Goal: Task Accomplishment & Management: Manage account settings

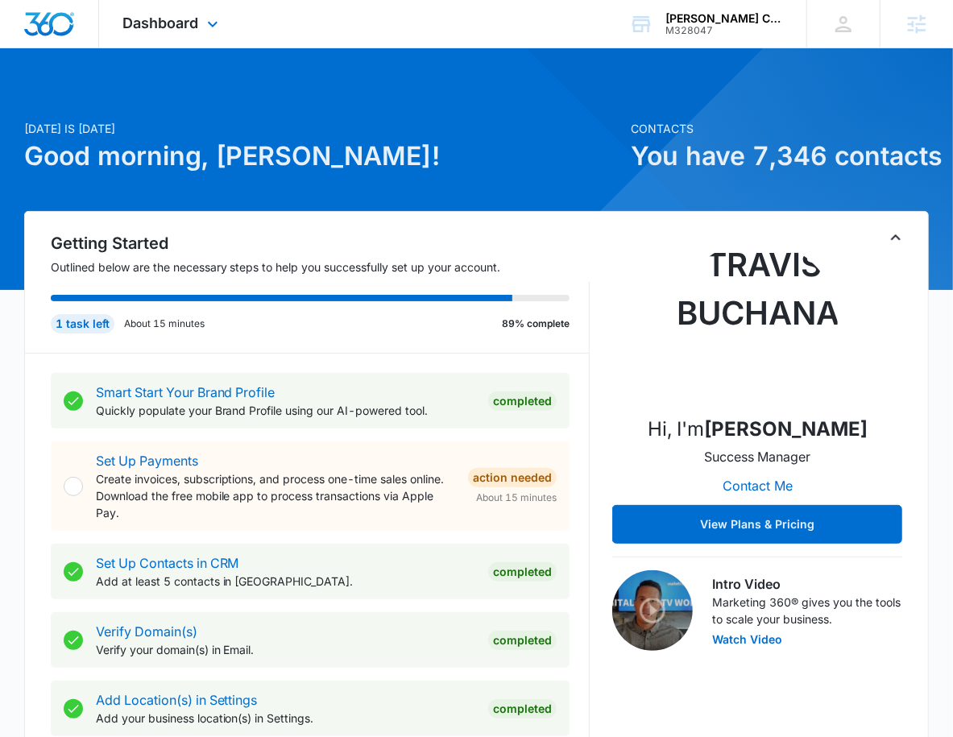
click at [122, 36] on div "Dashboard Apps Reputation Forms CRM Email Social POS Content Ads Intelligence F…" at bounding box center [172, 24] width 147 height 48
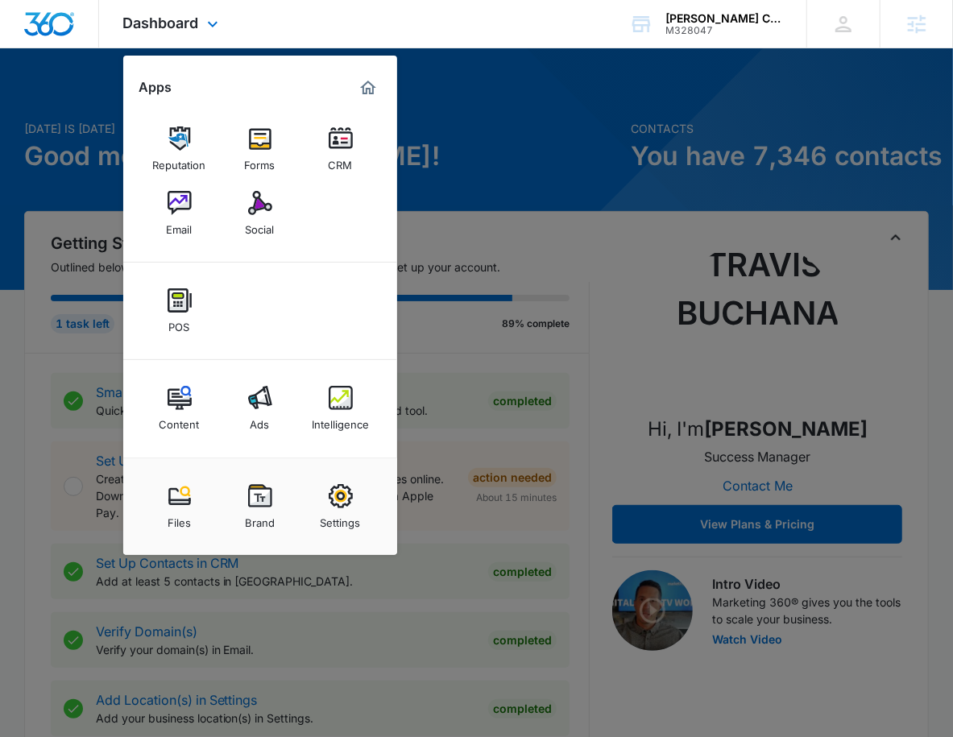
click at [299, 178] on div "Reputation Forms CRM Email Social" at bounding box center [260, 182] width 274 height 162
click at [264, 147] on img at bounding box center [260, 139] width 24 height 24
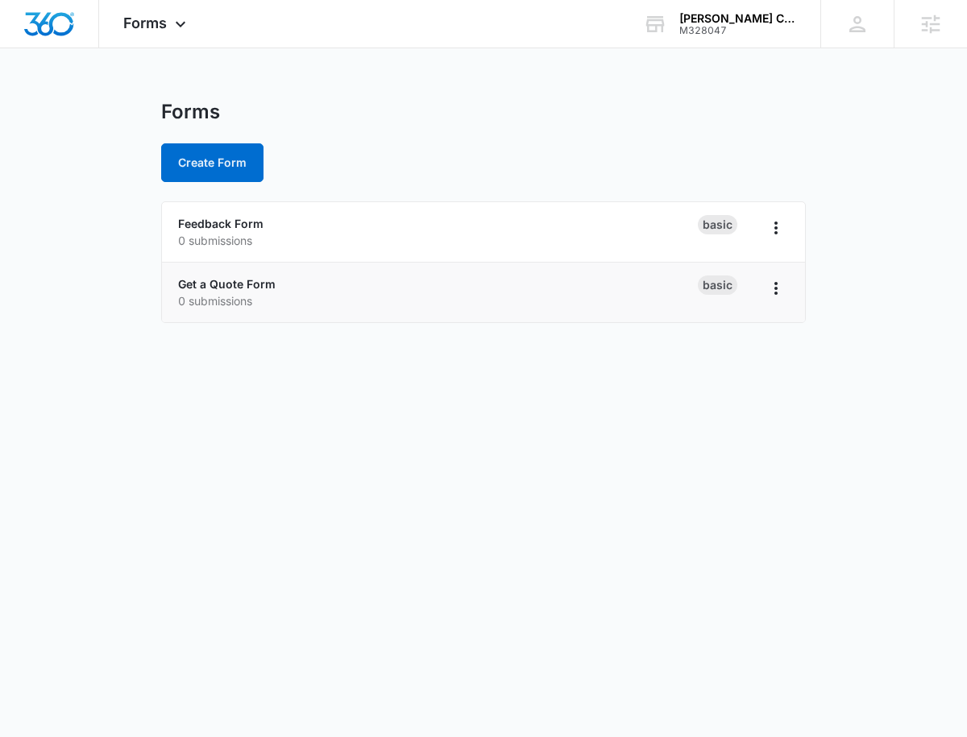
click at [251, 291] on div "Get a Quote Form 0 submissions" at bounding box center [438, 293] width 520 height 34
click at [251, 289] on link "Get a Quote Form" at bounding box center [227, 284] width 98 height 14
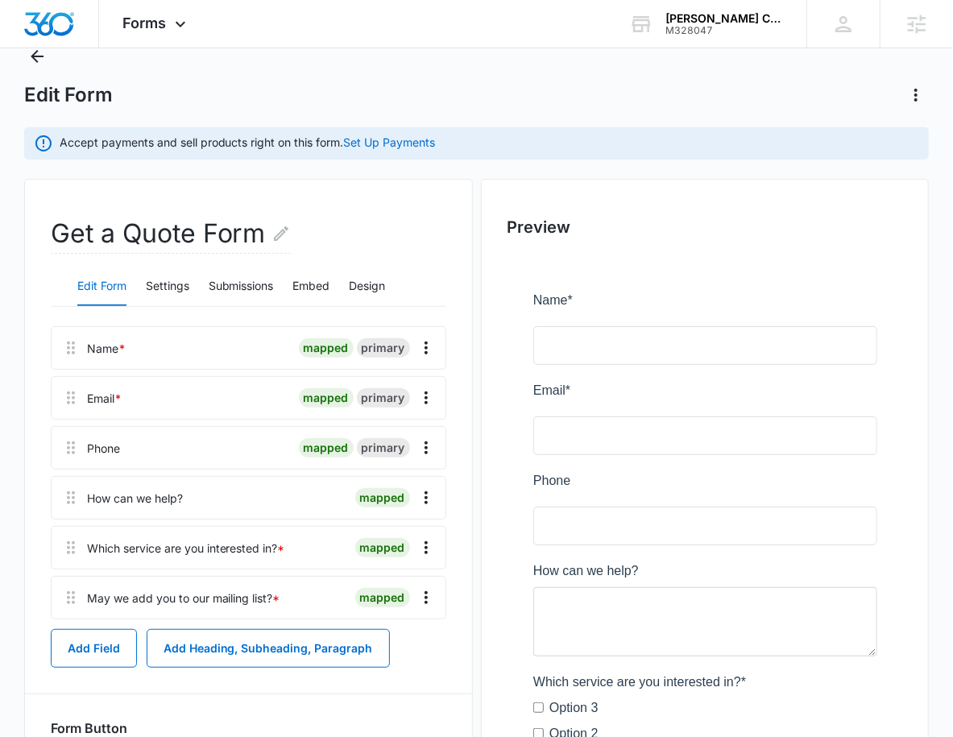
scroll to position [77, 0]
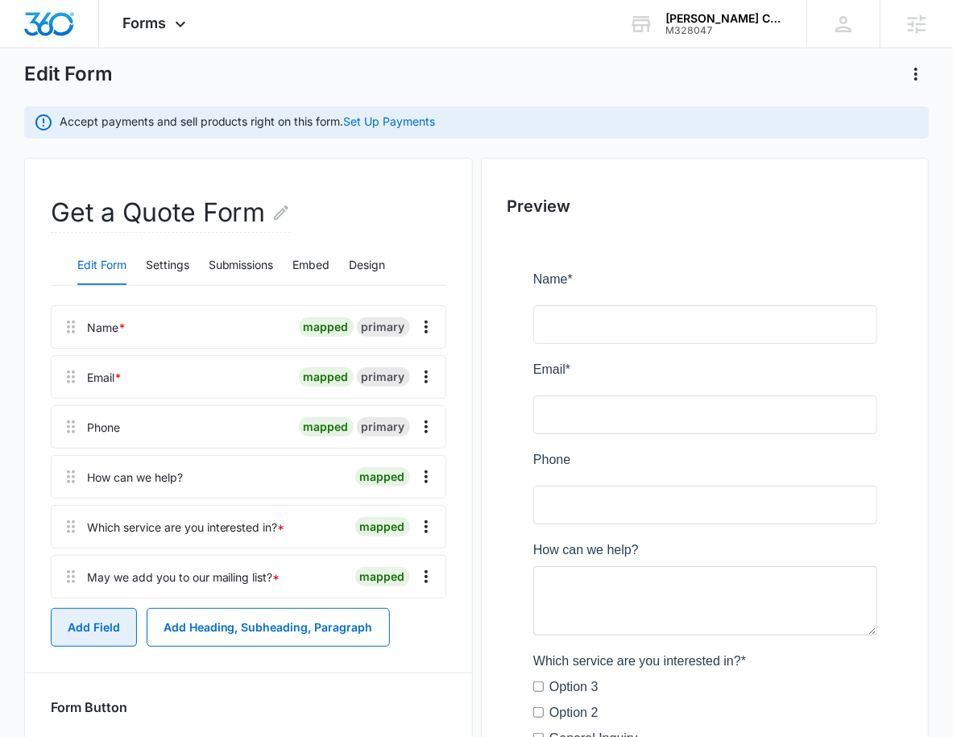
click at [81, 636] on button "Add Field" at bounding box center [94, 627] width 86 height 39
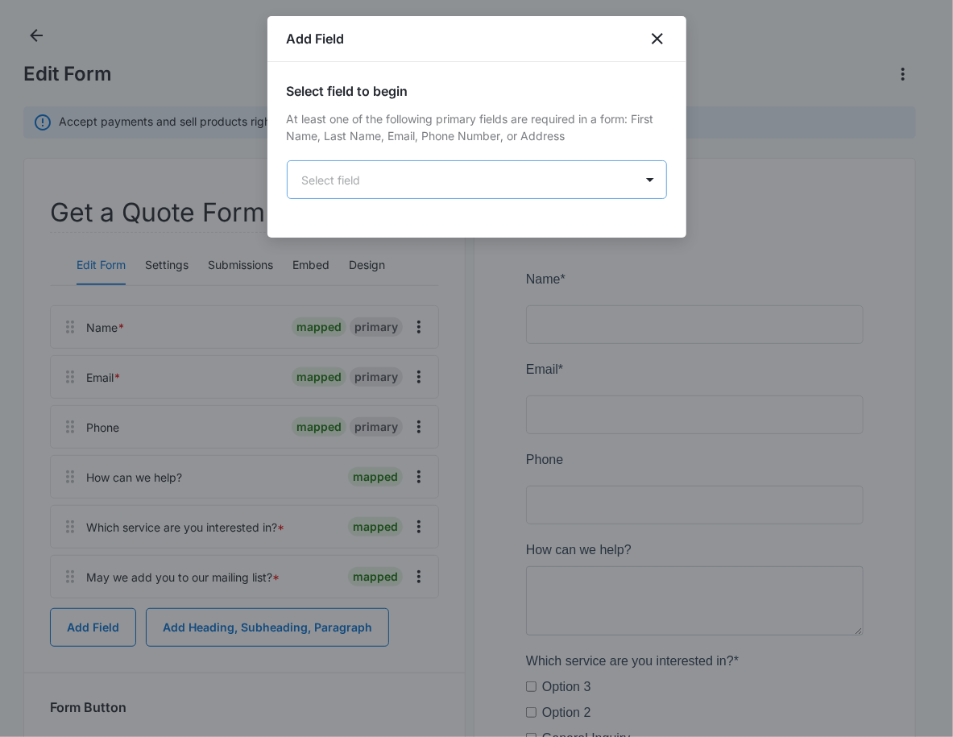
click at [474, 205] on body "Forms Apps Reputation Forms CRM Email Social POS Content Ads Intelligence Files…" at bounding box center [476, 469] width 953 height 1092
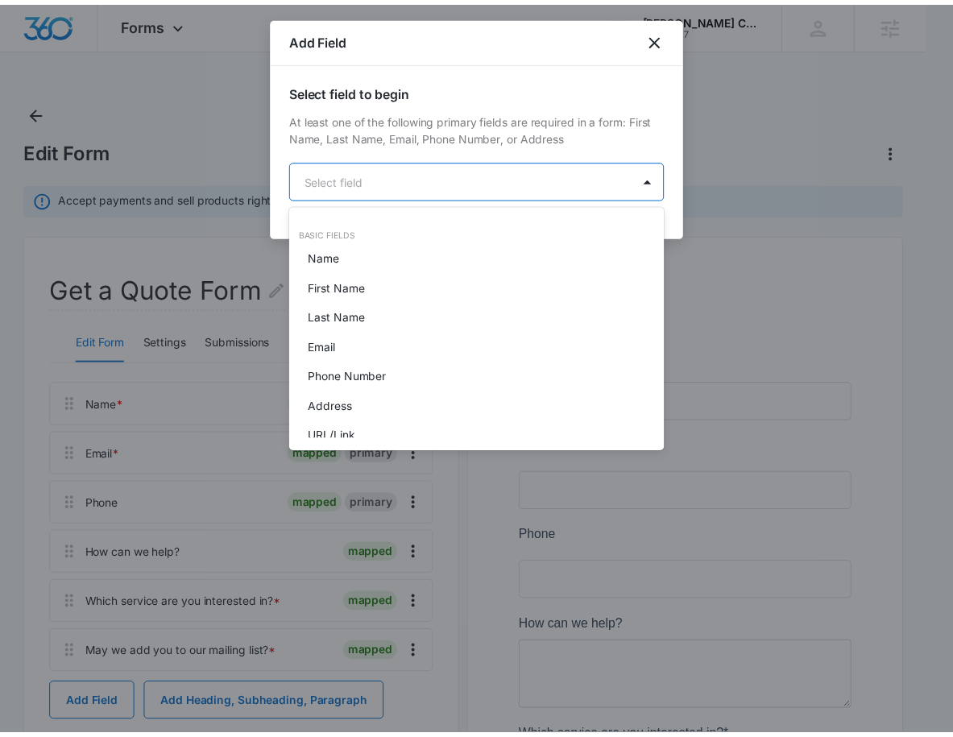
scroll to position [406, 0]
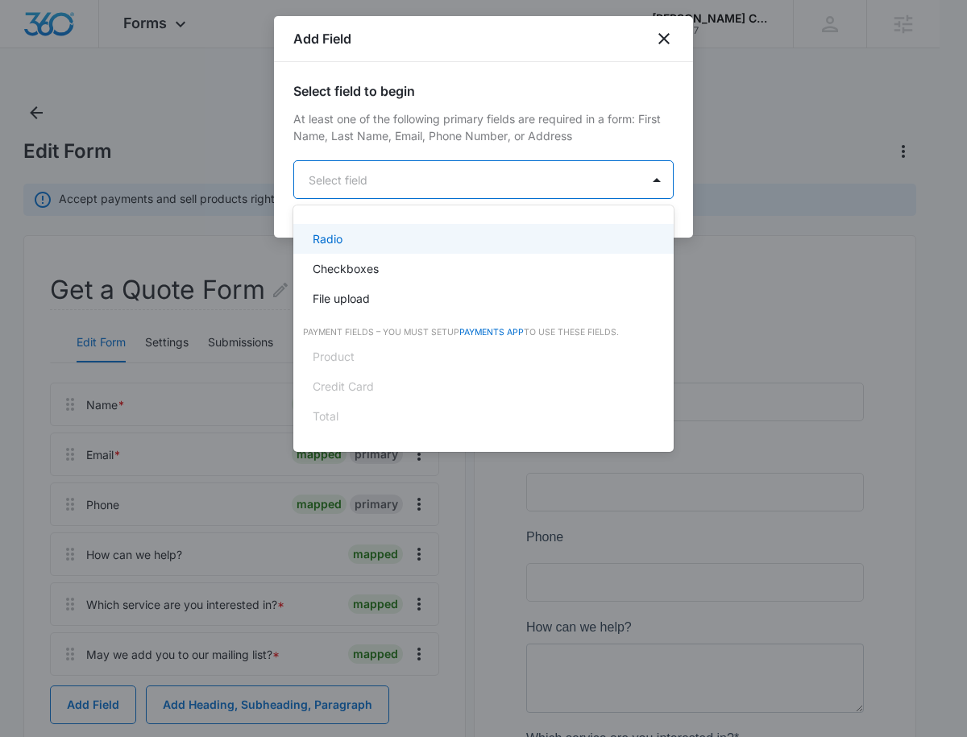
click at [667, 39] on div at bounding box center [483, 368] width 967 height 737
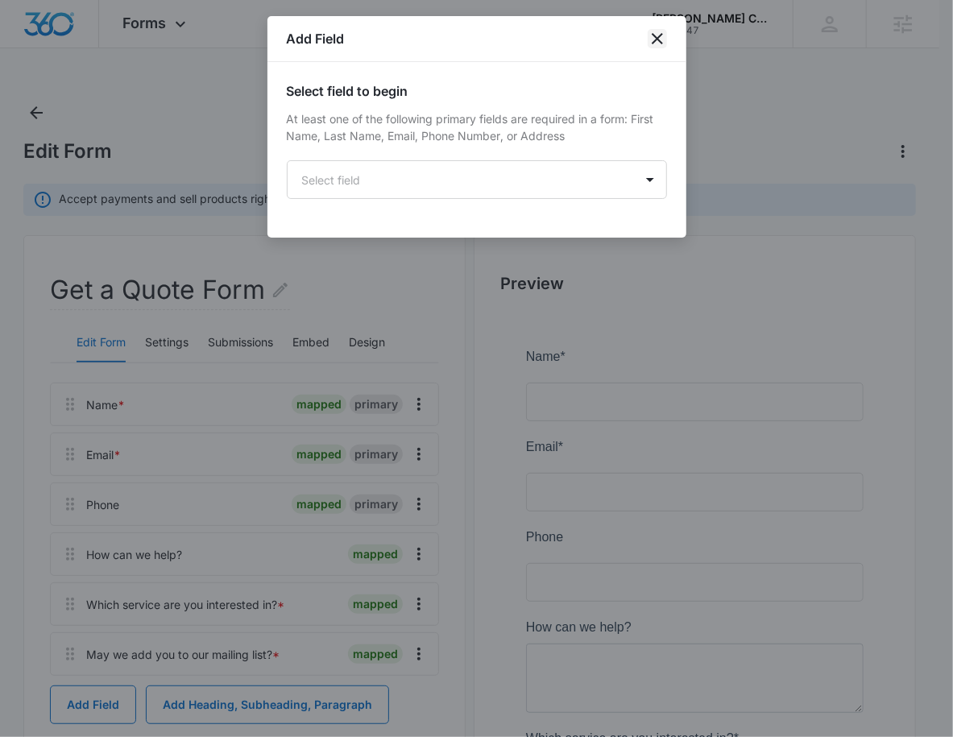
click at [664, 42] on icon "close" at bounding box center [657, 38] width 19 height 19
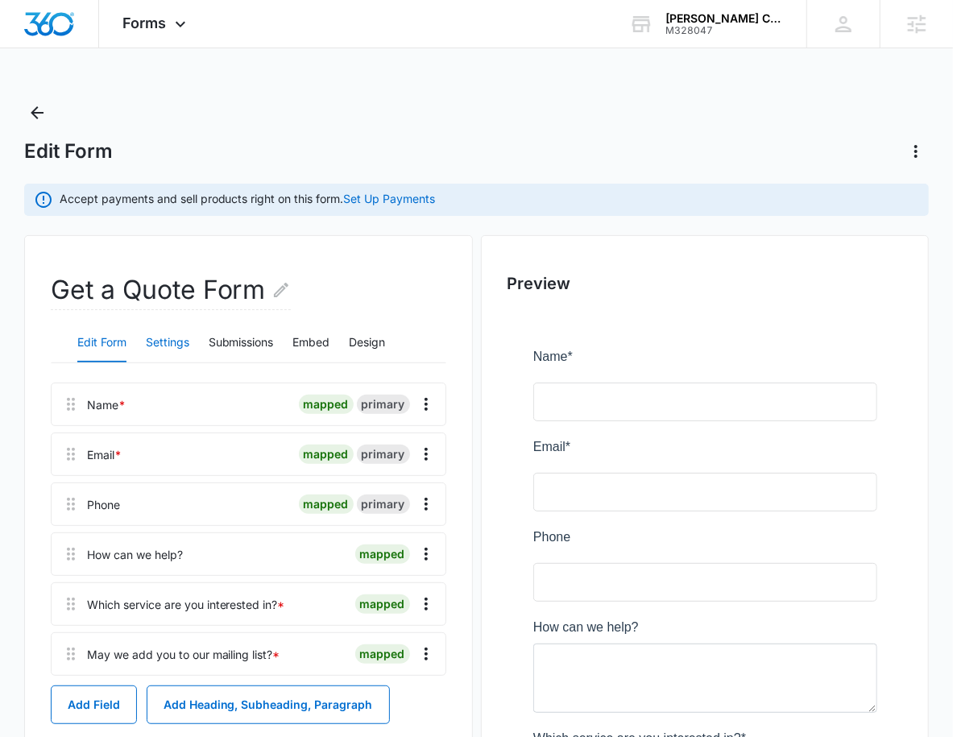
click at [188, 337] on button "Settings" at bounding box center [168, 343] width 44 height 39
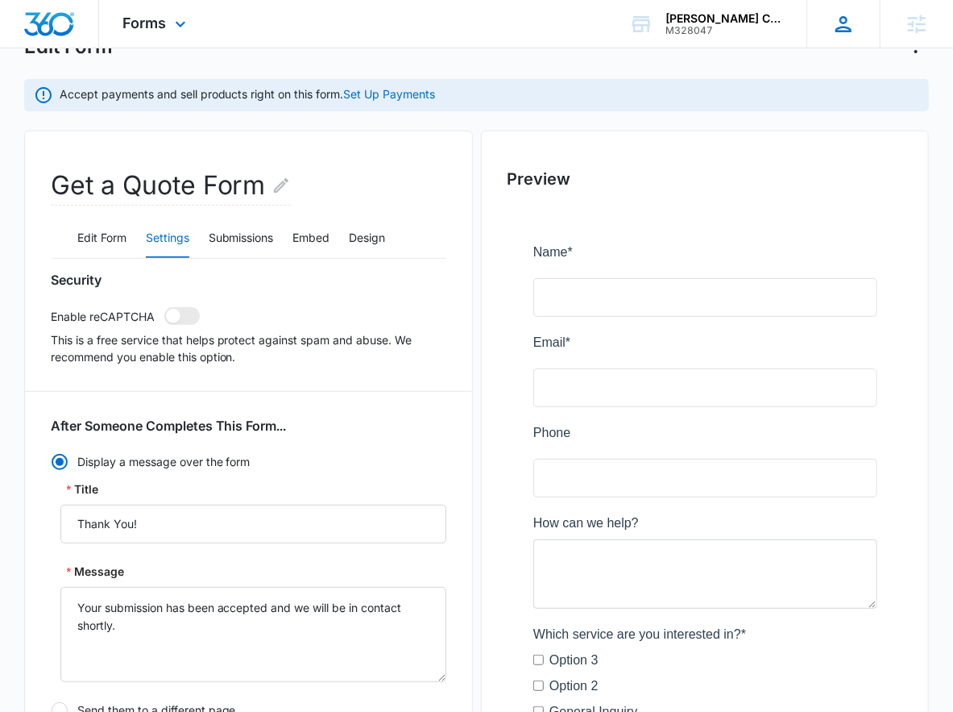
scroll to position [106, 0]
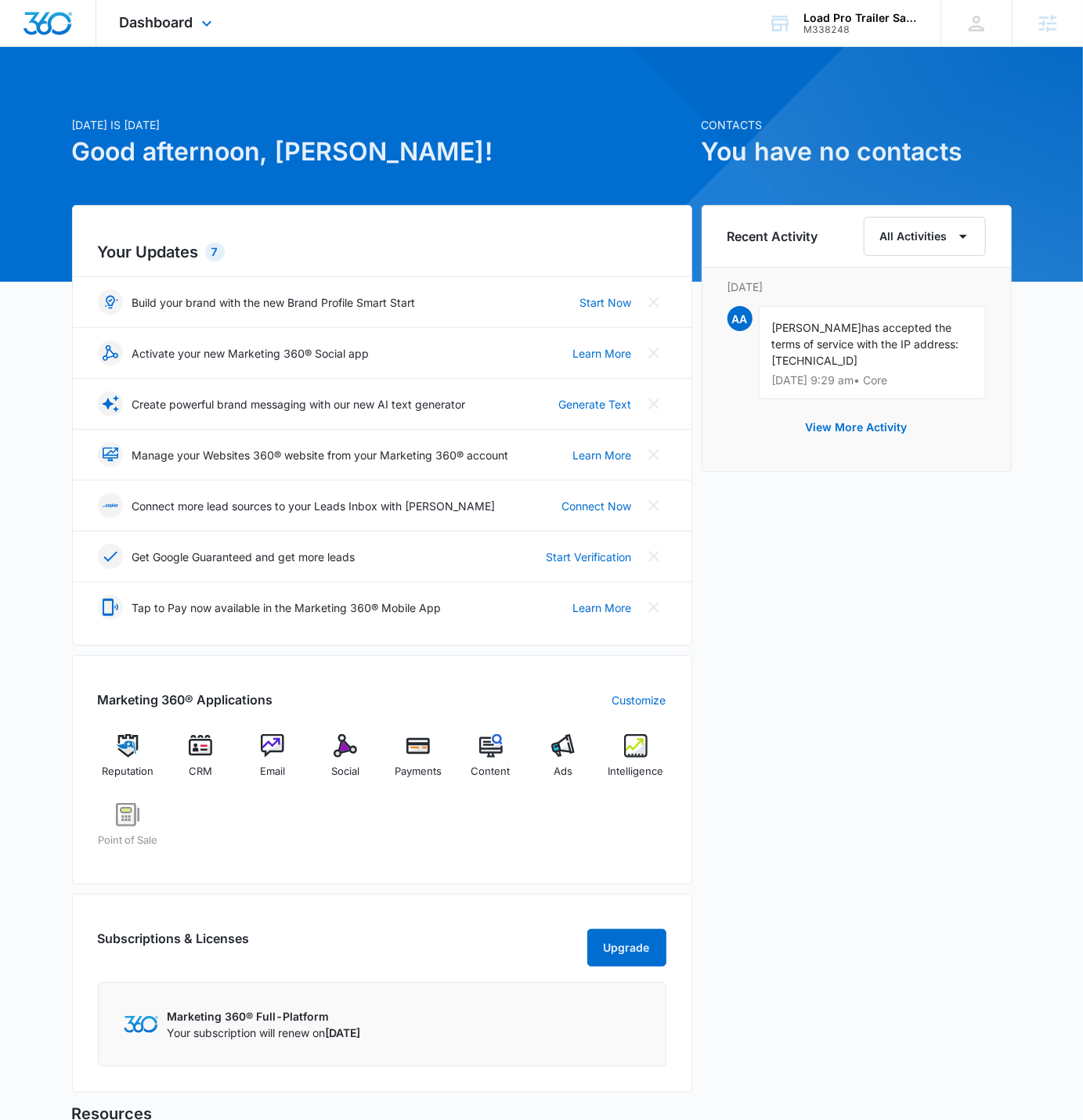
click at [193, 30] on div "Dashboard Apps Reputation CRM Email Social Payments POS Content Ads Intelligenc…" at bounding box center [167, 23] width 143 height 47
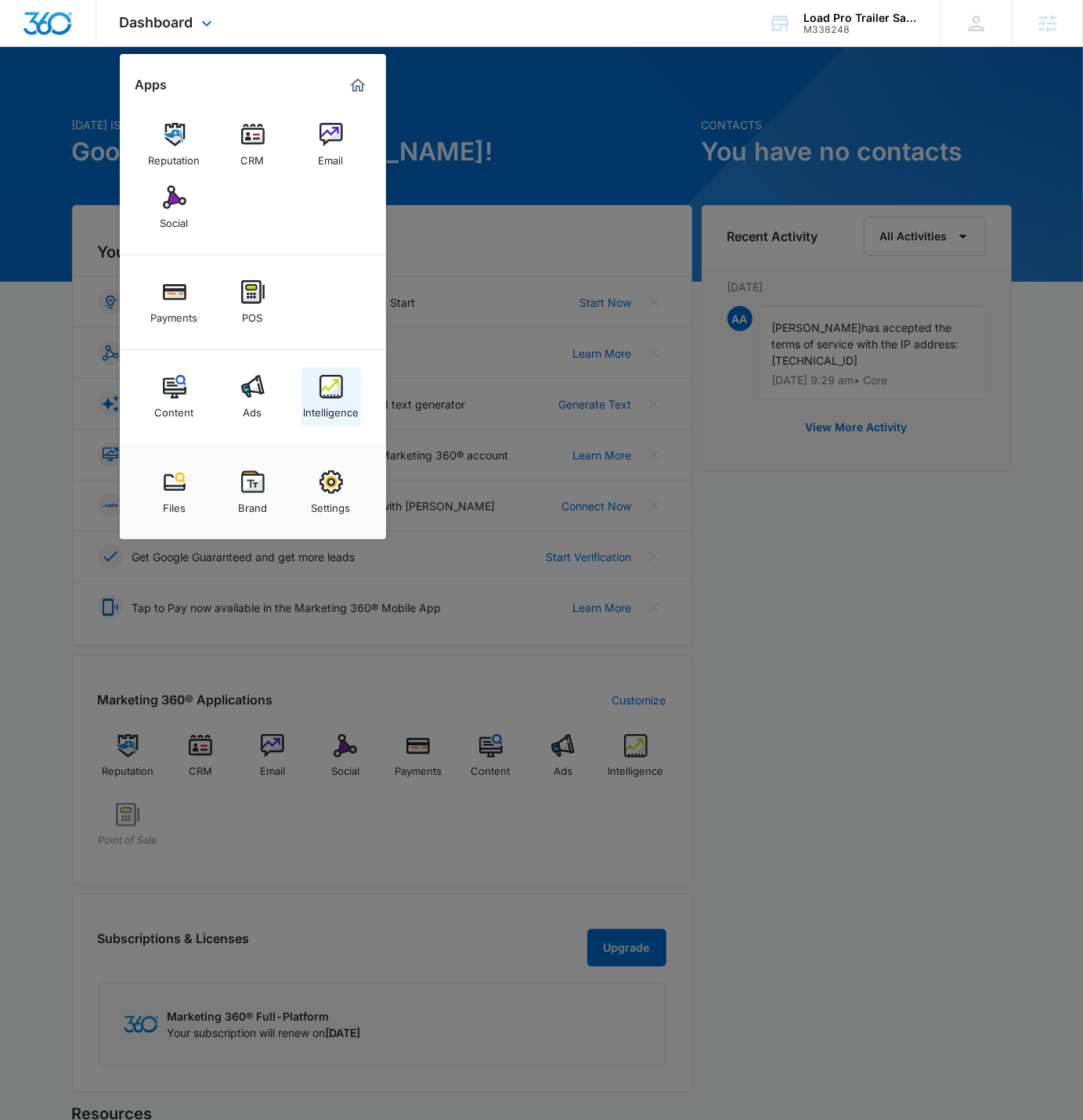
click at [327, 399] on div "Intelligence" at bounding box center [330, 408] width 55 height 20
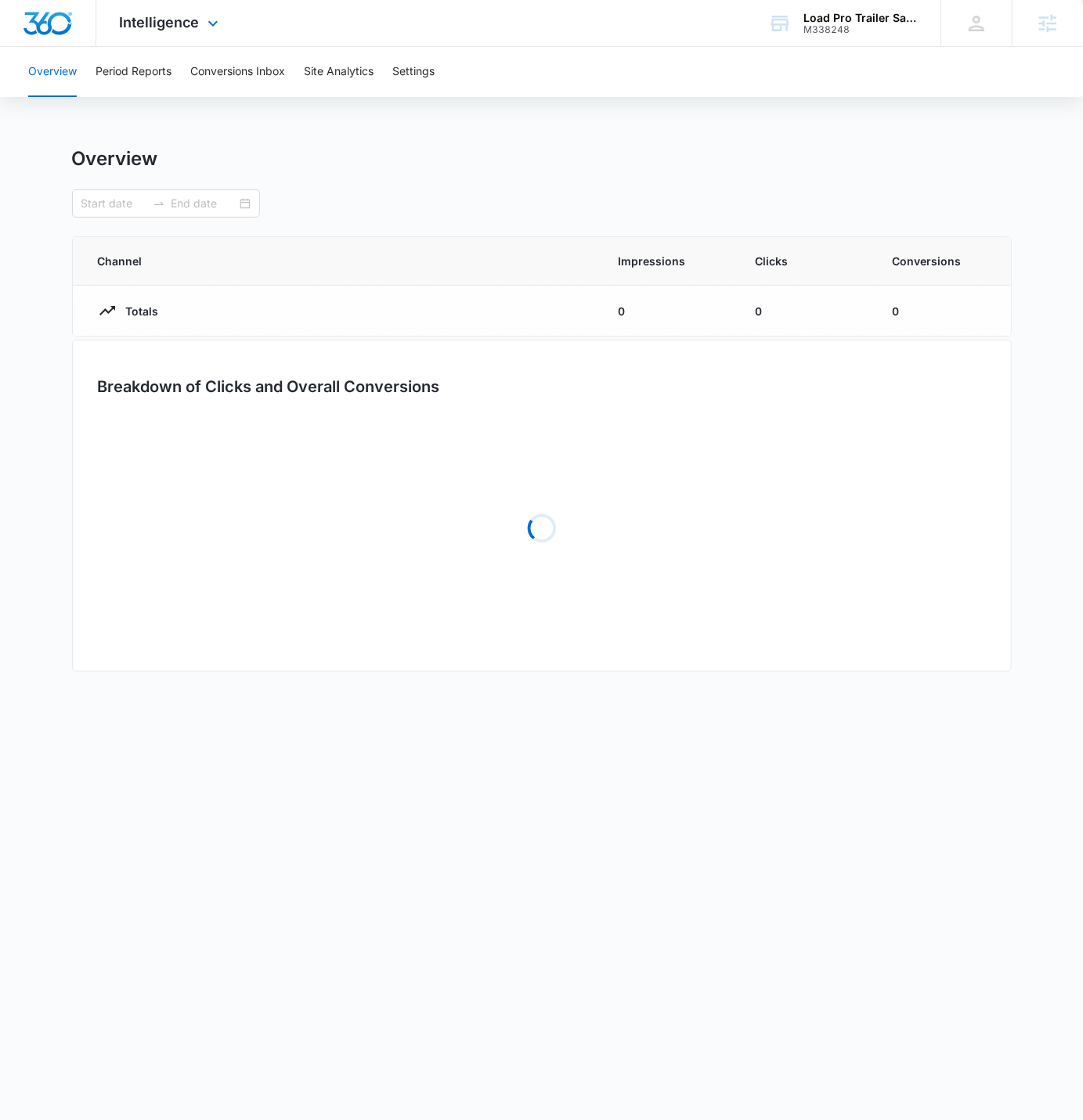
type input "[DATE]"
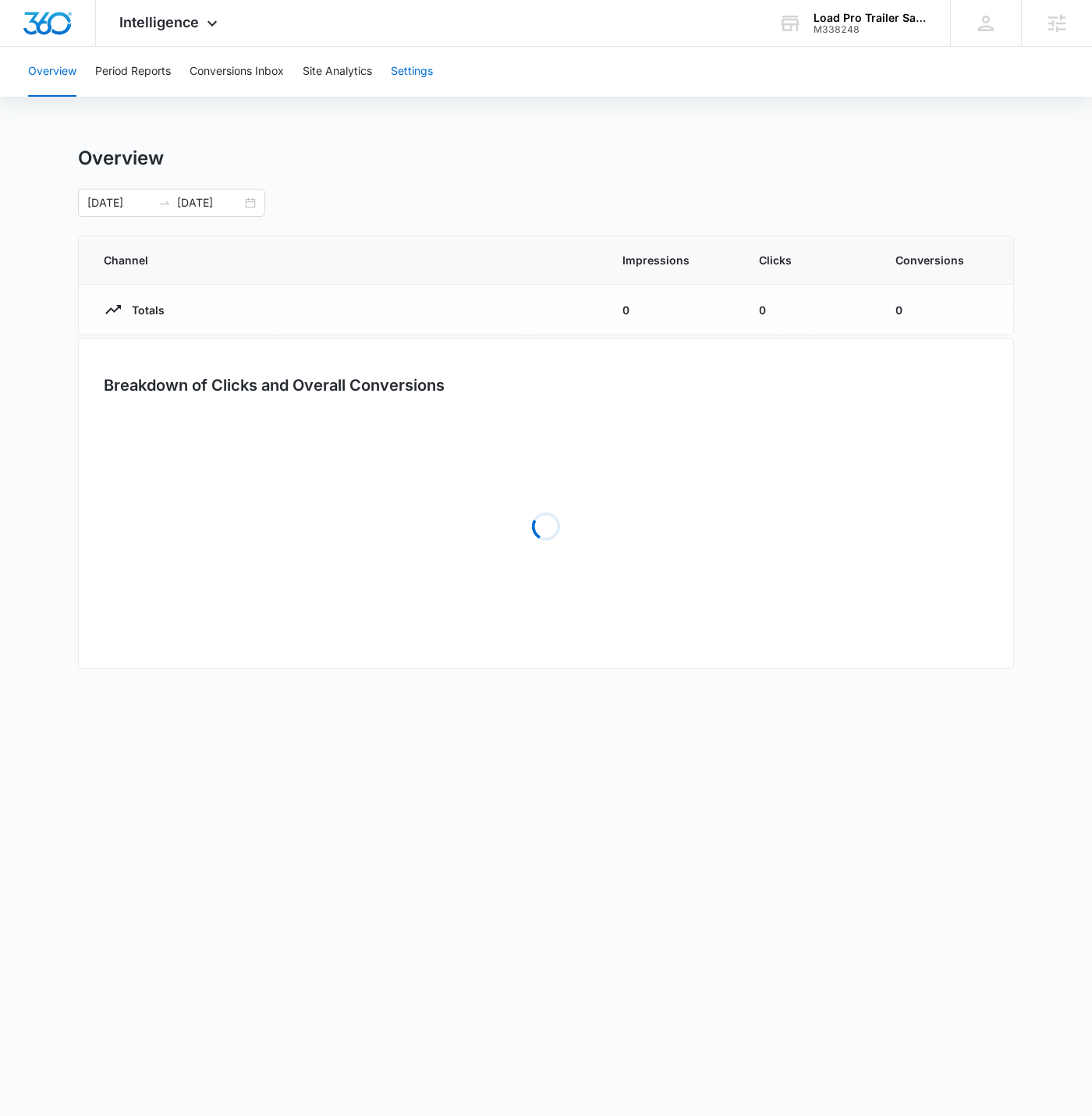
click at [420, 80] on button "Settings" at bounding box center [412, 72] width 43 height 50
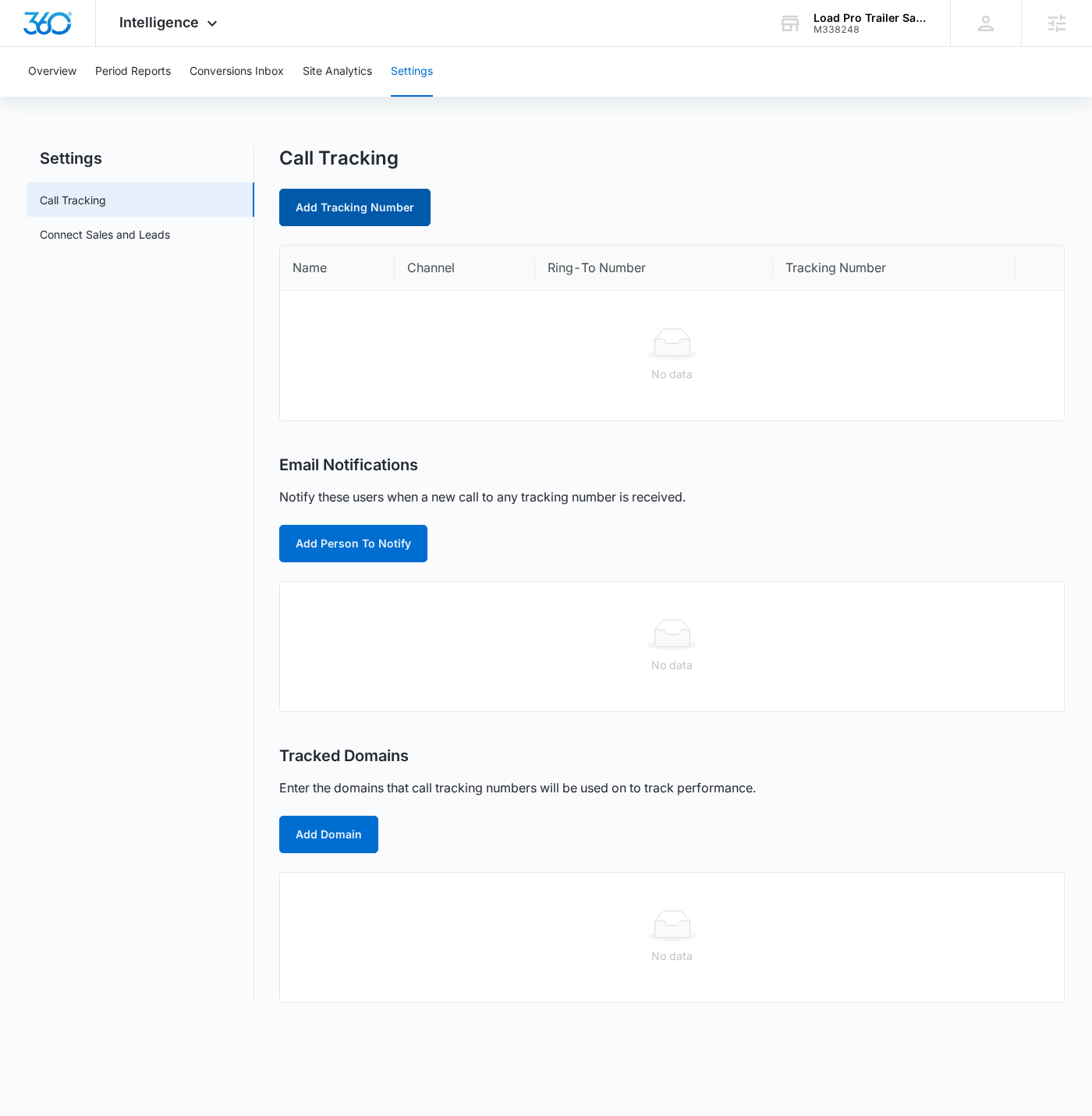
click at [412, 219] on link "Add Tracking Number" at bounding box center [355, 207] width 151 height 38
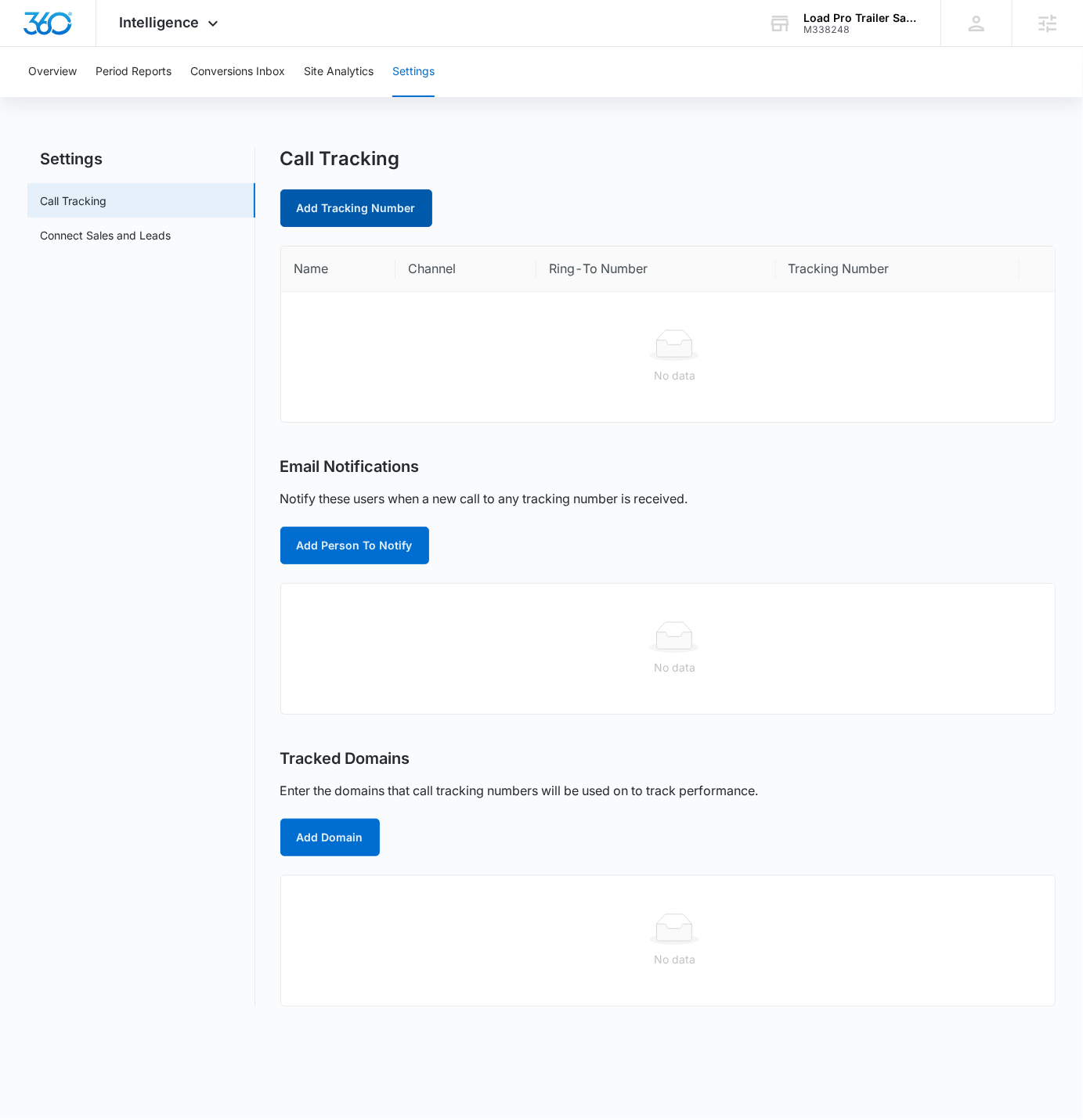
select select "by_area_code"
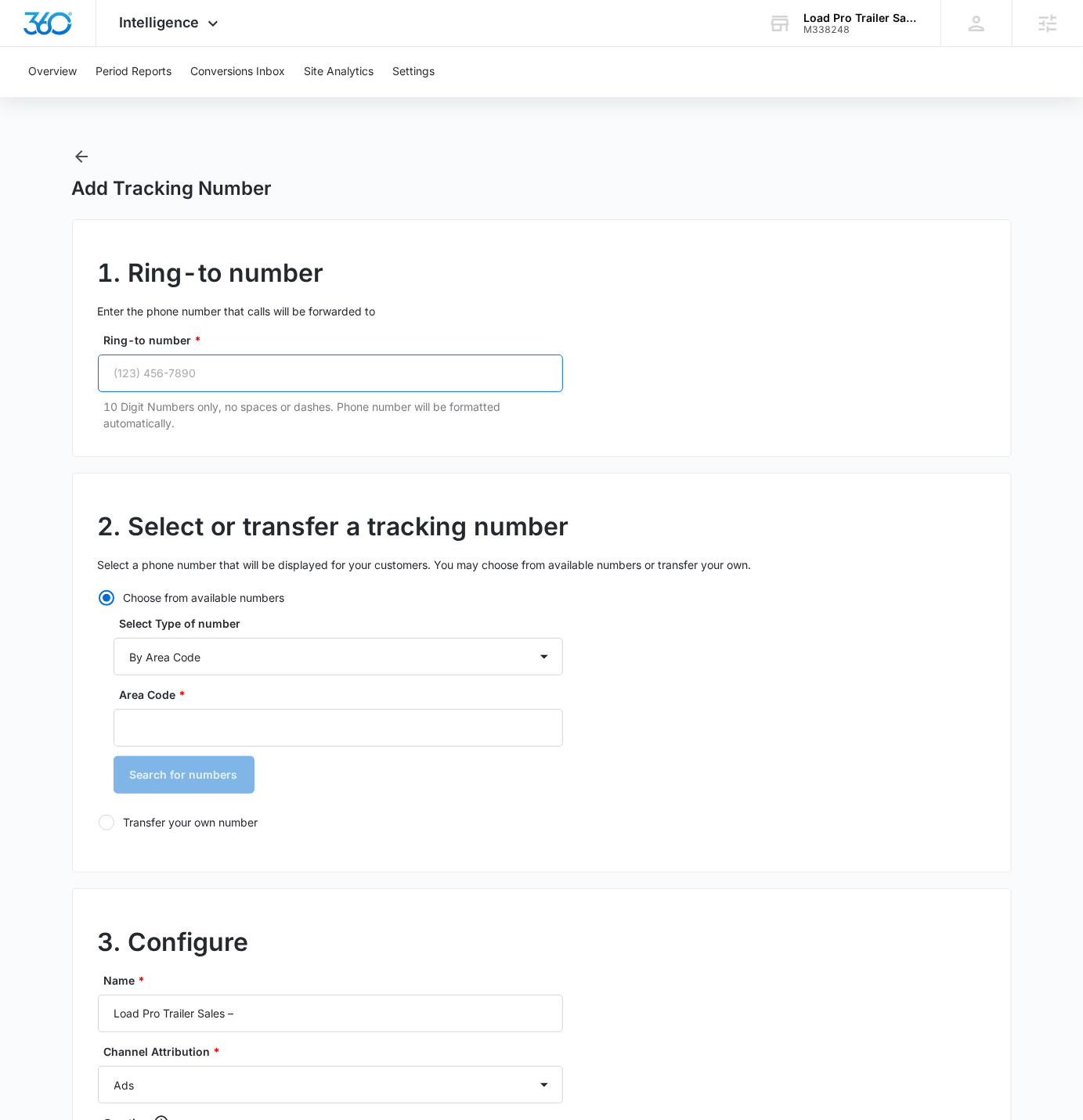
click at [242, 371] on input "Ring-to number *" at bounding box center [330, 373] width 465 height 38
paste input "(712) 542-5523"
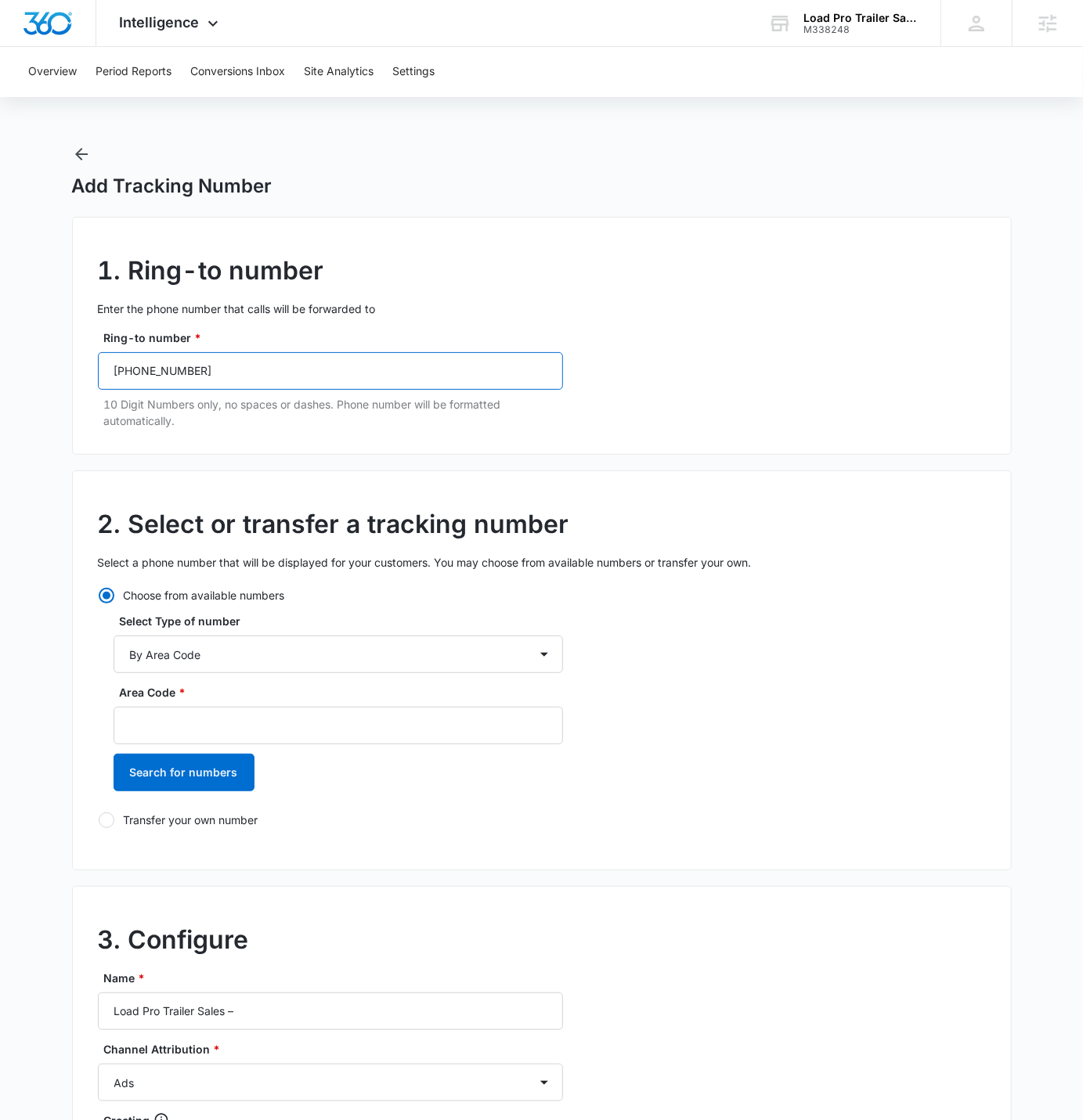
scroll to position [3, 0]
type input "(712) 542-5523"
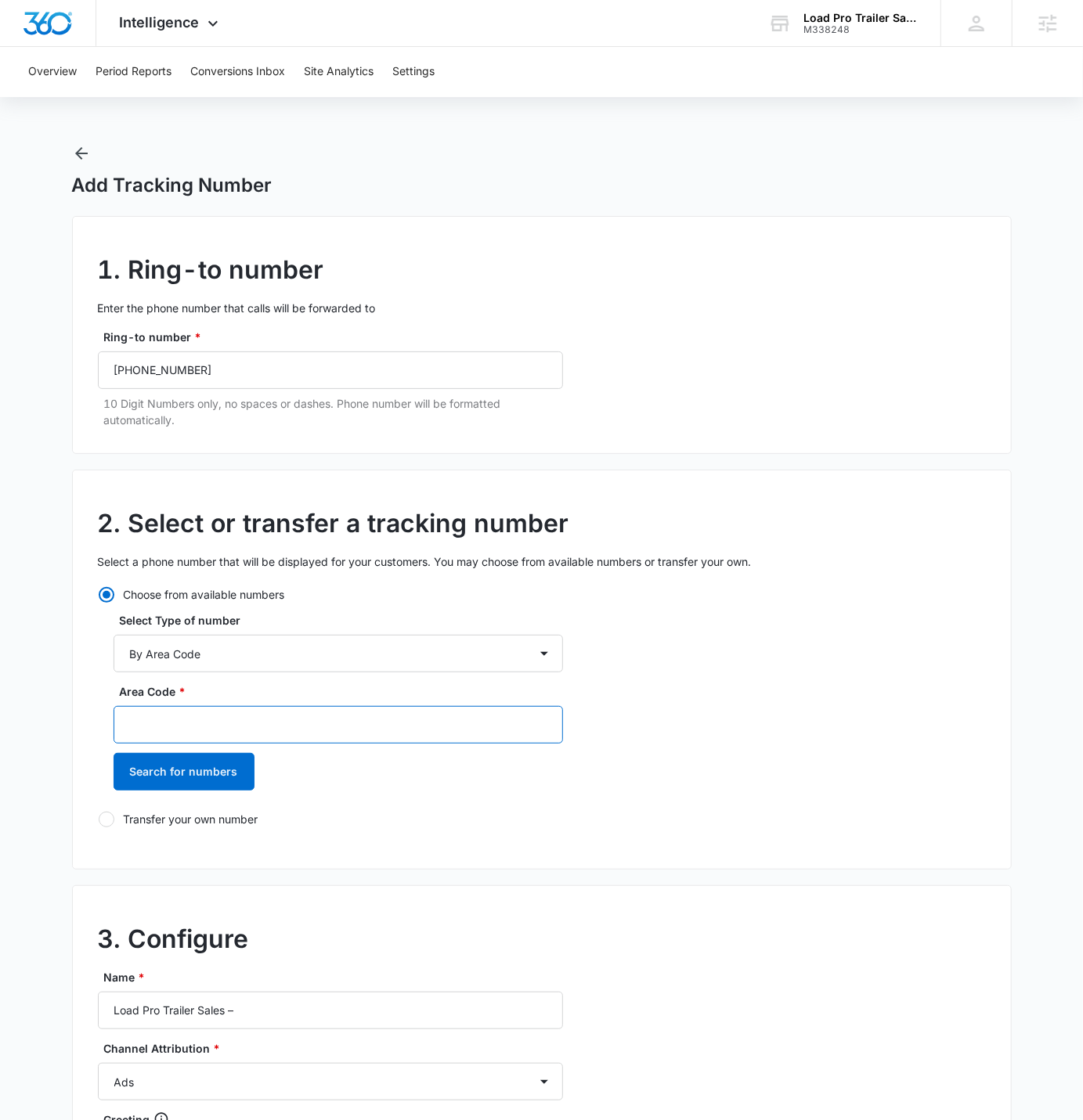
click at [270, 690] on input "Area Code *" at bounding box center [338, 725] width 450 height 38
type input "712"
click at [79, 690] on div "2. Select or transfer a tracking number Select a phone number that will be disp…" at bounding box center [541, 670] width 939 height 400
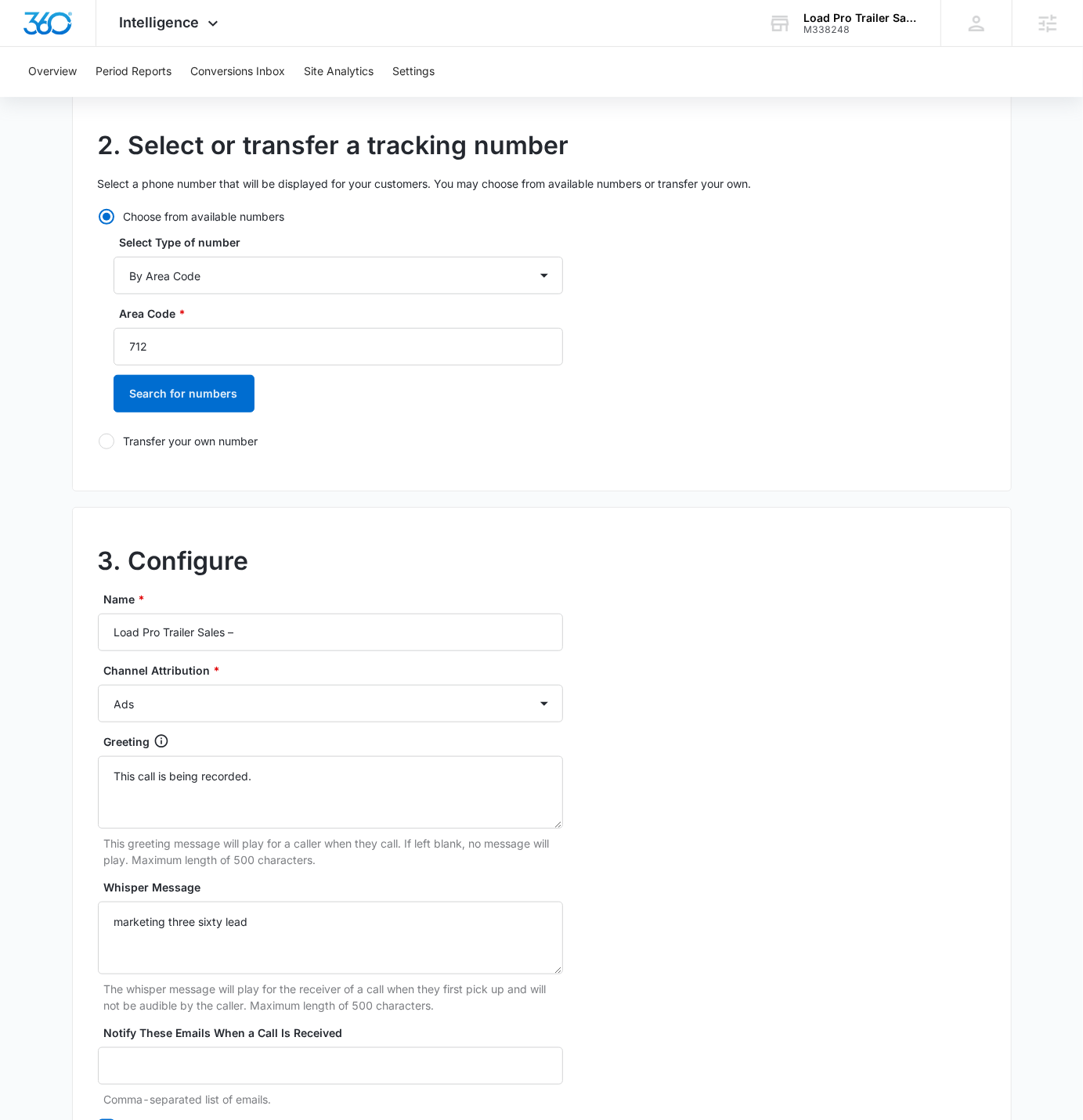
scroll to position [396, 0]
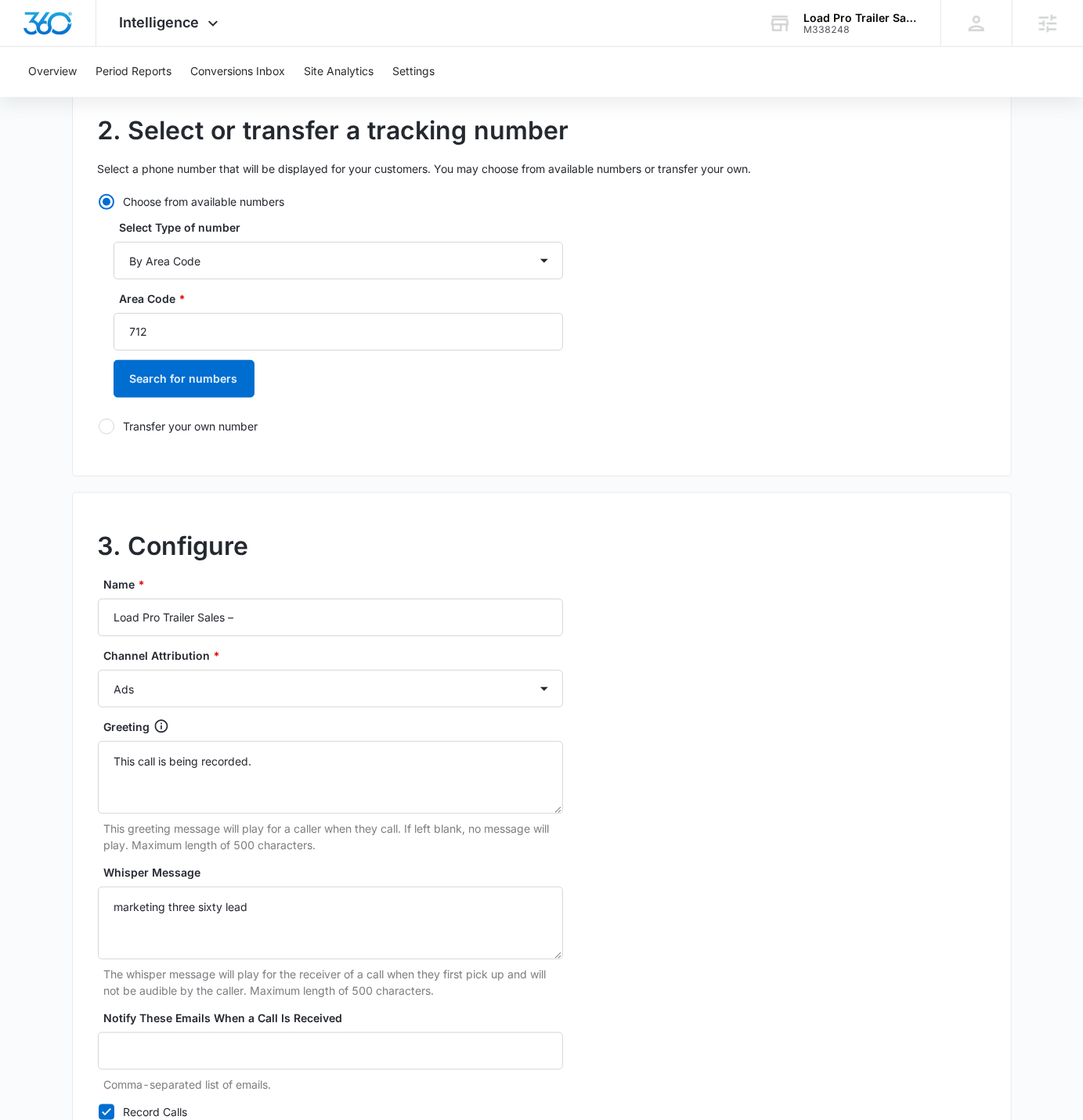
click at [327, 582] on label "Name *" at bounding box center [336, 584] width 465 height 17
click at [327, 598] on input "Load Pro Trailer Sales –" at bounding box center [330, 617] width 465 height 38
click at [312, 620] on input "Load Pro Trailer Sales –" at bounding box center [330, 617] width 465 height 38
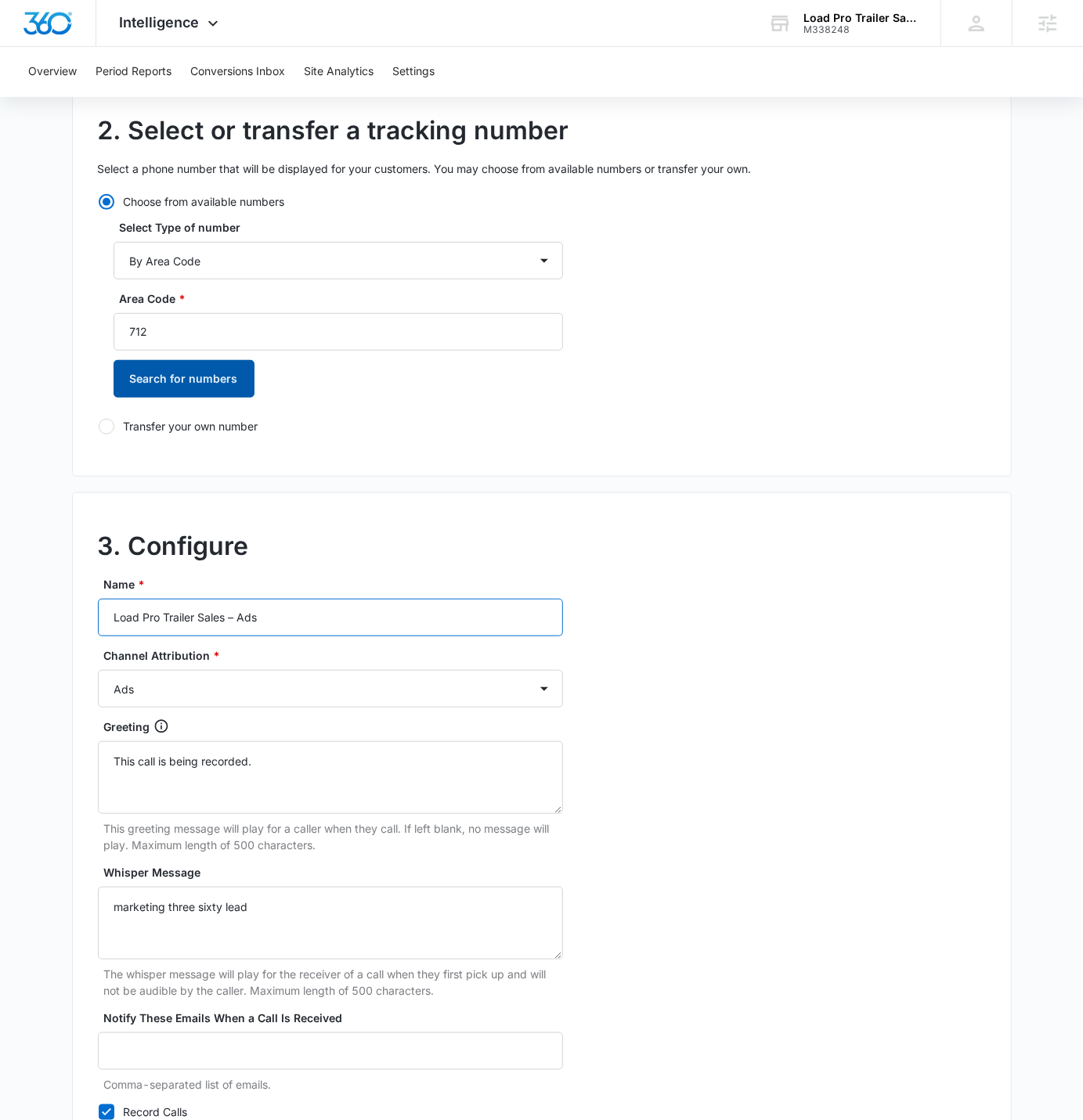
type input "Load Pro Trailer Sales – Ads"
click at [226, 385] on button "Search for numbers" at bounding box center [184, 379] width 141 height 38
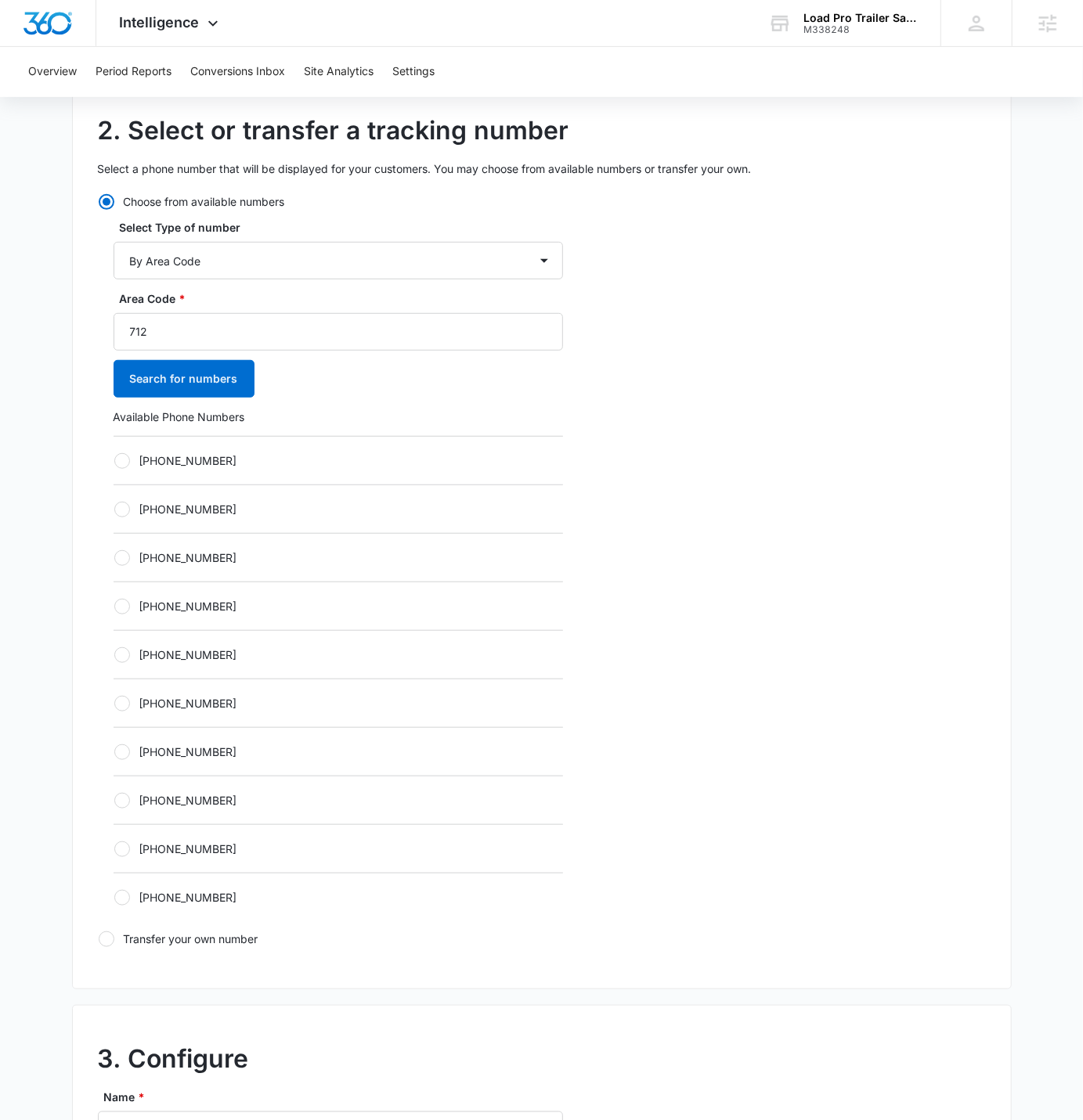
click at [127, 448] on div "+17122481897" at bounding box center [338, 460] width 450 height 49
click at [132, 458] on label "+17122481897" at bounding box center [338, 460] width 450 height 17
click at [115, 460] on input "+17122481897" at bounding box center [114, 460] width 1 height 1
radio input "true"
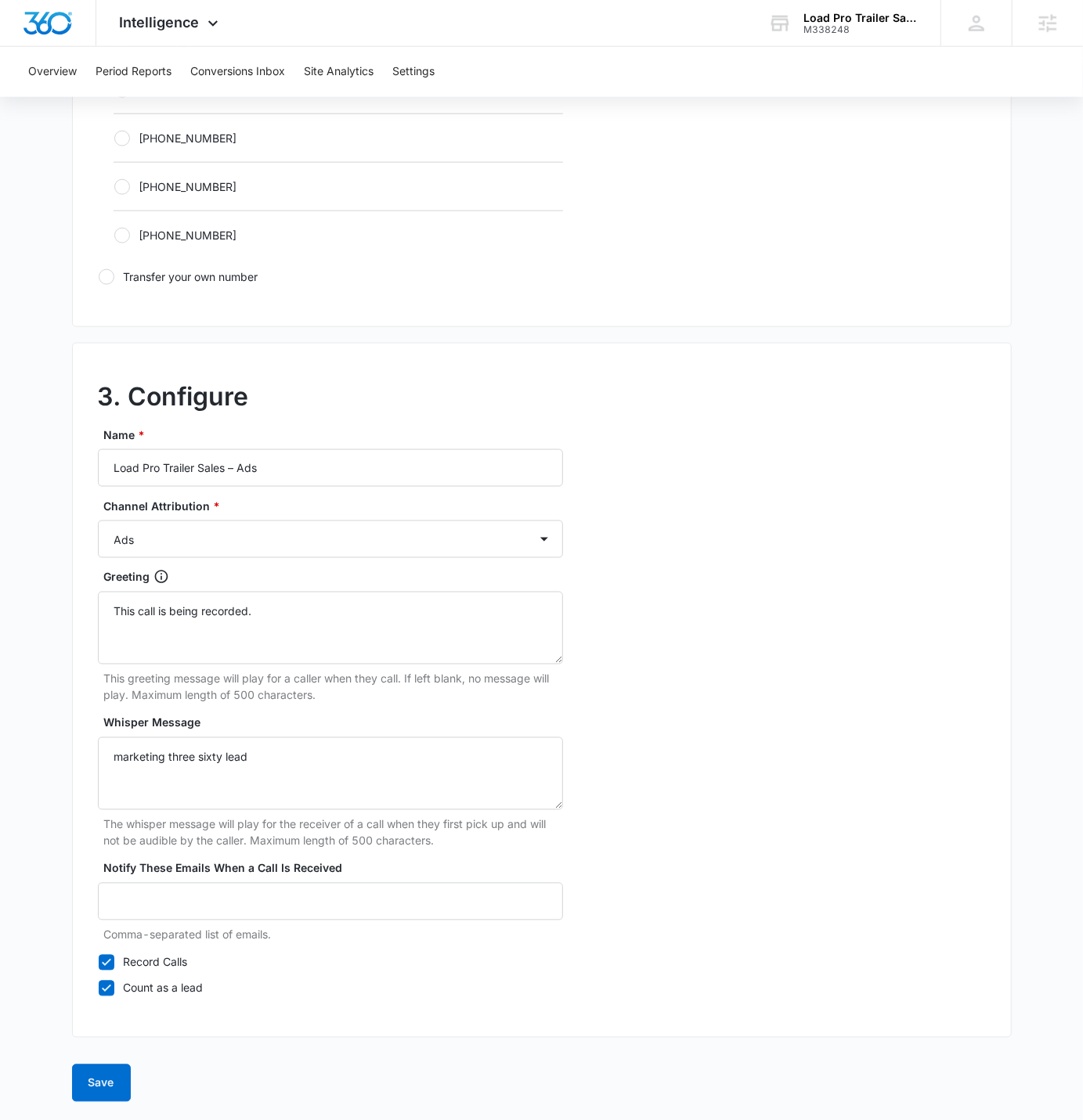
scroll to position [1059, 0]
click at [117, 690] on button "Save" at bounding box center [101, 1082] width 58 height 38
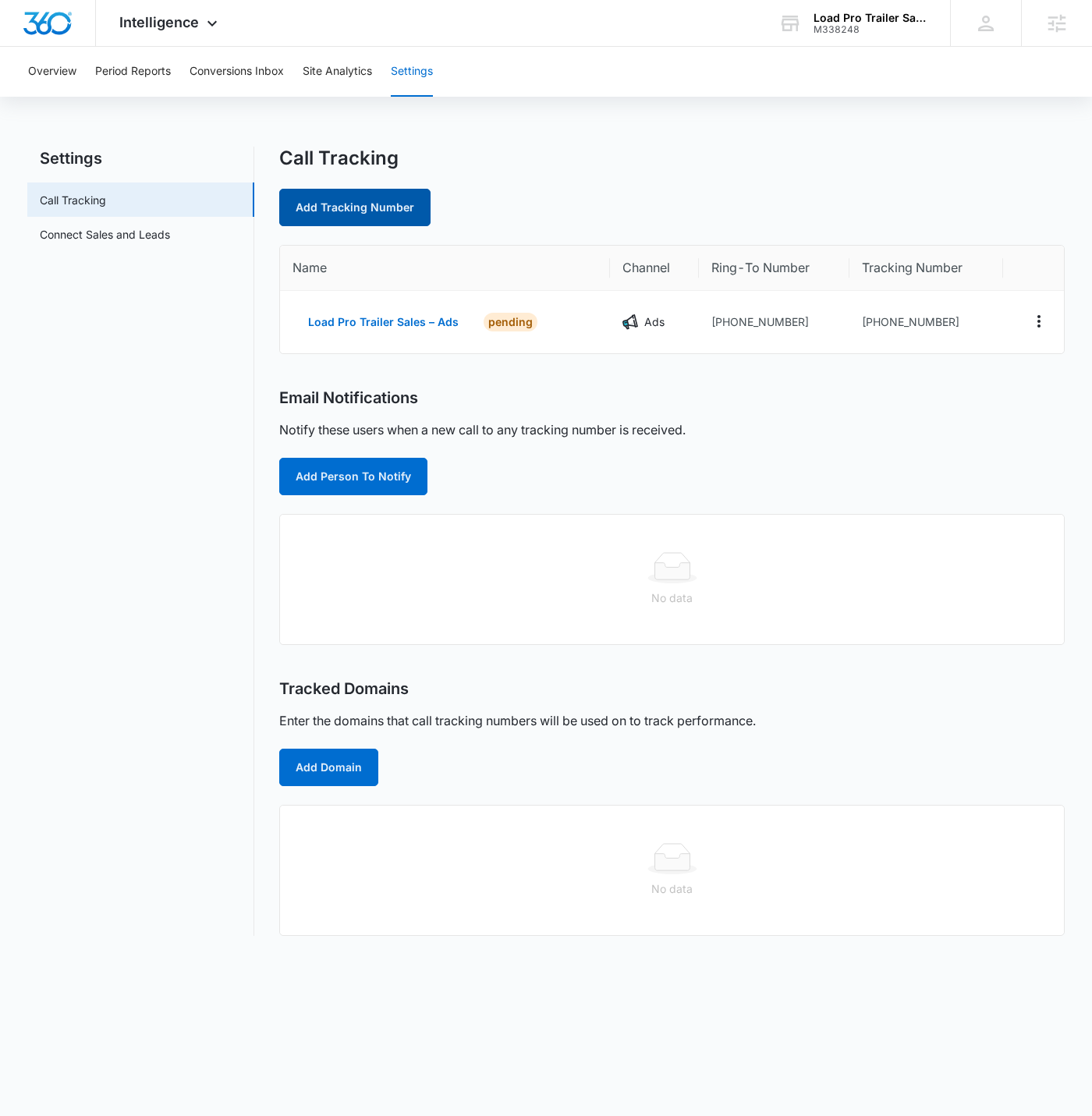
click at [349, 219] on link "Add Tracking Number" at bounding box center [355, 207] width 151 height 38
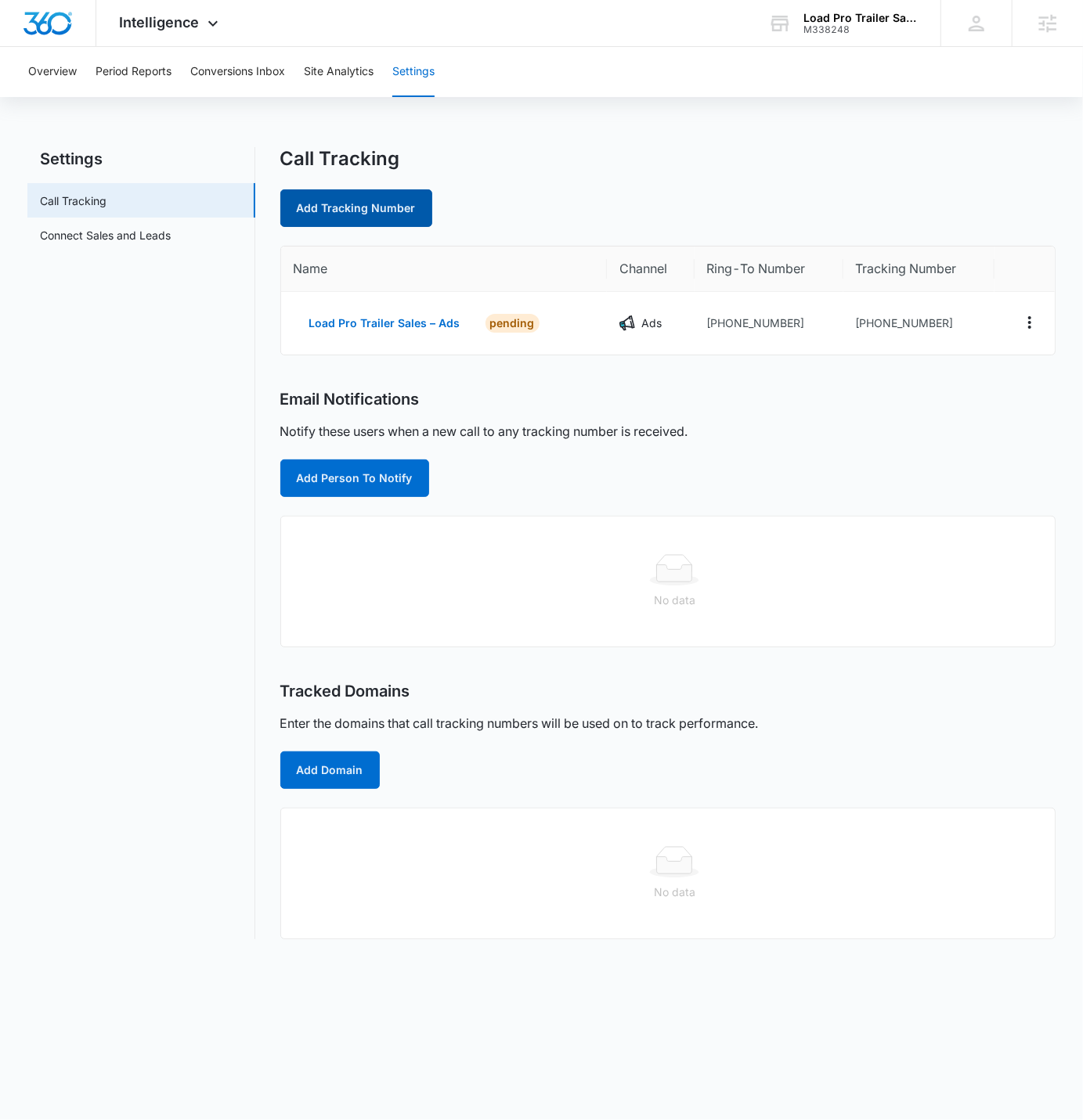
select select "by_area_code"
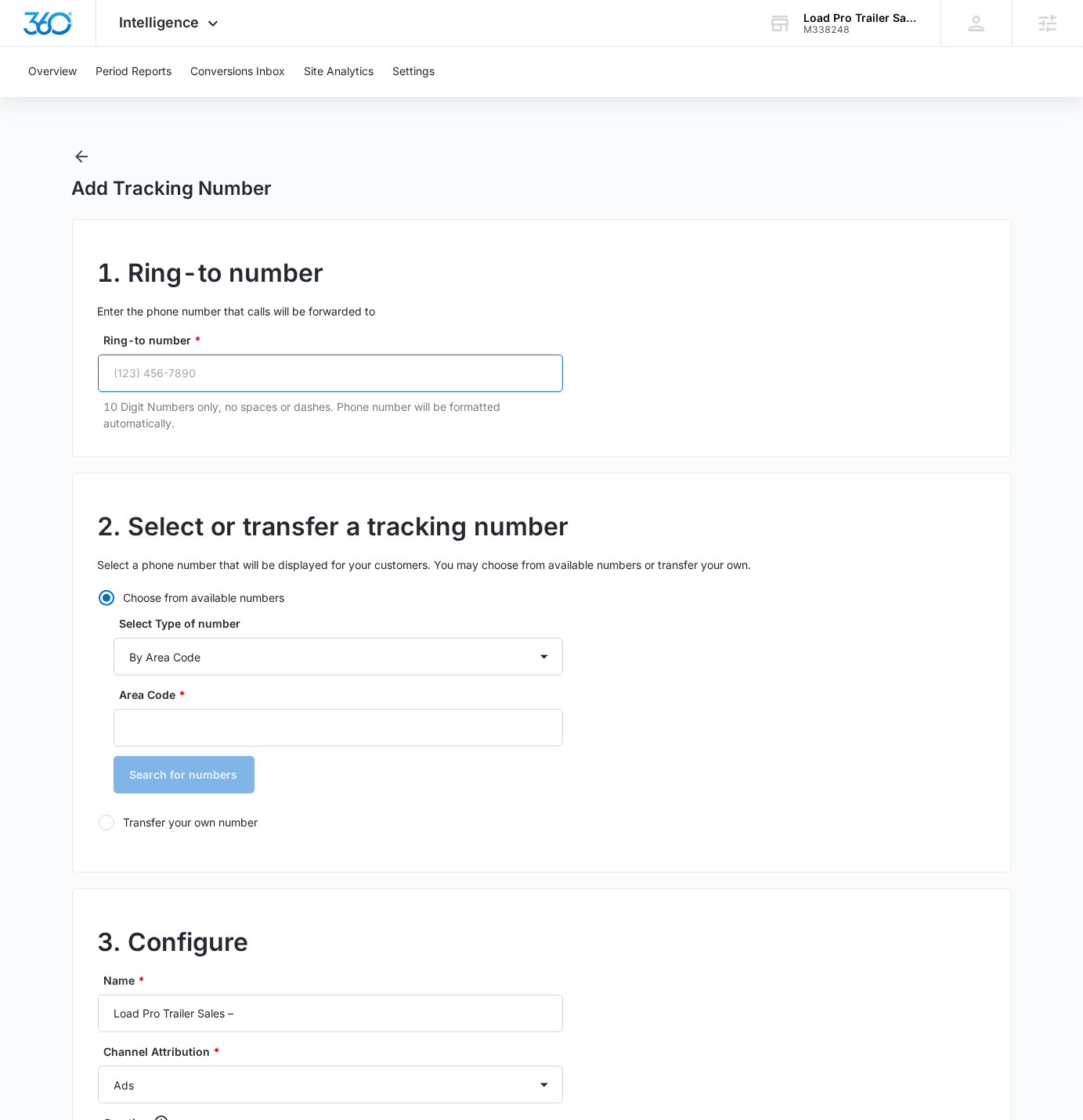
click at [362, 380] on input "Ring-to number *" at bounding box center [330, 373] width 465 height 38
paste input "(712) 542-5523"
type input "(712) 542-5523"
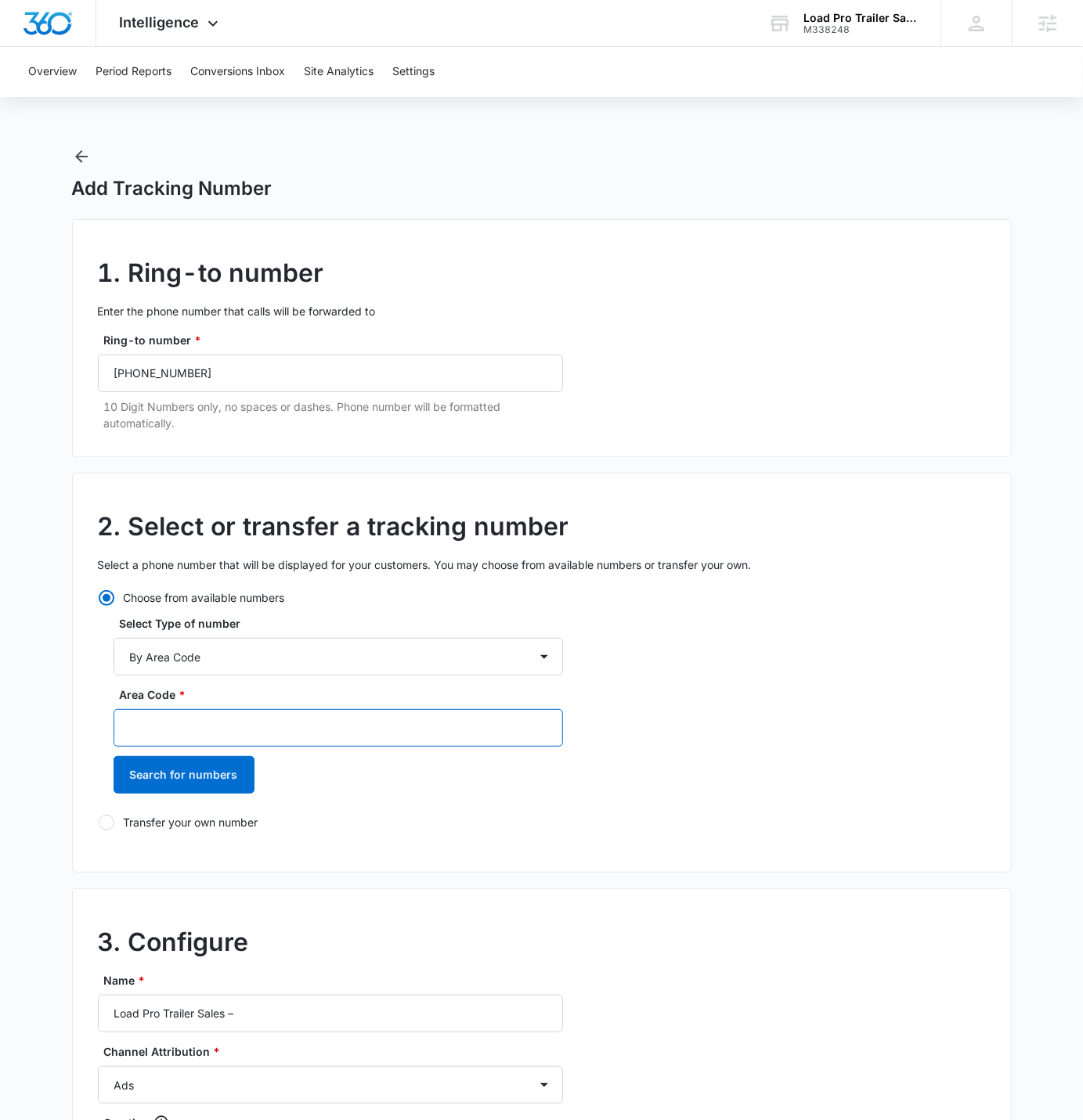
click at [182, 690] on input "Area Code *" at bounding box center [338, 728] width 450 height 38
type input "712"
click at [199, 690] on button "Search for numbers" at bounding box center [184, 774] width 141 height 38
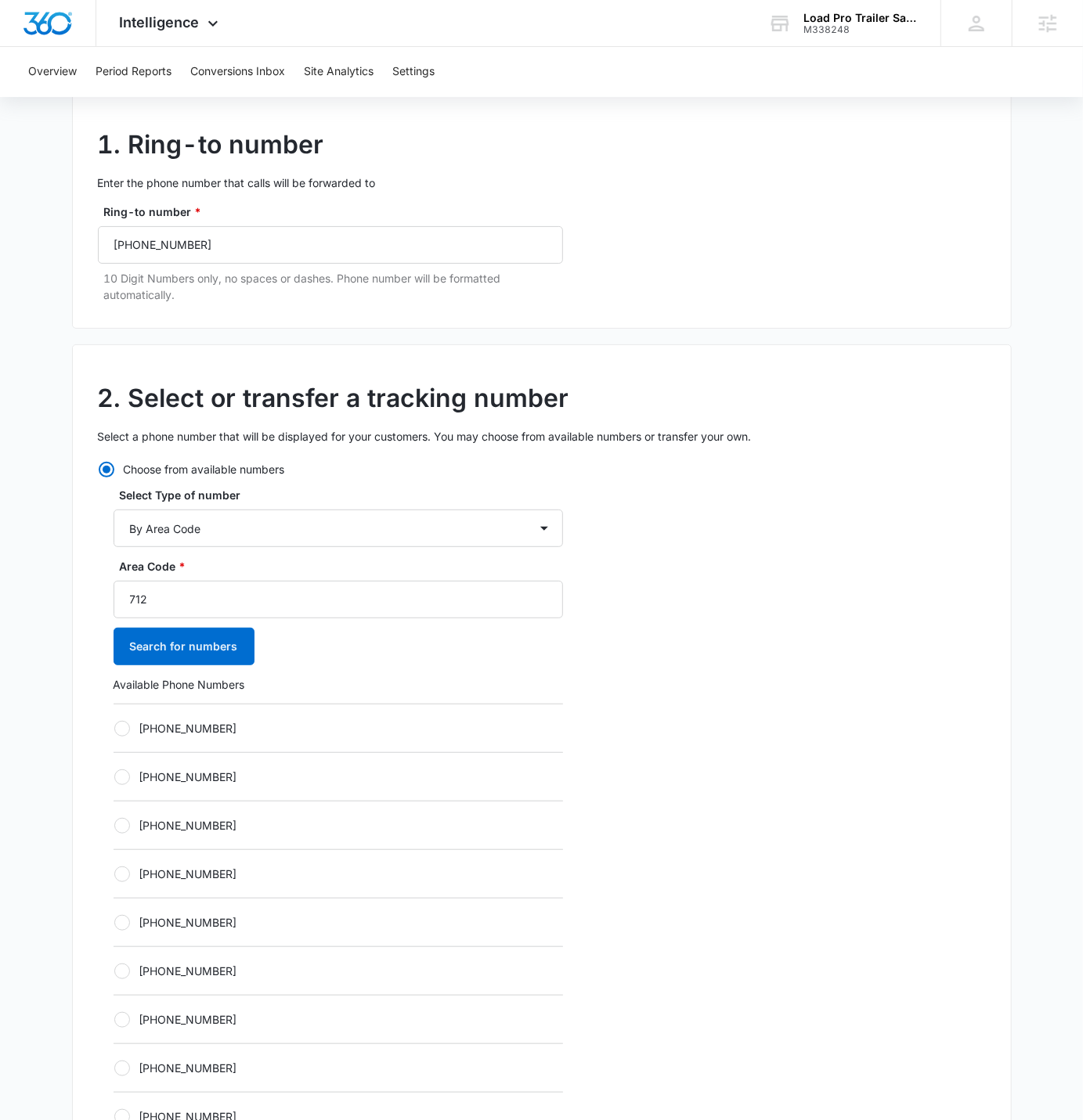
scroll to position [130, 0]
click at [254, 690] on div "+17122481898" at bounding box center [338, 727] width 450 height 49
click at [254, 690] on label "+17122481898" at bounding box center [338, 727] width 450 height 17
click at [115, 690] on input "+17122481898" at bounding box center [114, 727] width 1 height 1
radio input "true"
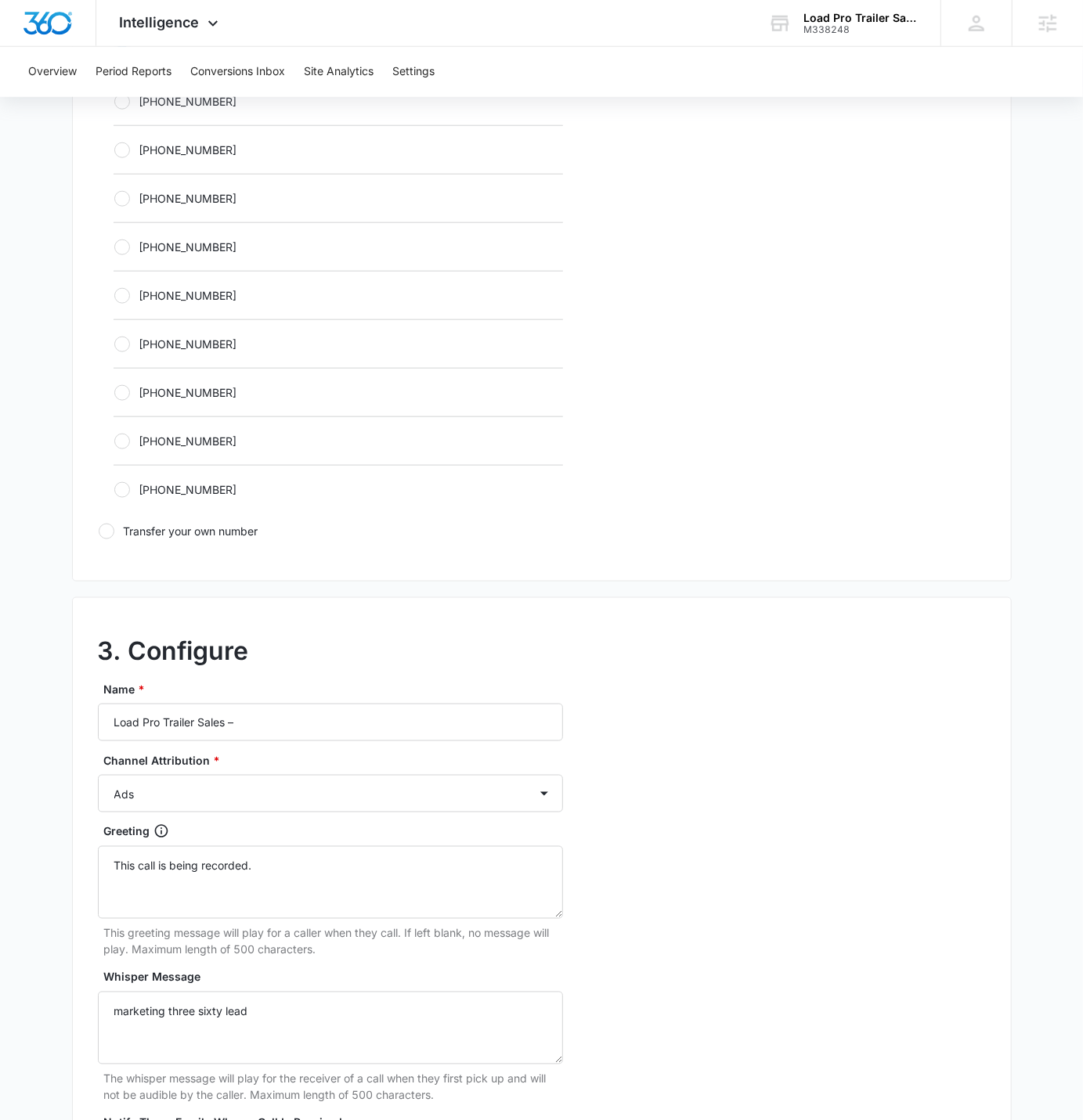
scroll to position [848, 0]
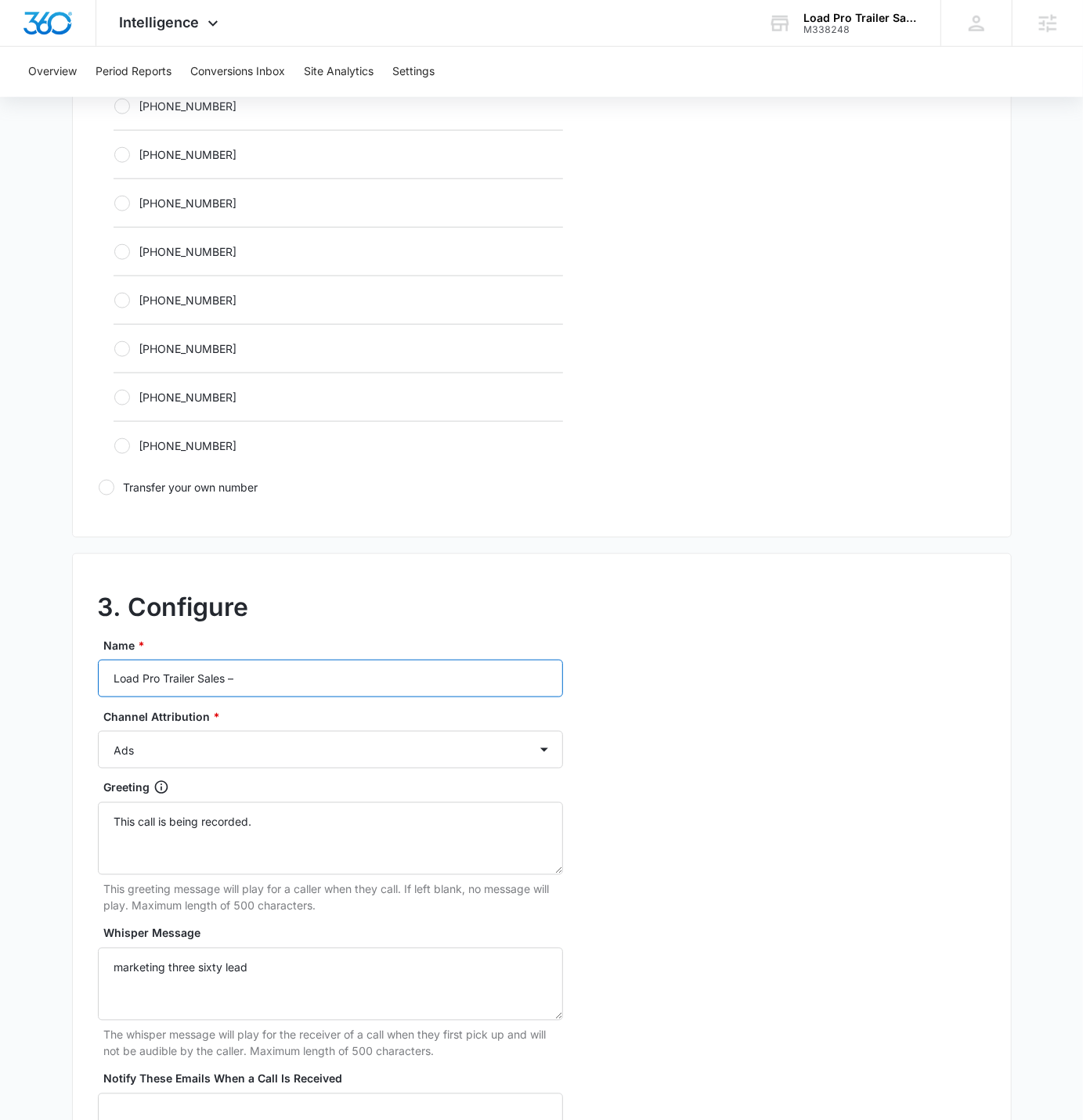
click at [277, 686] on input "Load Pro Trailer Sales –" at bounding box center [330, 678] width 465 height 38
type input "Load Pro Trailer Sales – Content"
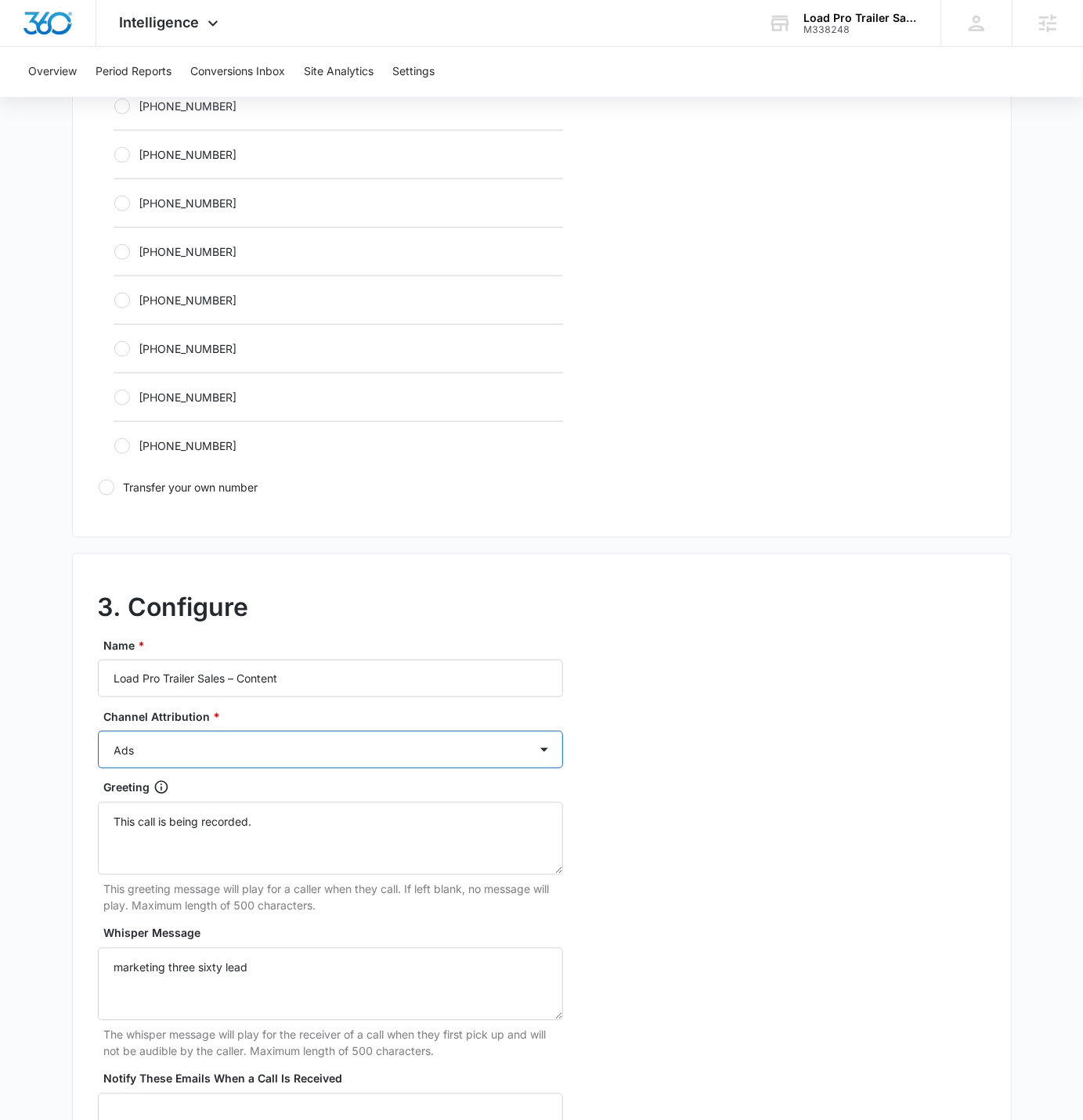
click at [350, 690] on select "Ads Local Service Ads Content Social Other" at bounding box center [330, 750] width 465 height 38
select select "CONTENT"
click at [98, 690] on select "Ads Local Service Ads Content Social Other" at bounding box center [330, 750] width 465 height 38
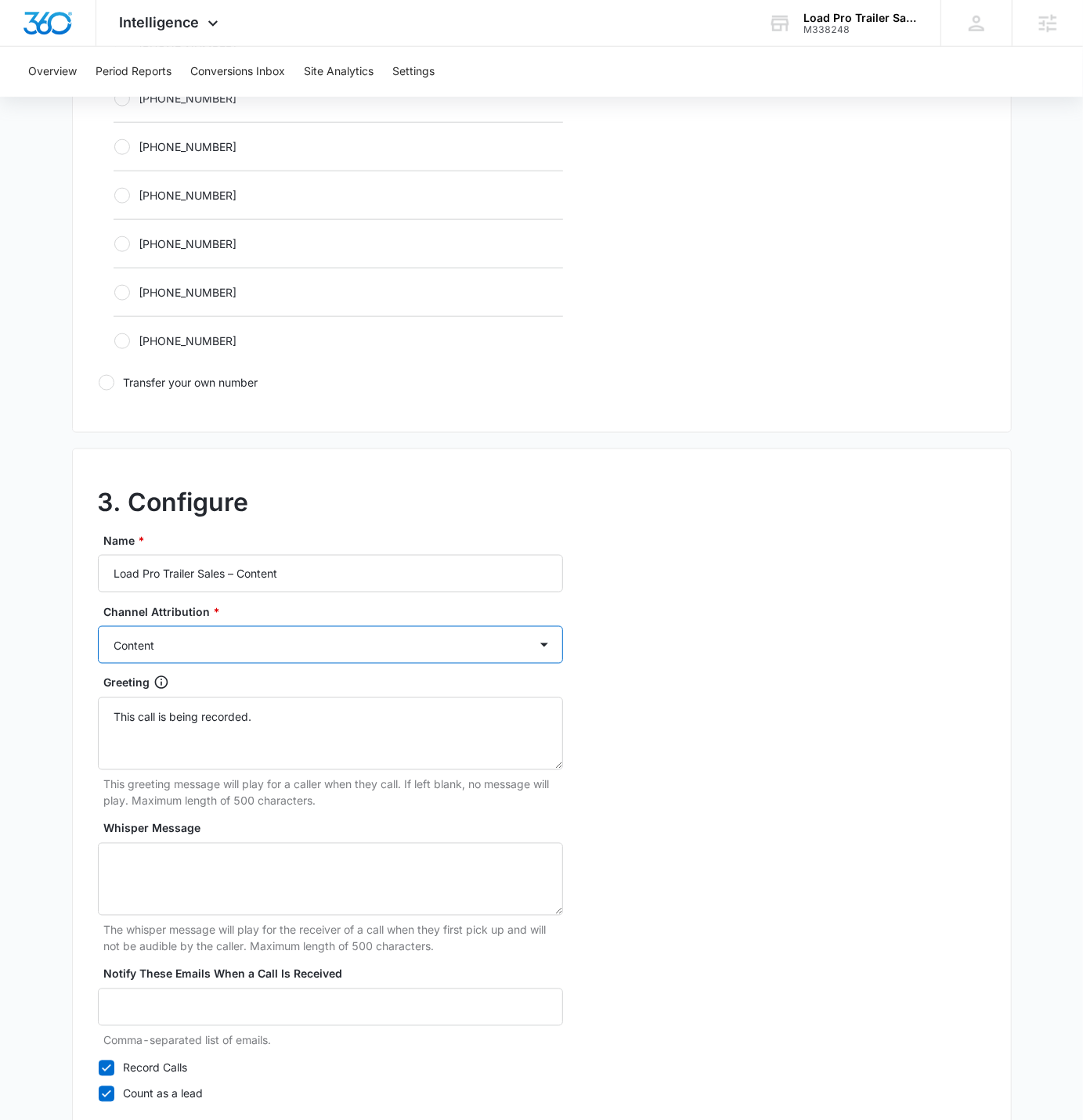
scroll to position [1059, 0]
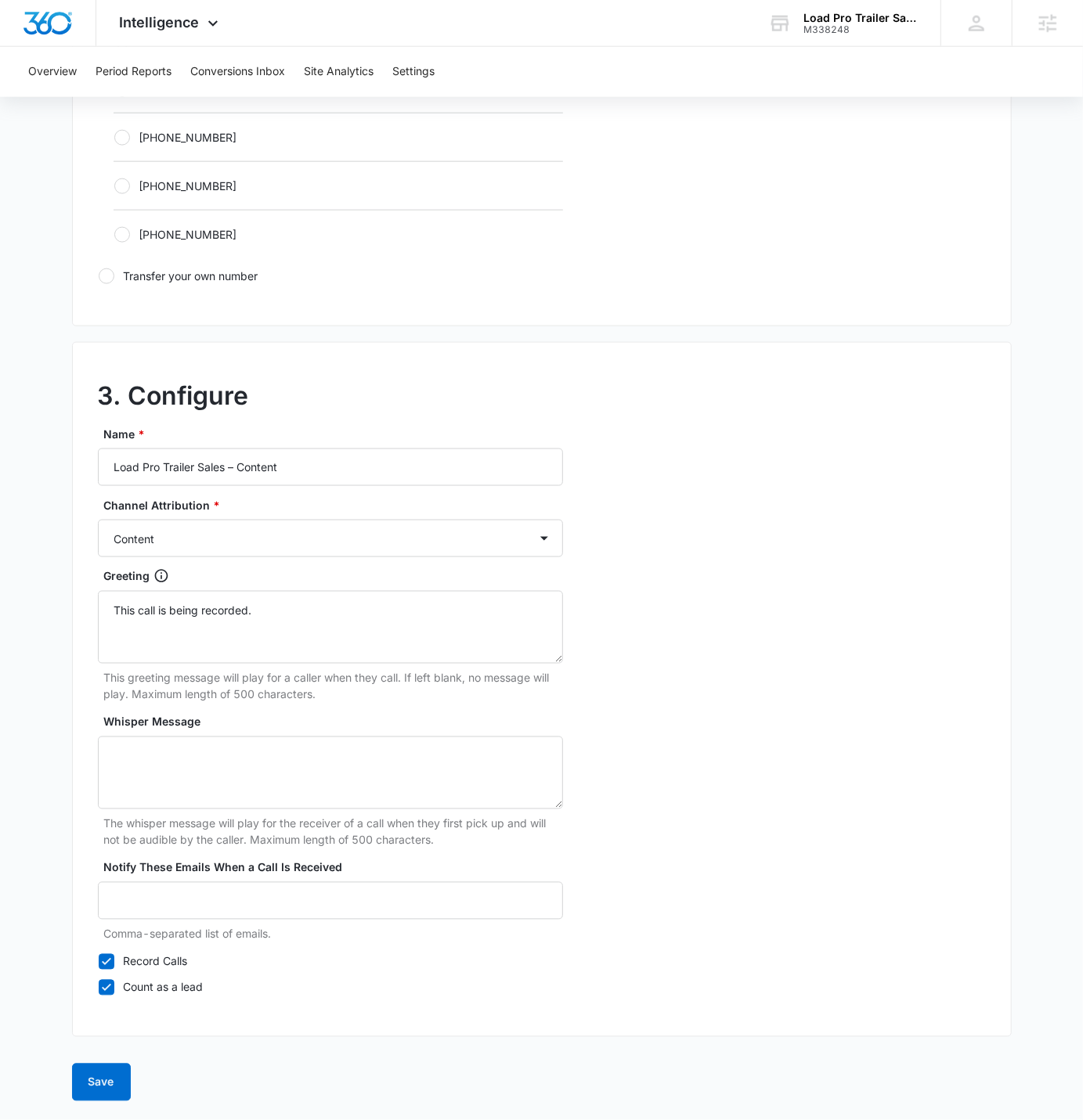
click at [56, 690] on main "Add Tracking Number 1. Ring-to number Enter the phone number that calls will be…" at bounding box center [541, 104] width 1083 height 2032
click at [103, 690] on button "Save" at bounding box center [101, 1082] width 58 height 38
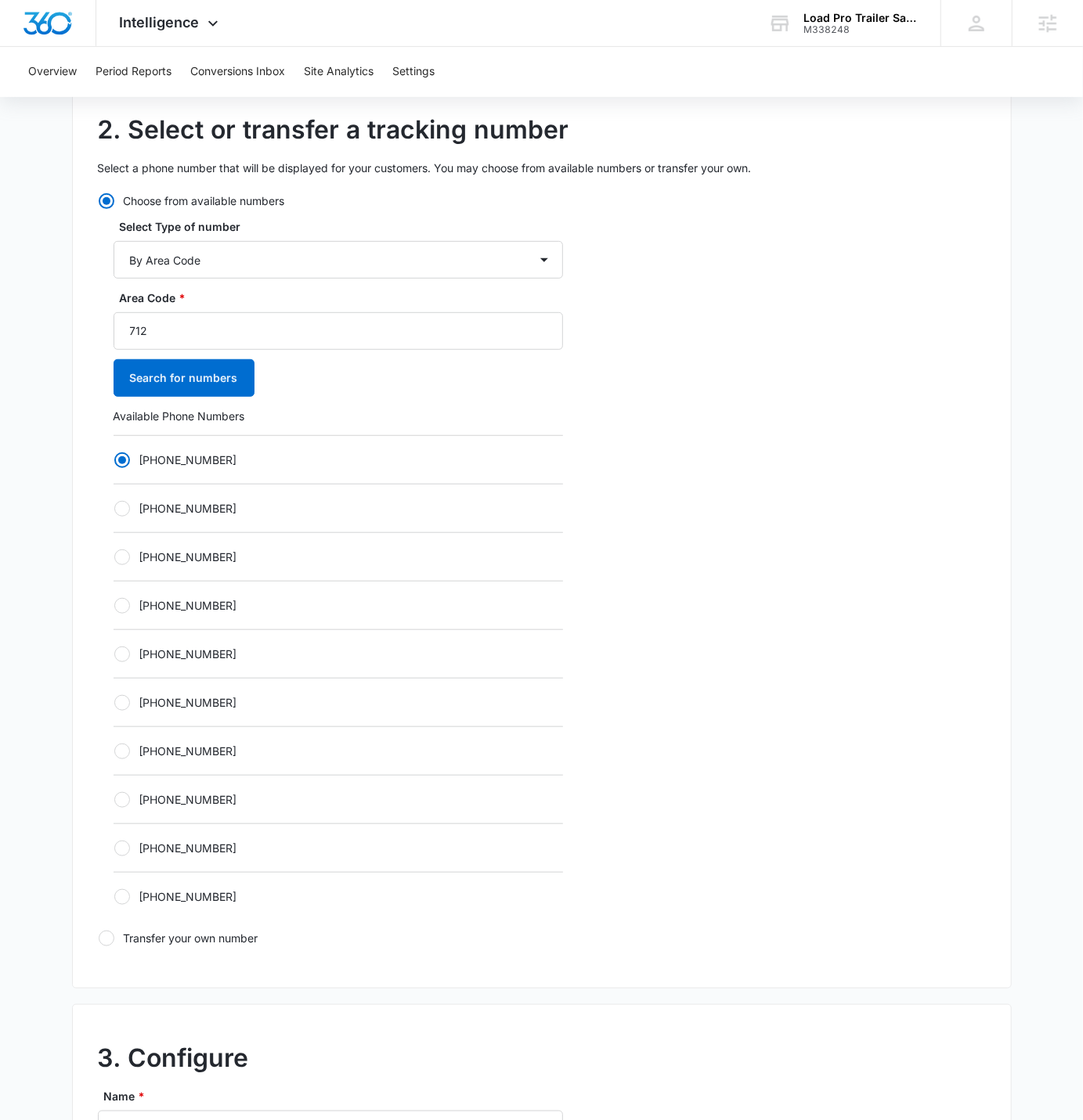
scroll to position [614, 0]
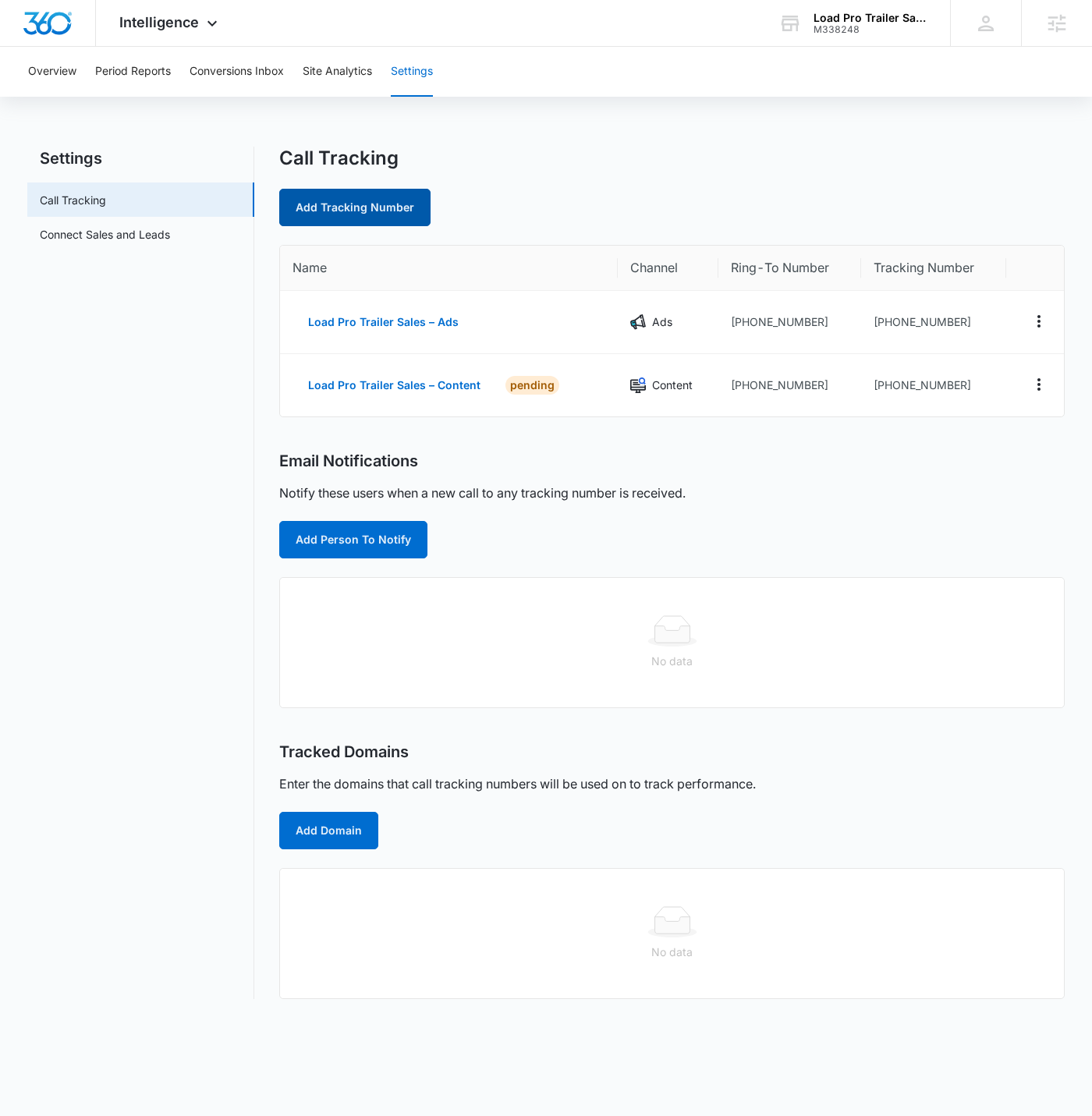
click at [397, 215] on link "Add Tracking Number" at bounding box center [355, 207] width 151 height 38
select select "by_area_code"
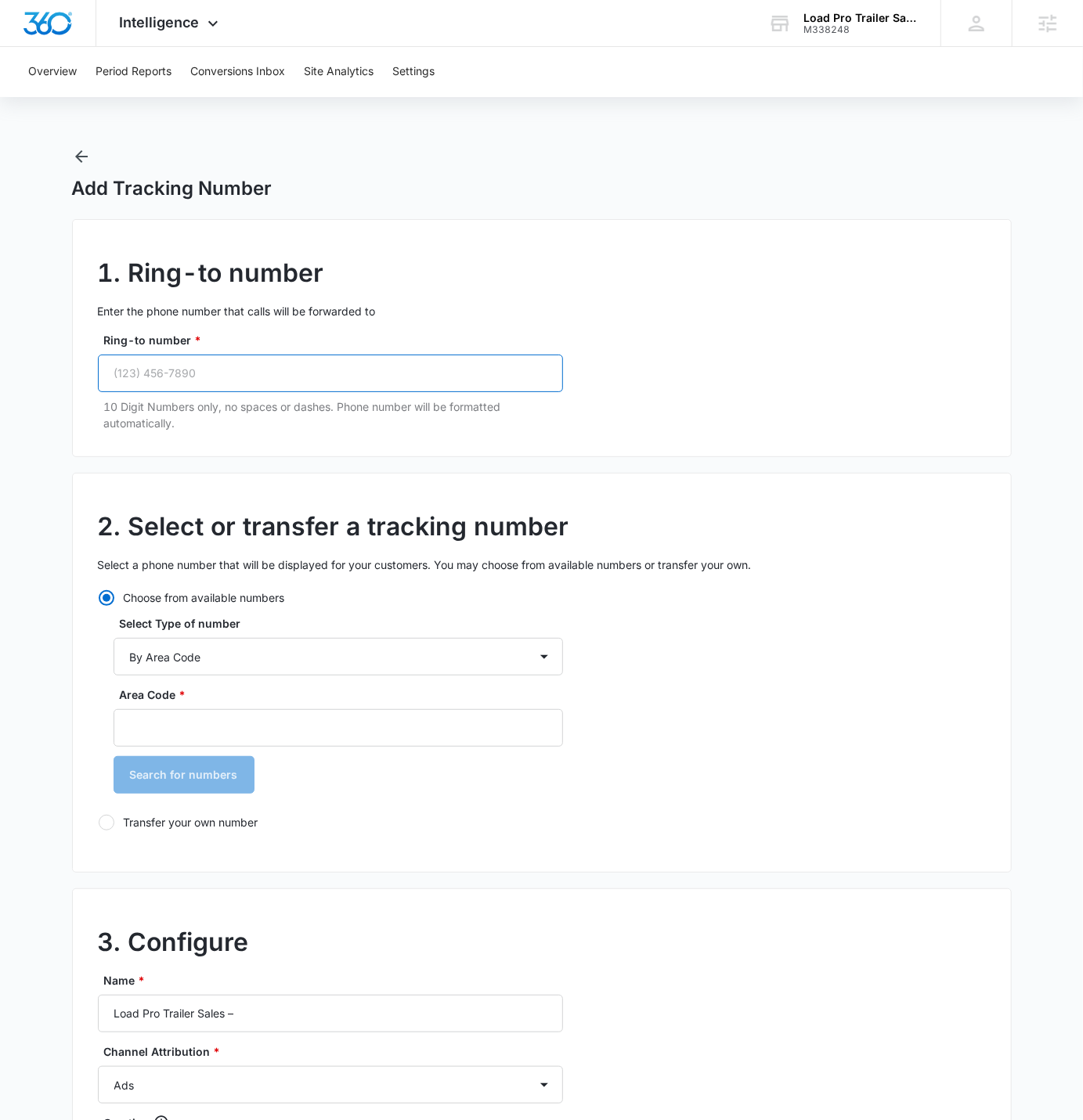
click at [272, 381] on input "Ring-to number *" at bounding box center [330, 373] width 465 height 38
paste input "(712) 542-5523"
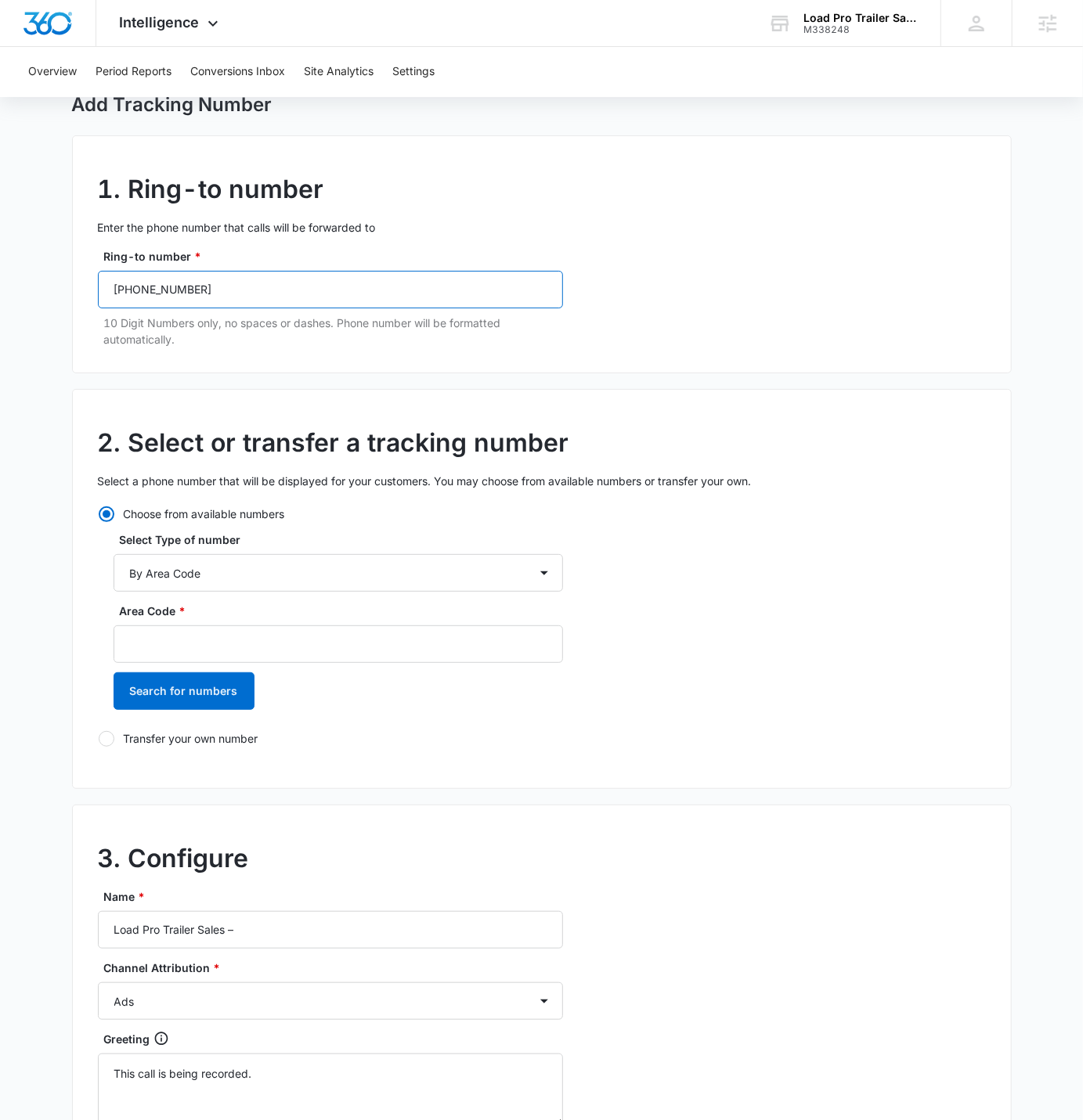
scroll to position [135, 0]
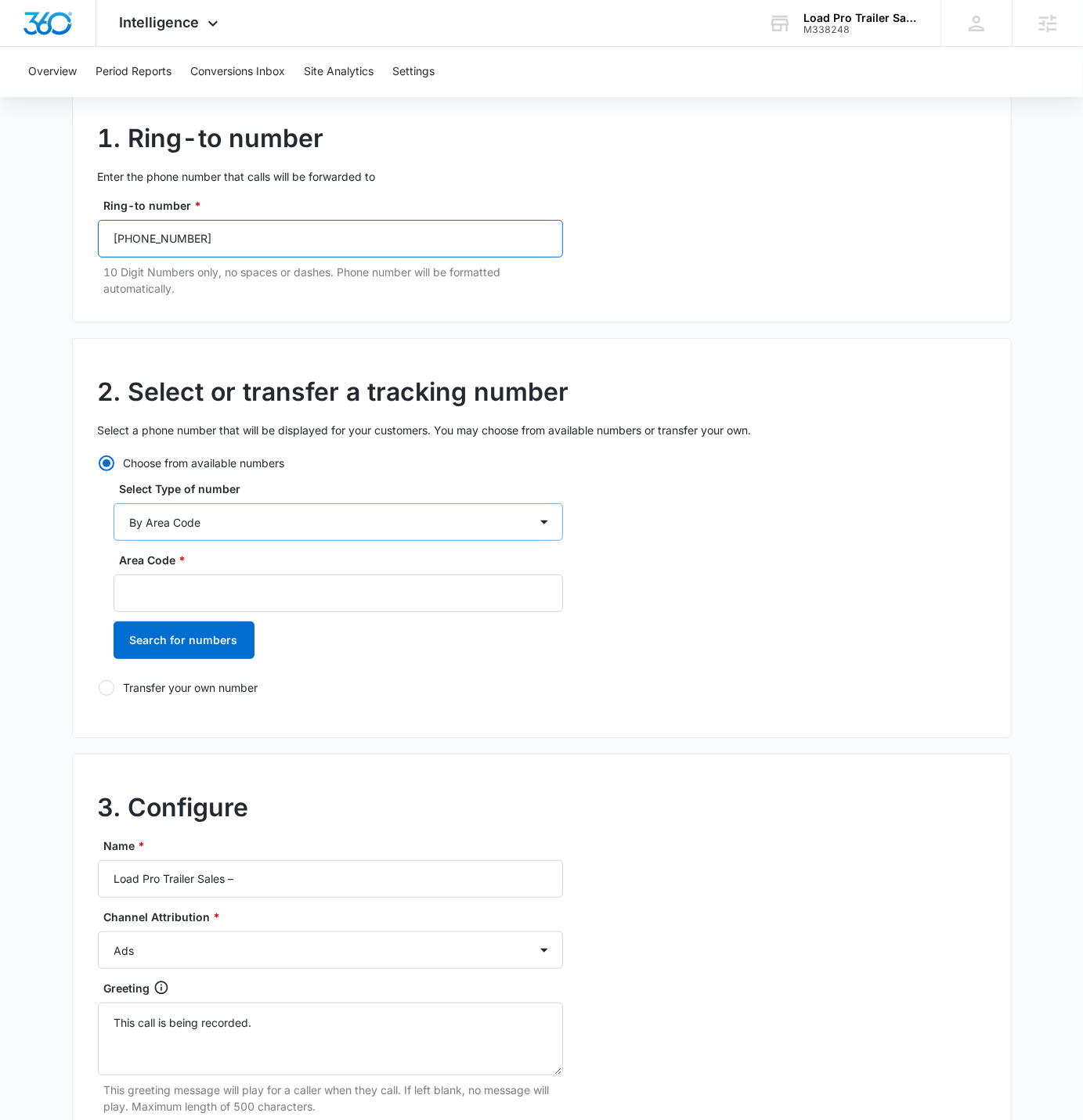
type input "(712) 542-5523"
click at [321, 518] on select "By City & State By State Only By Zip Code By Area Code Toll Free Numbers" at bounding box center [338, 522] width 450 height 38
click at [114, 503] on select "By City & State By State Only By Zip Code By Area Code Toll Free Numbers" at bounding box center [338, 522] width 450 height 38
click at [270, 575] on input "Area Code *" at bounding box center [338, 594] width 450 height 38
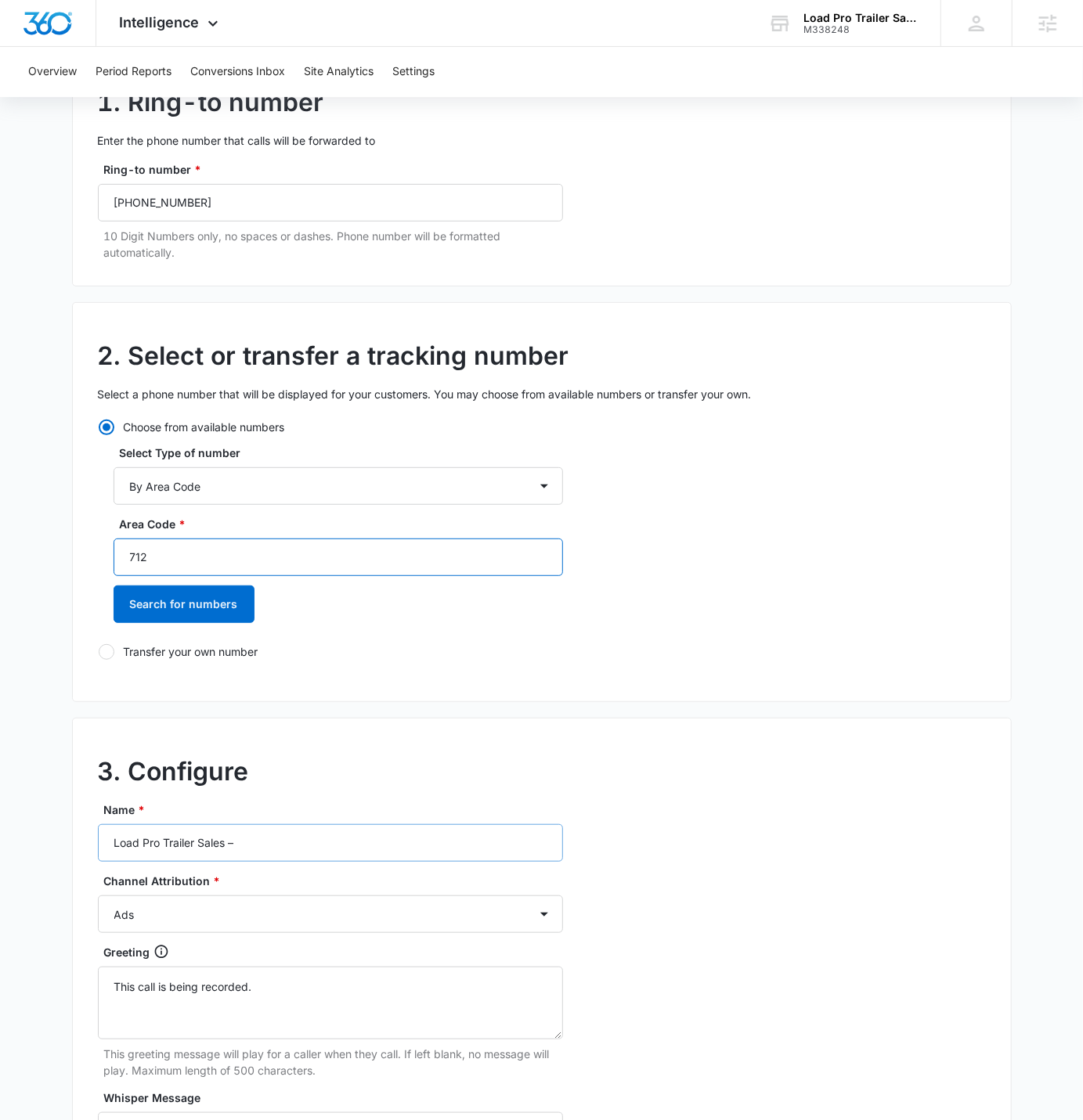
type input "712"
click at [288, 690] on input "Load Pro Trailer Sales –" at bounding box center [330, 843] width 465 height 38
click at [276, 690] on input "Load Pro Trailer Sales –" at bounding box center [330, 843] width 465 height 38
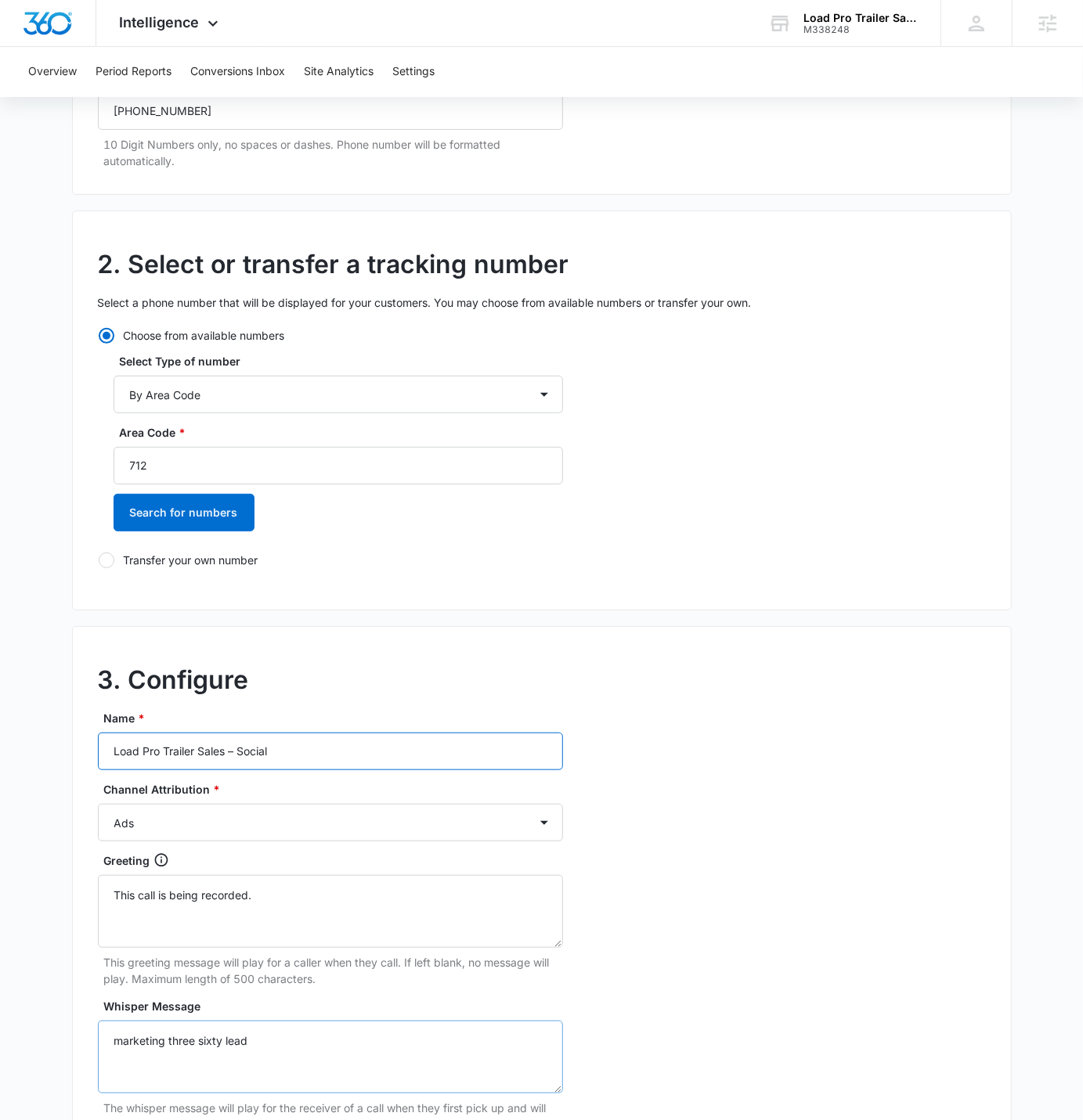
scroll to position [546, 0]
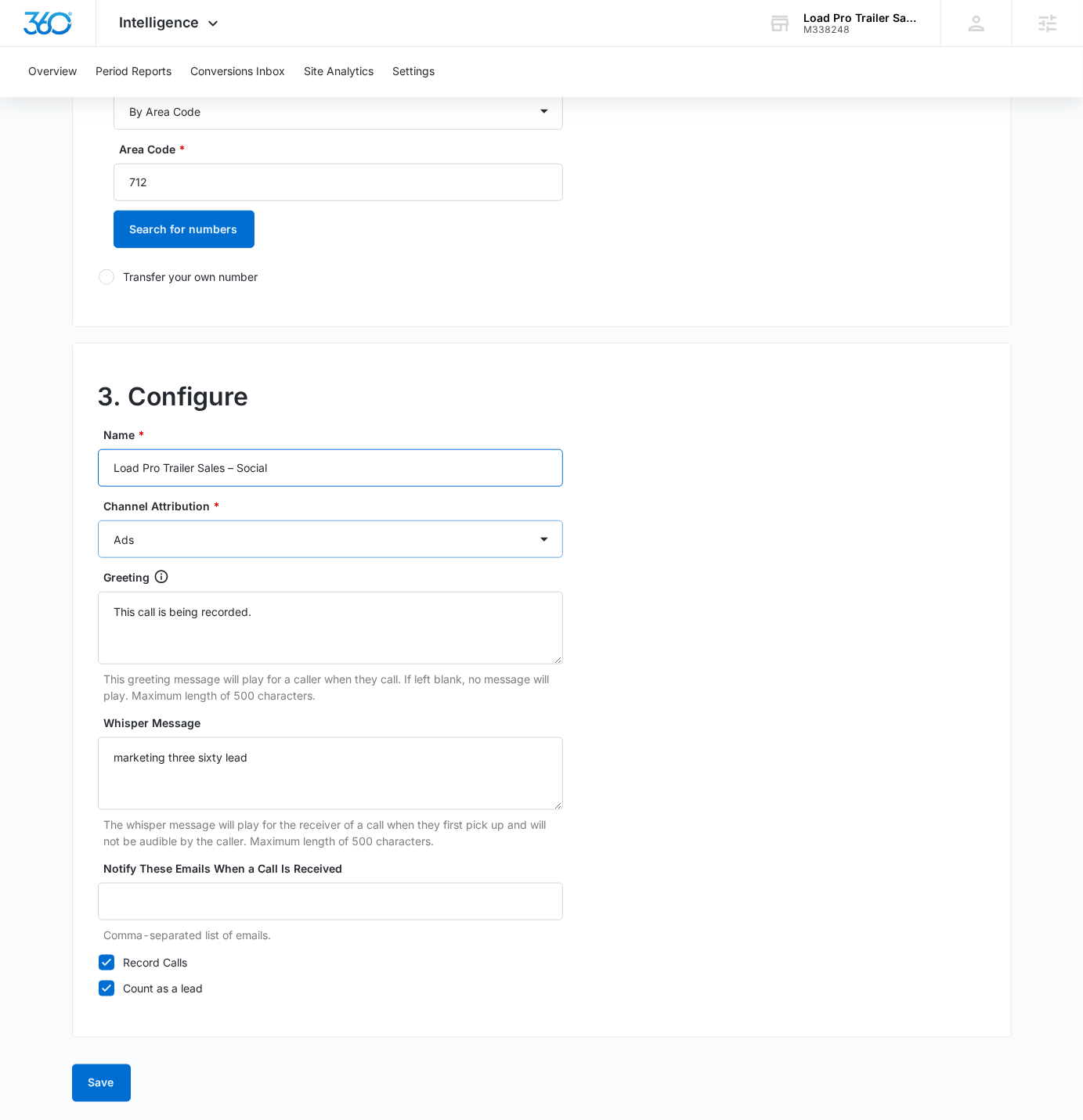
type input "Load Pro Trailer Sales – Social"
click at [224, 545] on select "Ads Local Service Ads Content Social Other" at bounding box center [330, 539] width 465 height 38
select select "SOCIAL"
click at [98, 521] on select "Ads Local Service Ads Content Social Other" at bounding box center [330, 539] width 465 height 38
click at [101, 690] on button "Save" at bounding box center [101, 1083] width 58 height 38
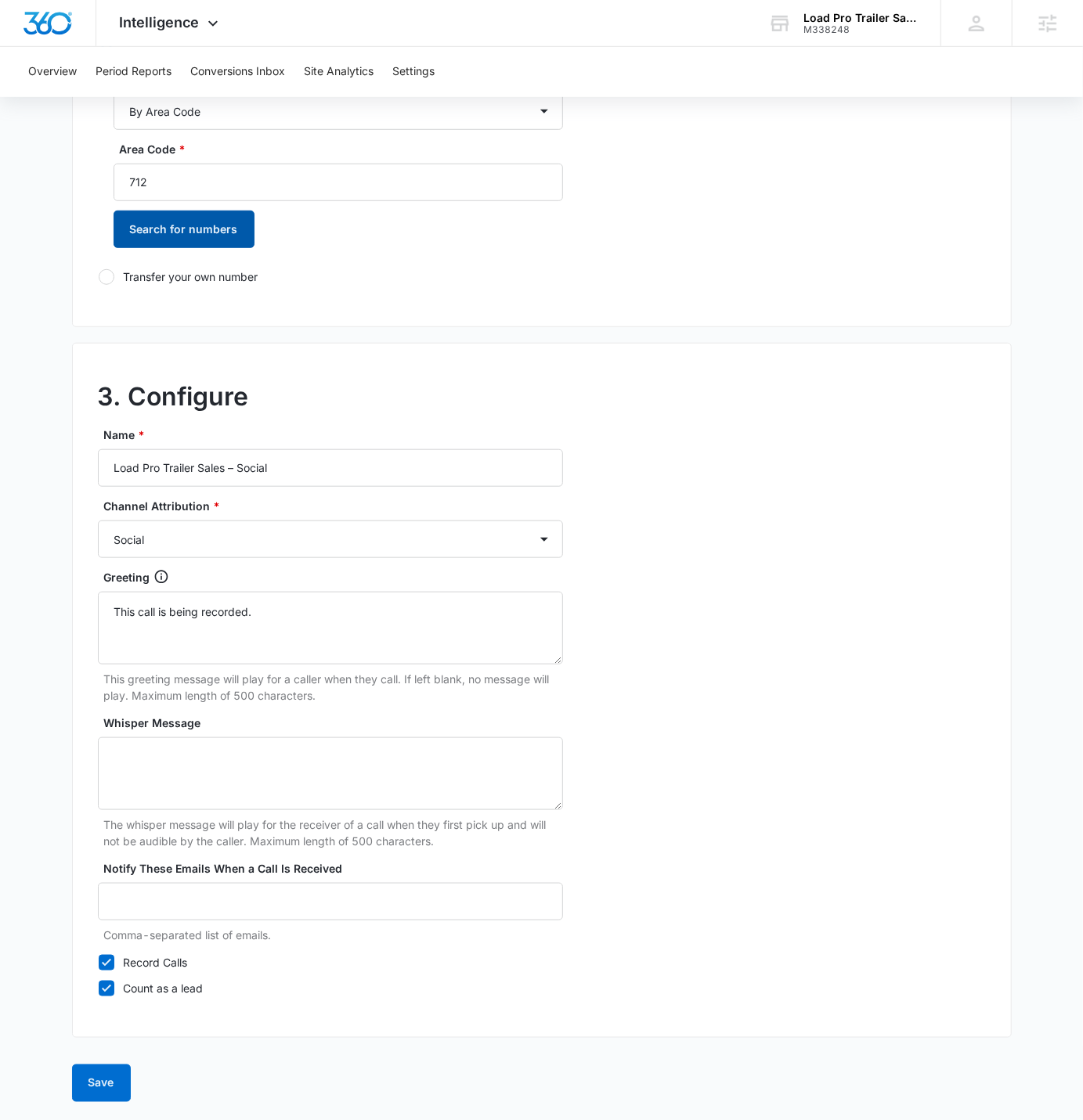
click at [193, 236] on button "Search for numbers" at bounding box center [184, 229] width 141 height 38
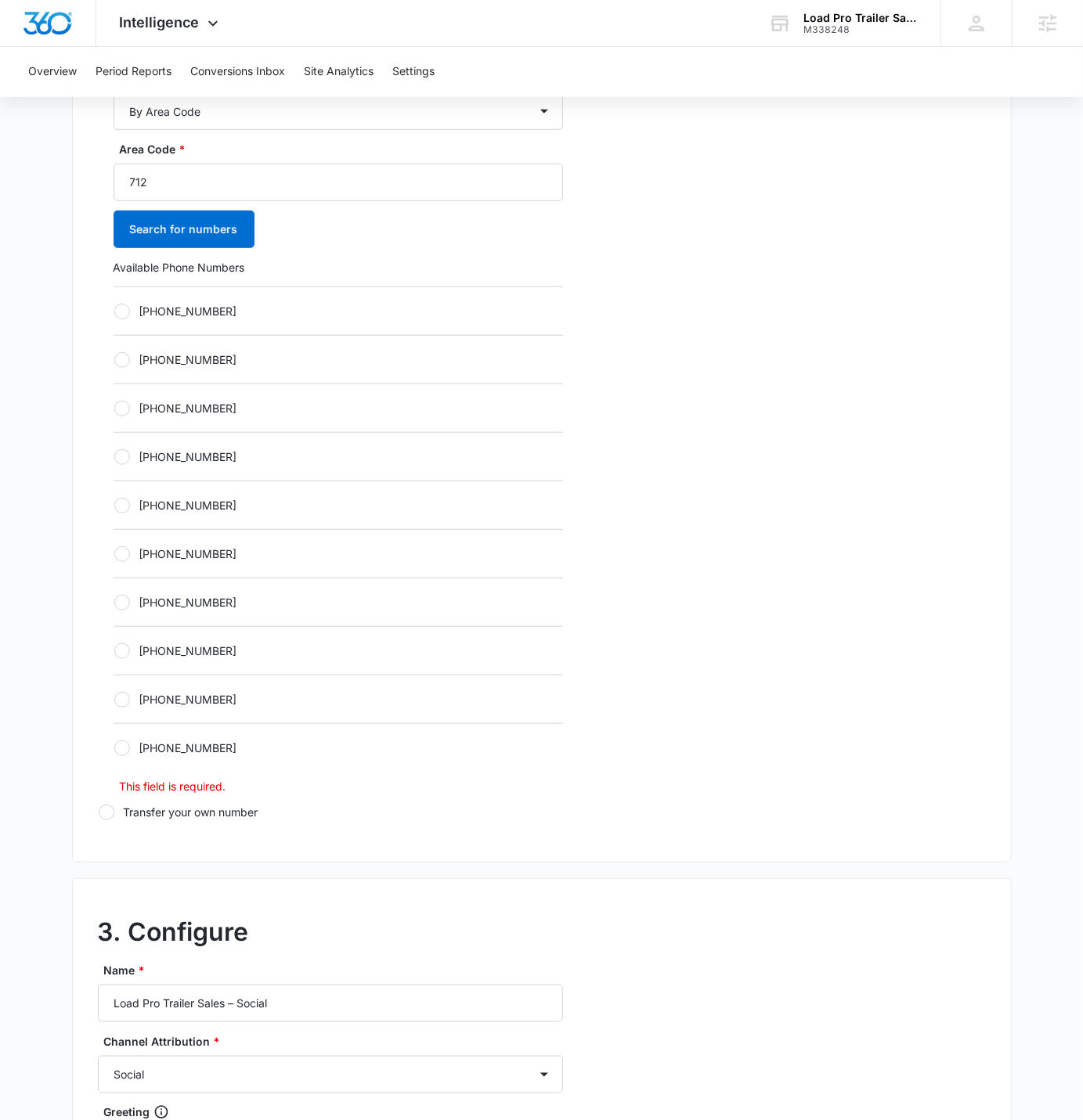
click at [171, 310] on label "+17122481899" at bounding box center [338, 311] width 450 height 17
click at [115, 311] on input "+17122481899" at bounding box center [114, 311] width 1 height 1
radio input "true"
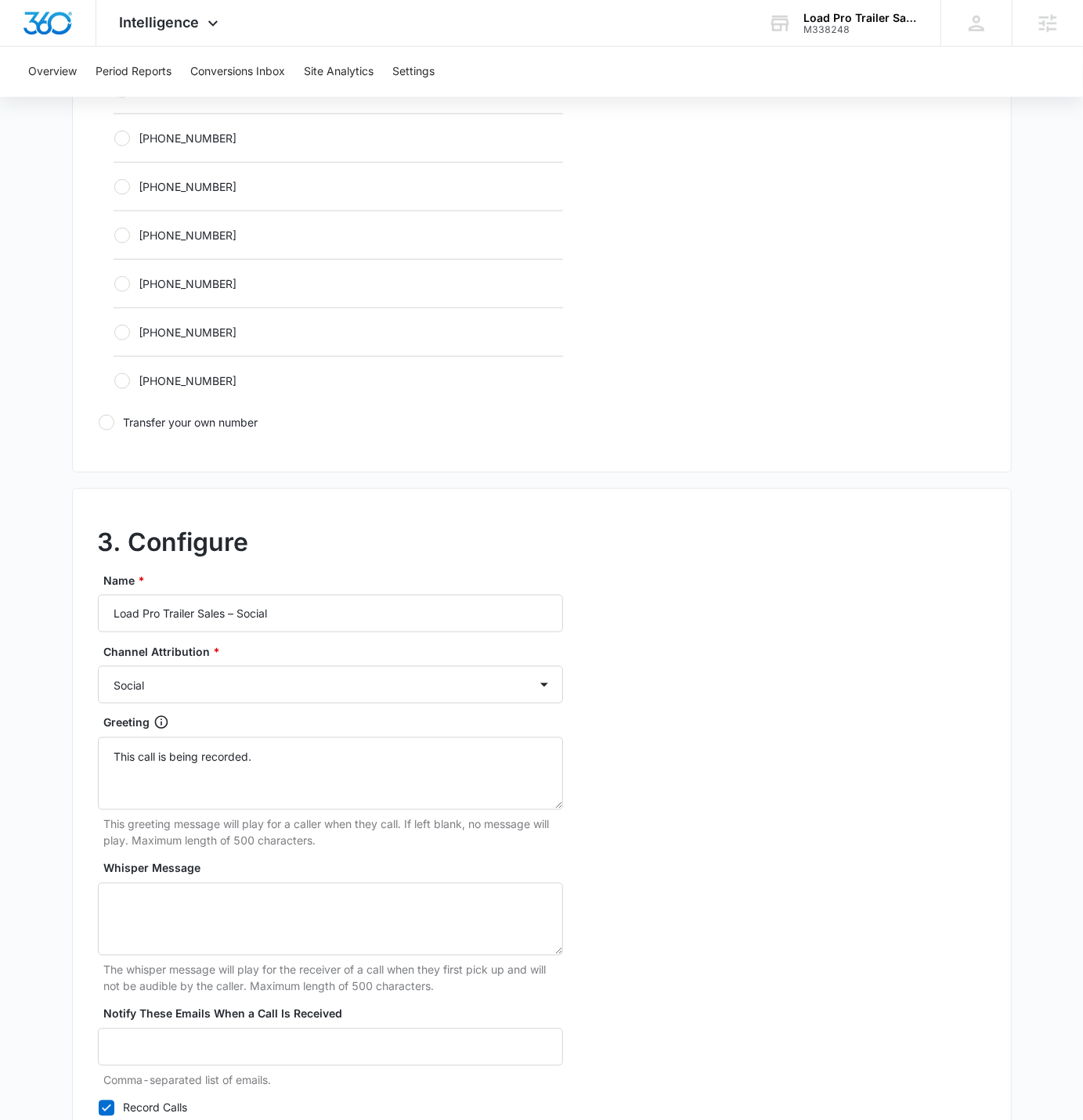
scroll to position [1059, 0]
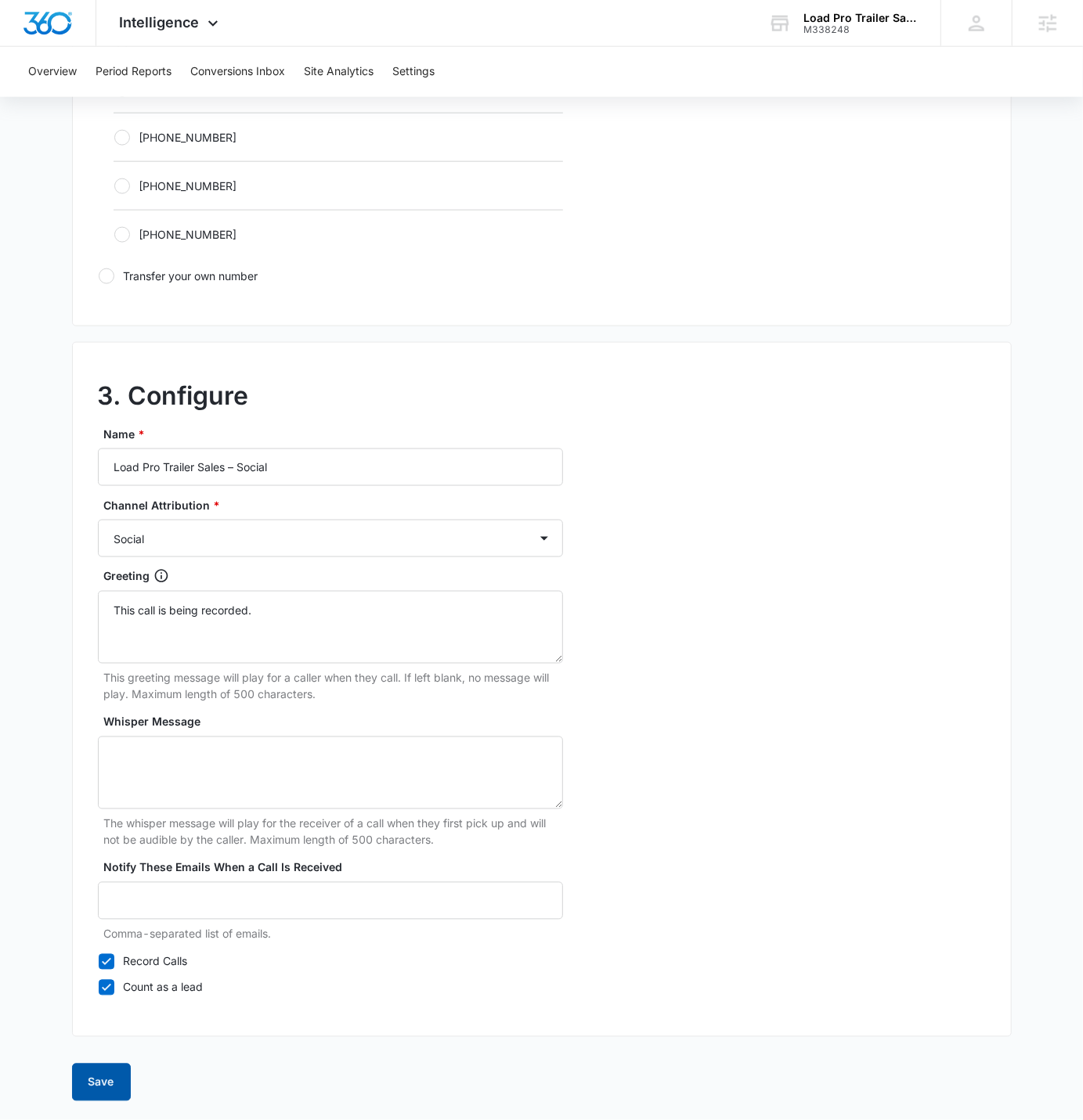
click at [99, 690] on button "Save" at bounding box center [101, 1082] width 58 height 38
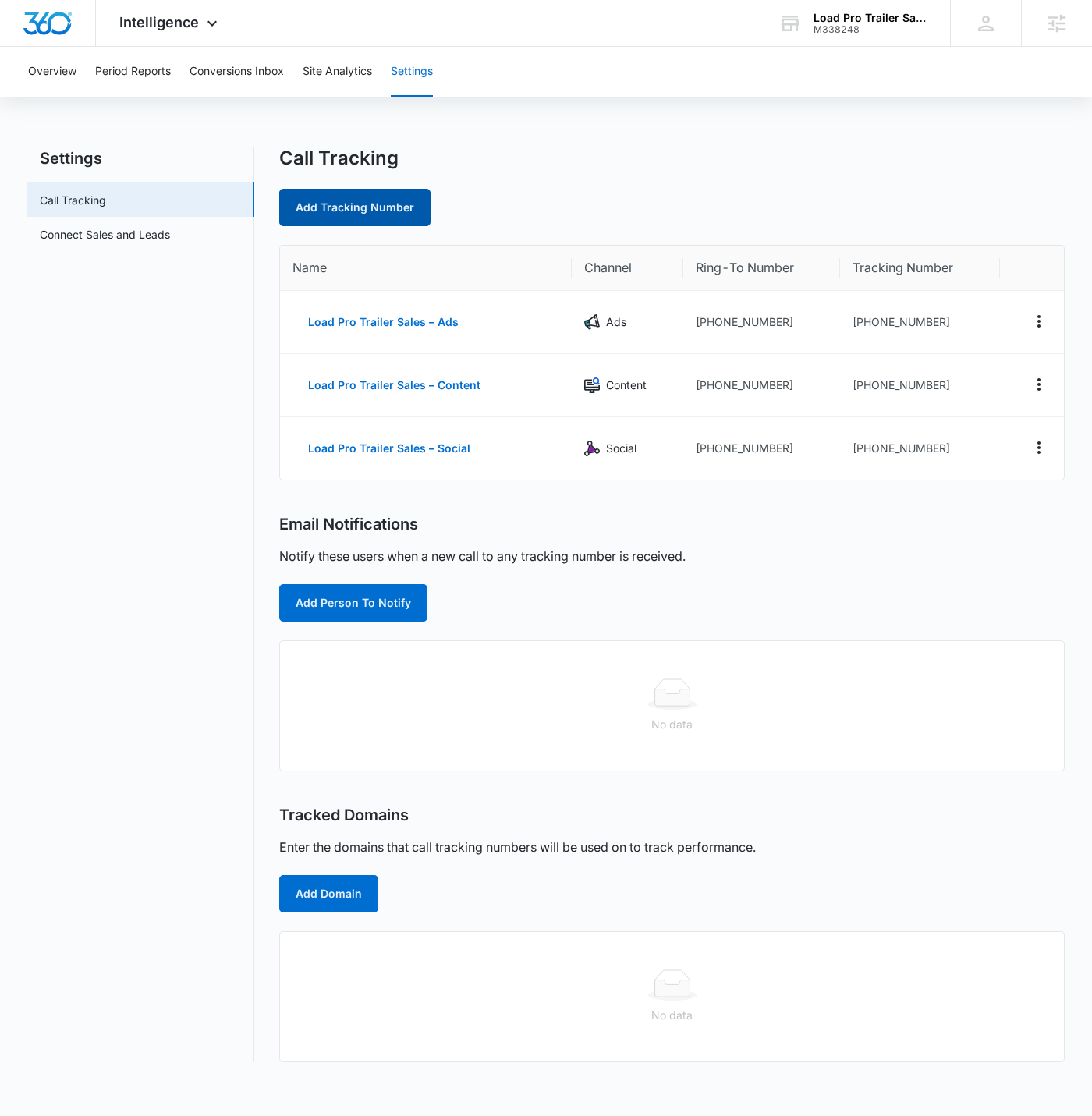
click at [400, 215] on link "Add Tracking Number" at bounding box center [355, 207] width 151 height 38
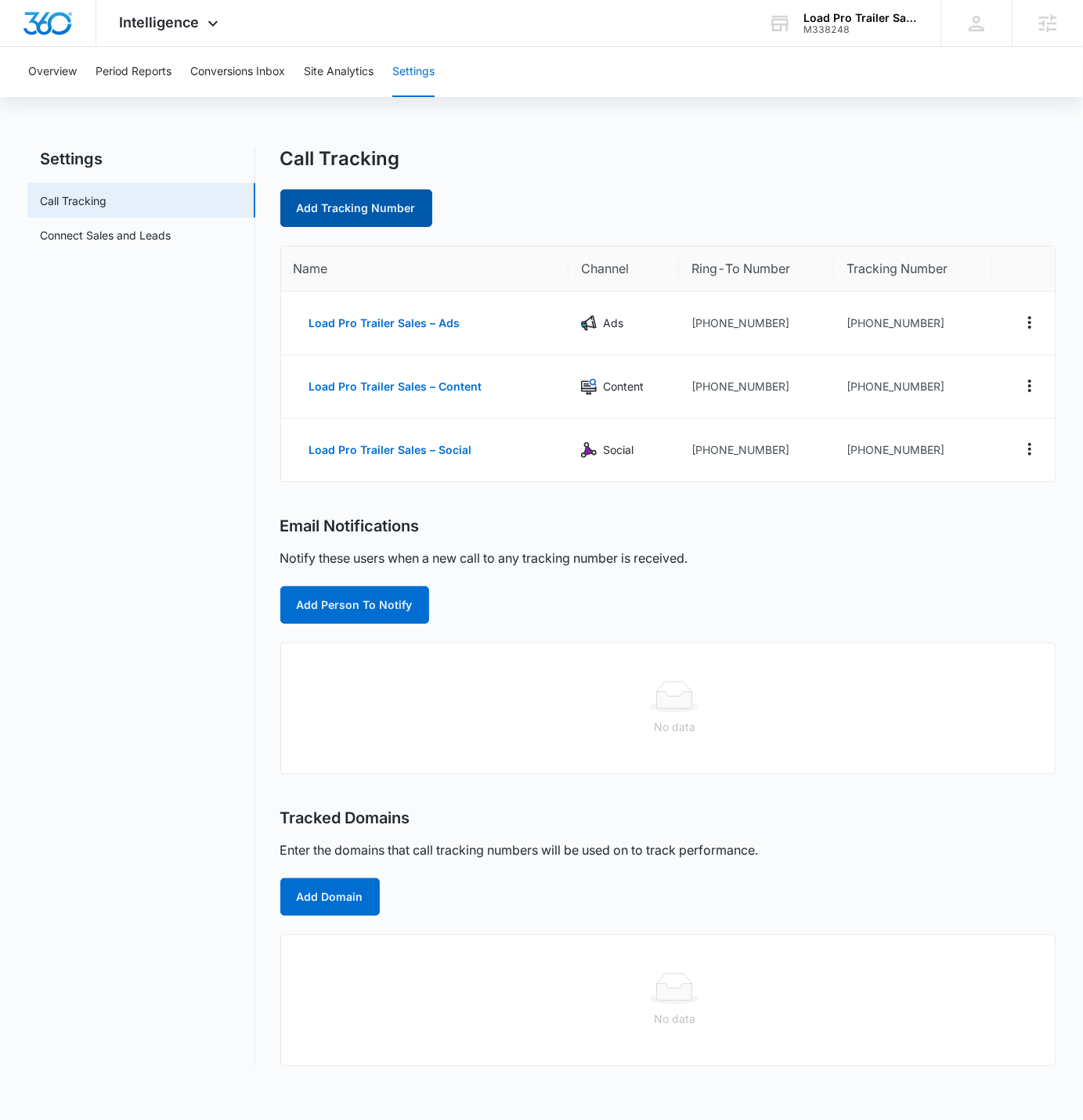
select select "by_area_code"
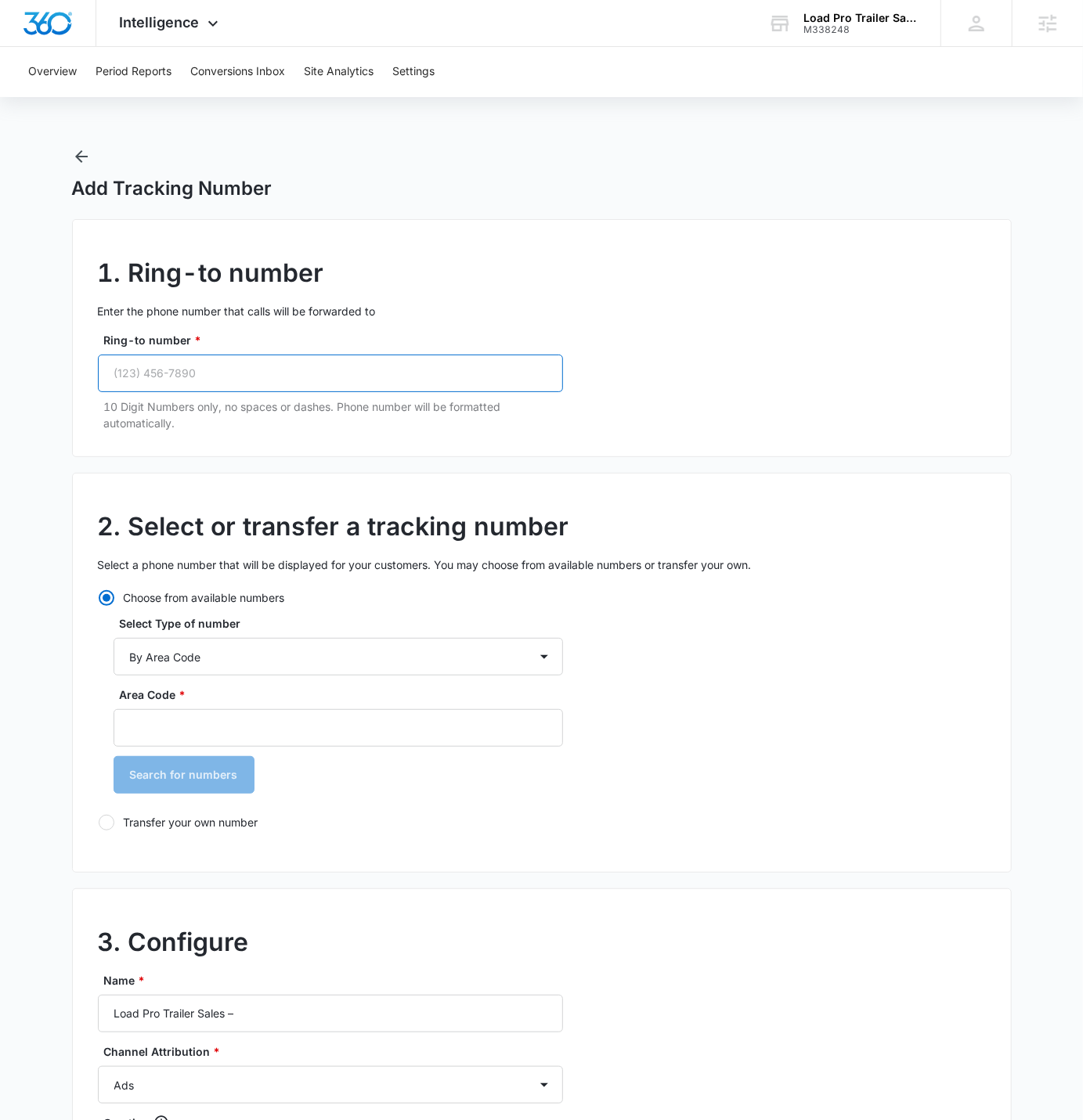
click at [253, 361] on input "Ring-to number *" at bounding box center [330, 373] width 465 height 38
paste input "(712) 542-5523"
type input "(712) 542-5523"
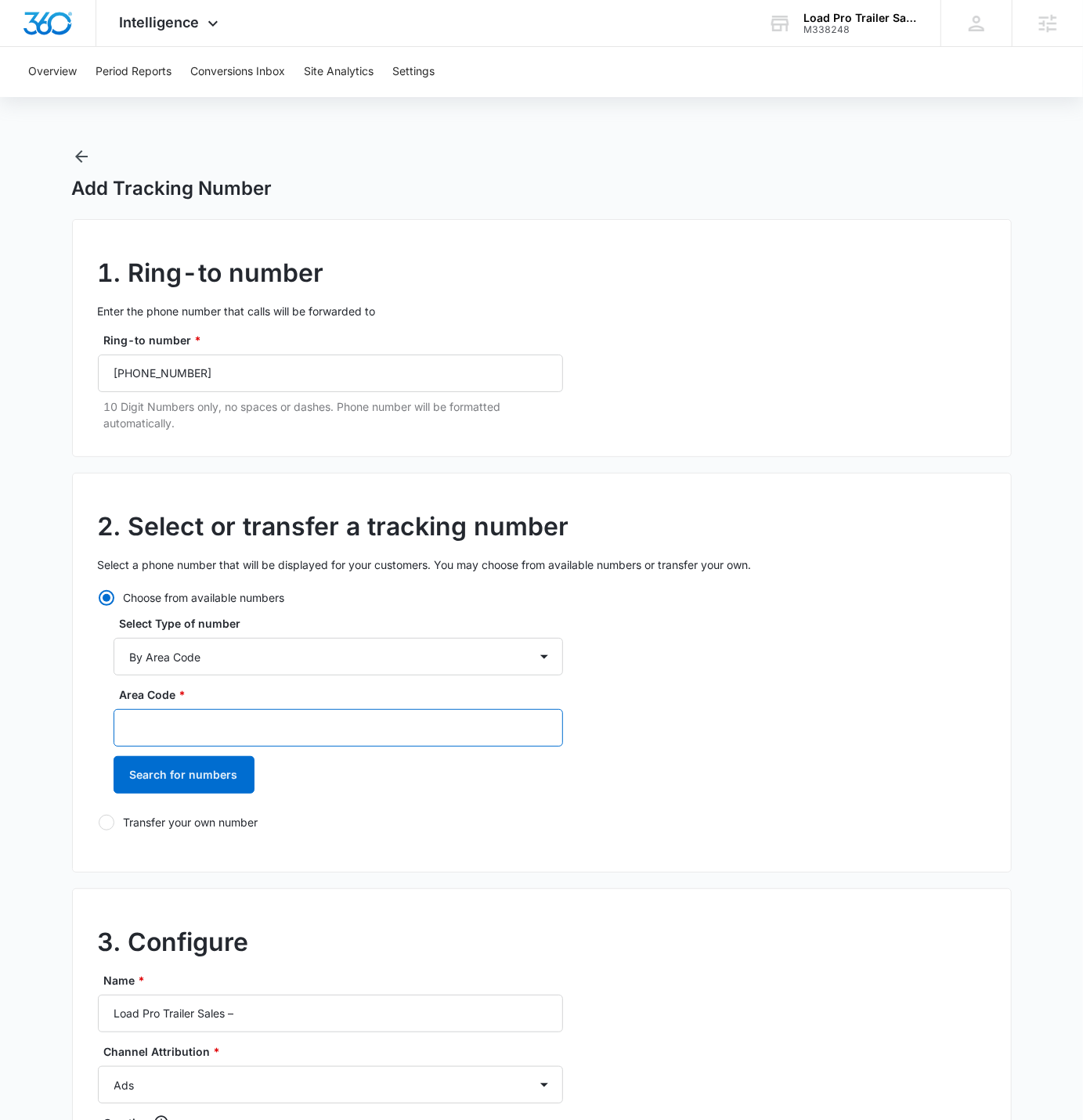
click at [237, 690] on input "Area Code *" at bounding box center [338, 728] width 450 height 38
type input "712"
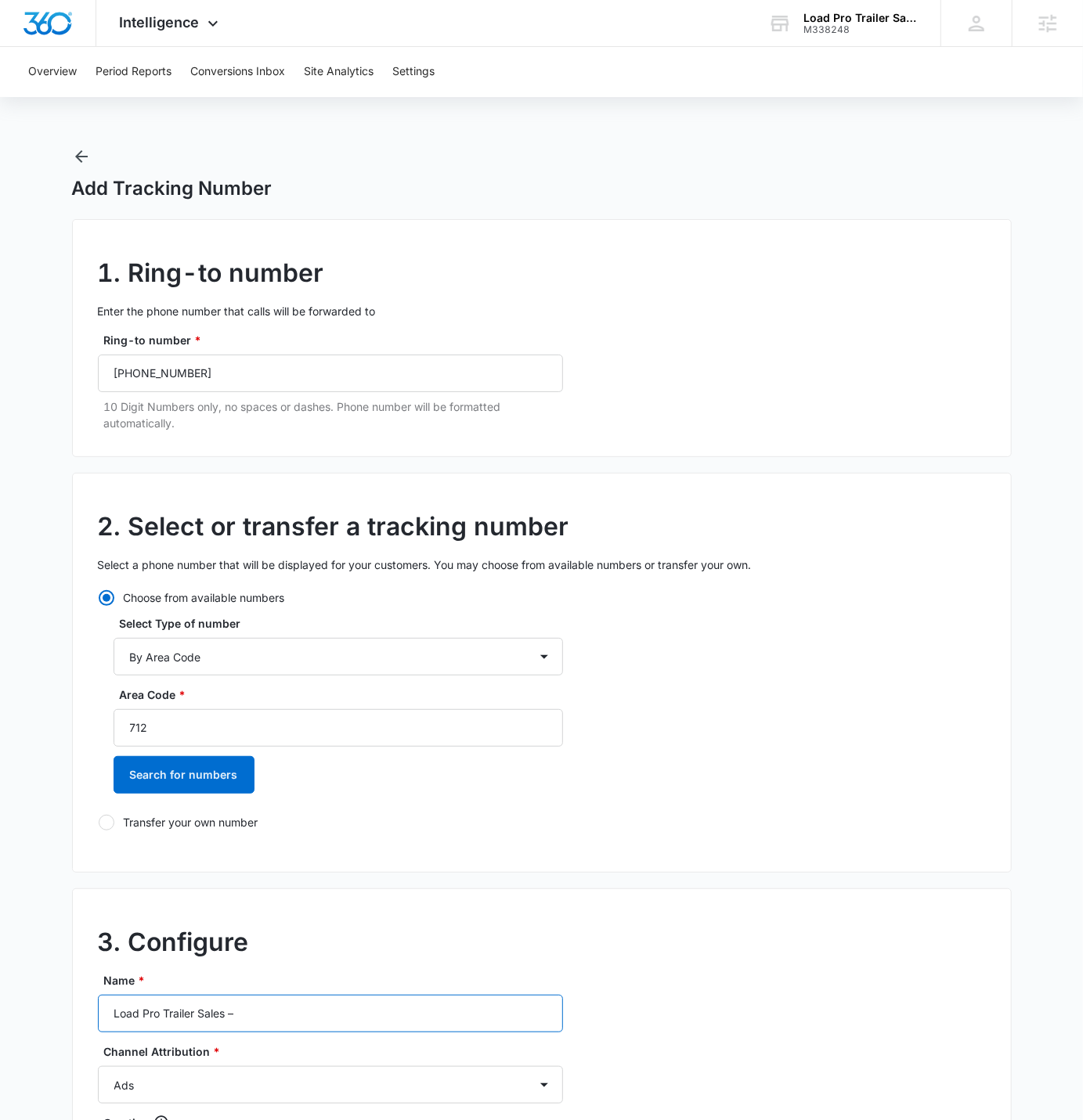
click at [426, 690] on input "Load Pro Trailer Sales –" at bounding box center [330, 1013] width 465 height 38
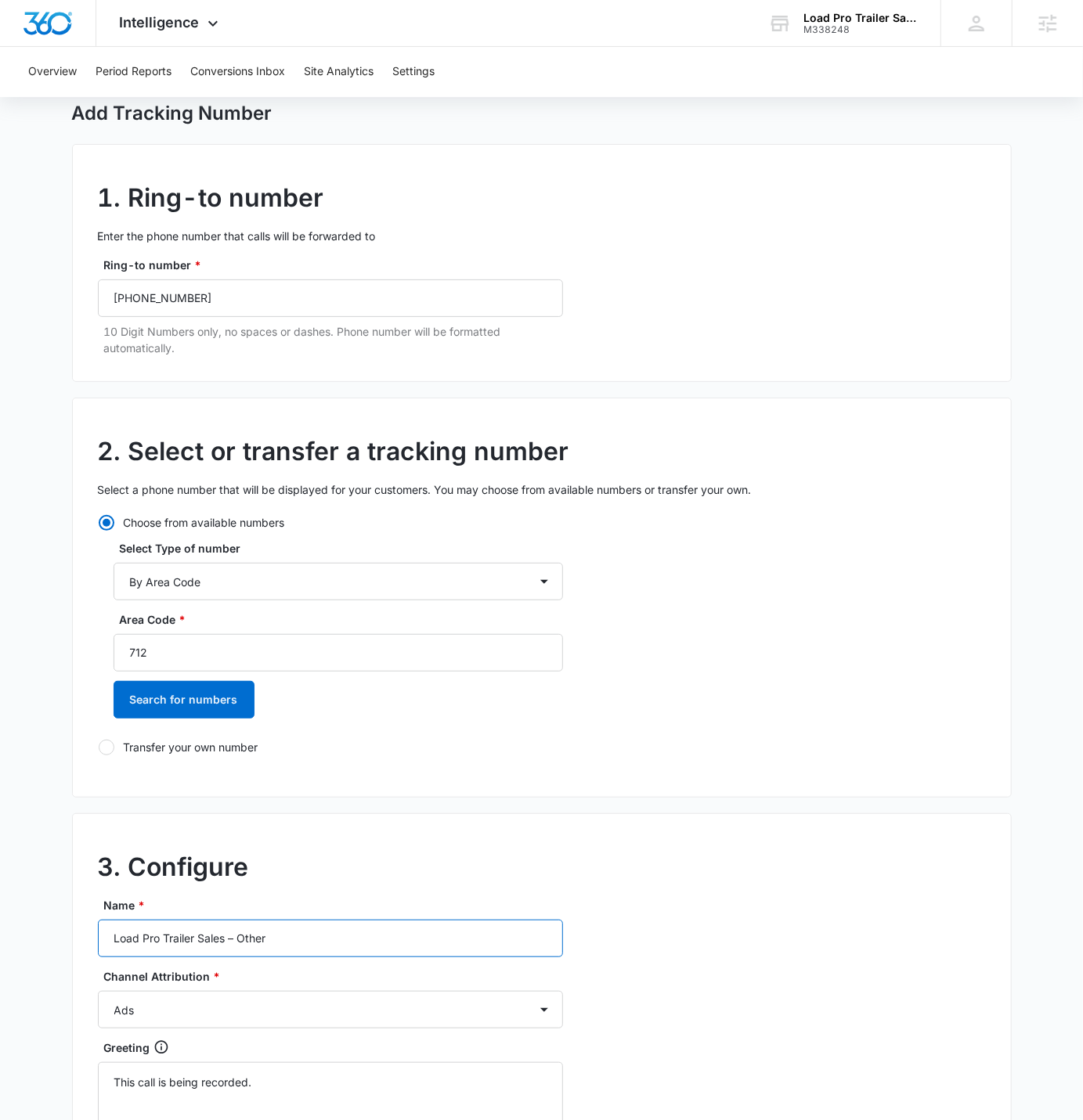
scroll to position [400, 0]
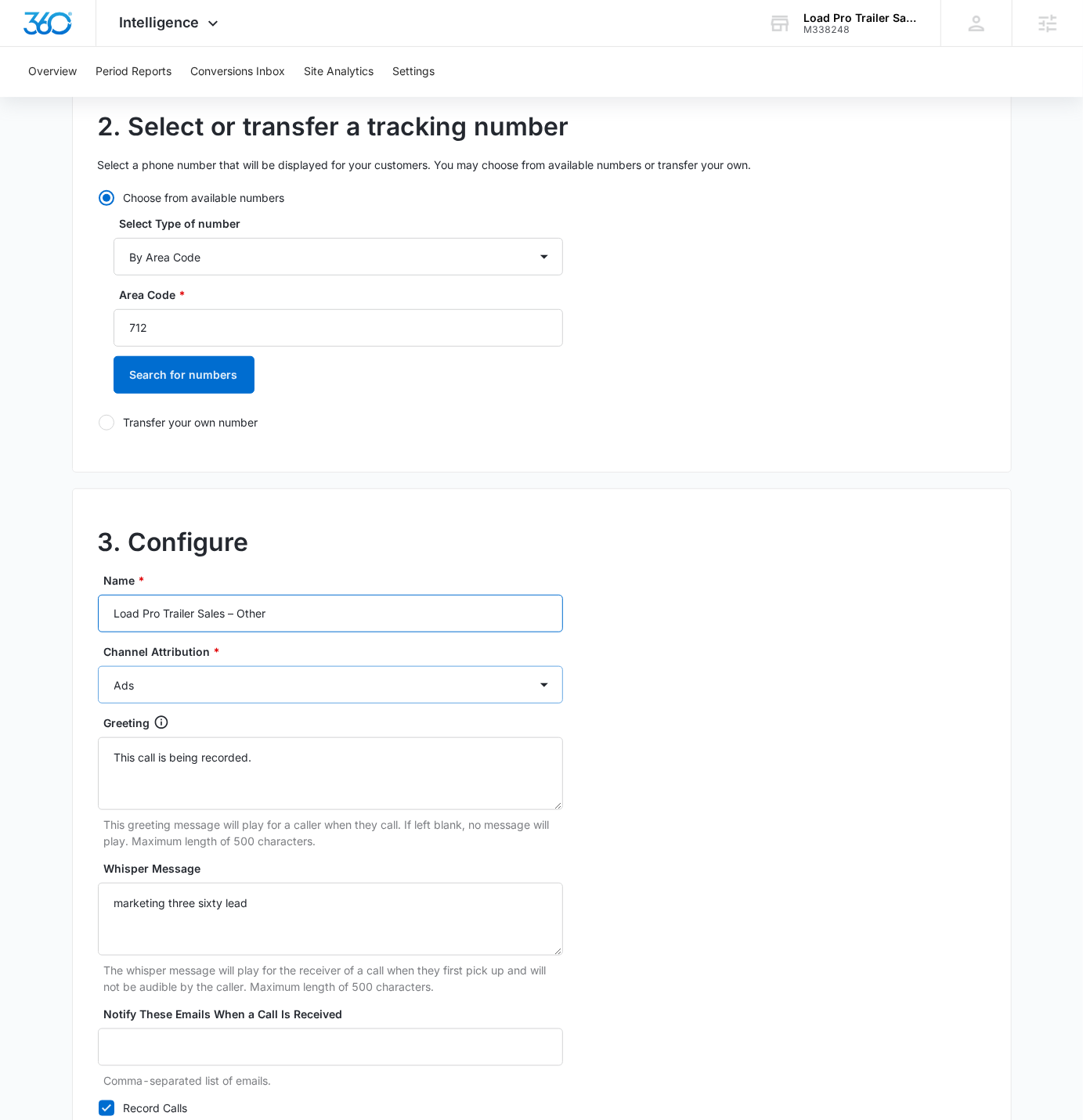
type input "Load Pro Trailer Sales – Other"
click at [242, 688] on select "Ads Local Service Ads Content Social Other" at bounding box center [330, 685] width 465 height 38
select select "OTHER"
click at [98, 666] on select "Ads Local Service Ads Content Social Other" at bounding box center [330, 685] width 465 height 38
click at [841, 690] on div "3. Configure Name * Load Pro Trailer Sales – Other Channel Attribution * Ads Lo…" at bounding box center [541, 836] width 939 height 696
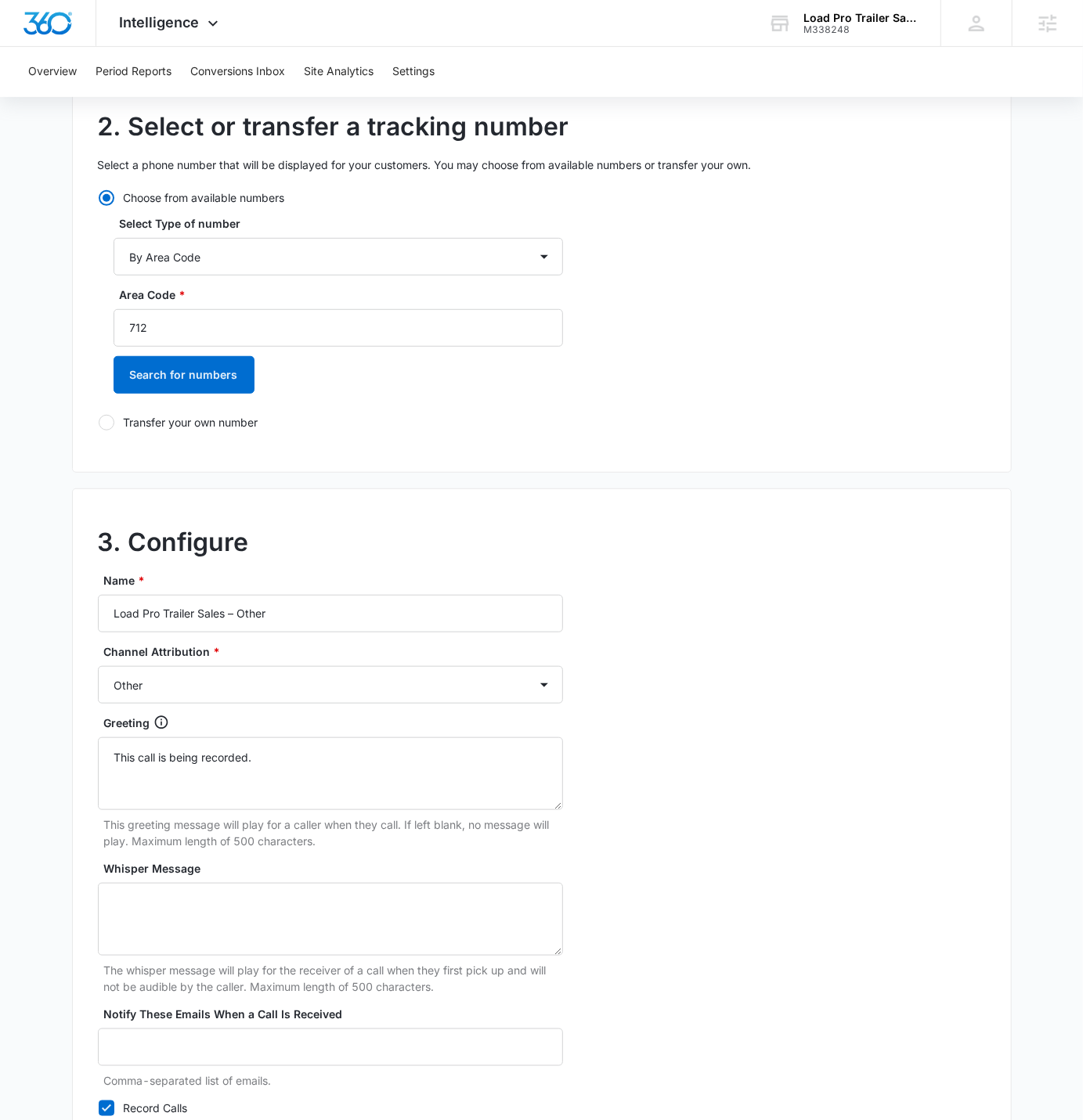
scroll to position [385, 0]
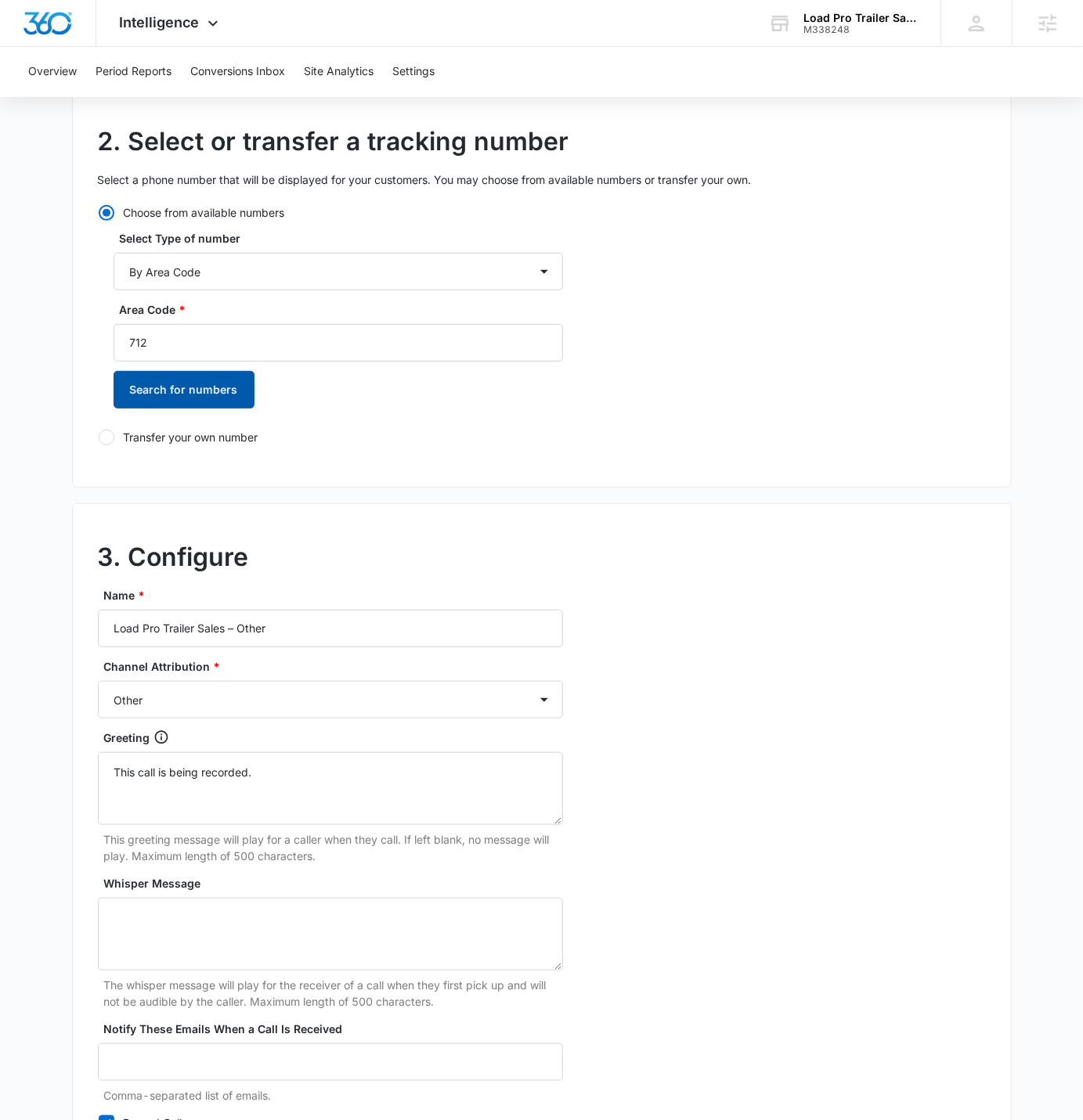
drag, startPoint x: 254, startPoint y: 408, endPoint x: 242, endPoint y: 404, distance: 12.6
click at [242, 404] on div "Area Code * 712 Search for numbers" at bounding box center [338, 360] width 450 height 119
click at [242, 404] on button "Search for numbers" at bounding box center [184, 390] width 141 height 38
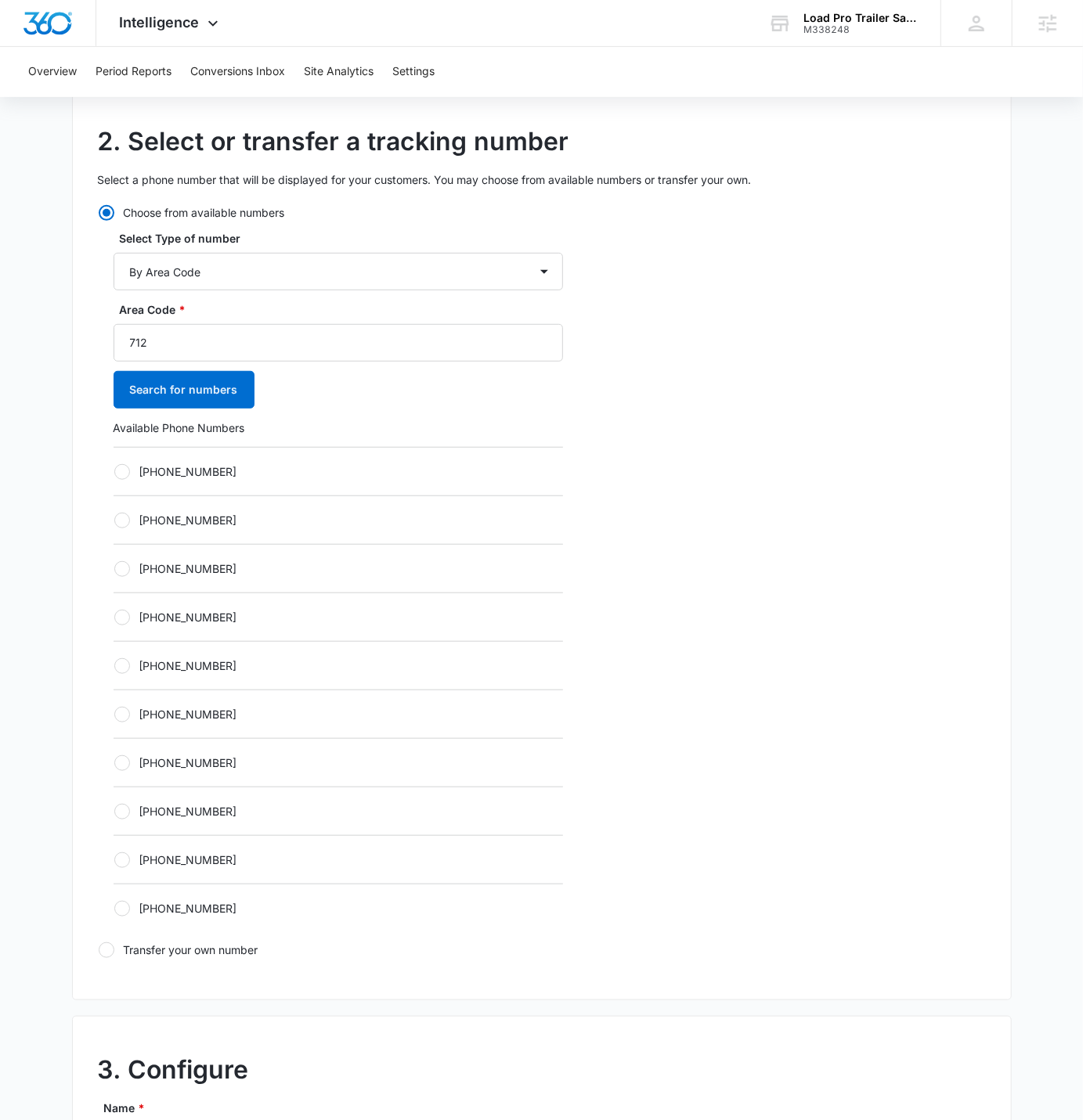
click at [199, 463] on label "+17122481924" at bounding box center [338, 471] width 450 height 17
click at [115, 471] on input "+17122481924" at bounding box center [114, 471] width 1 height 1
radio input "true"
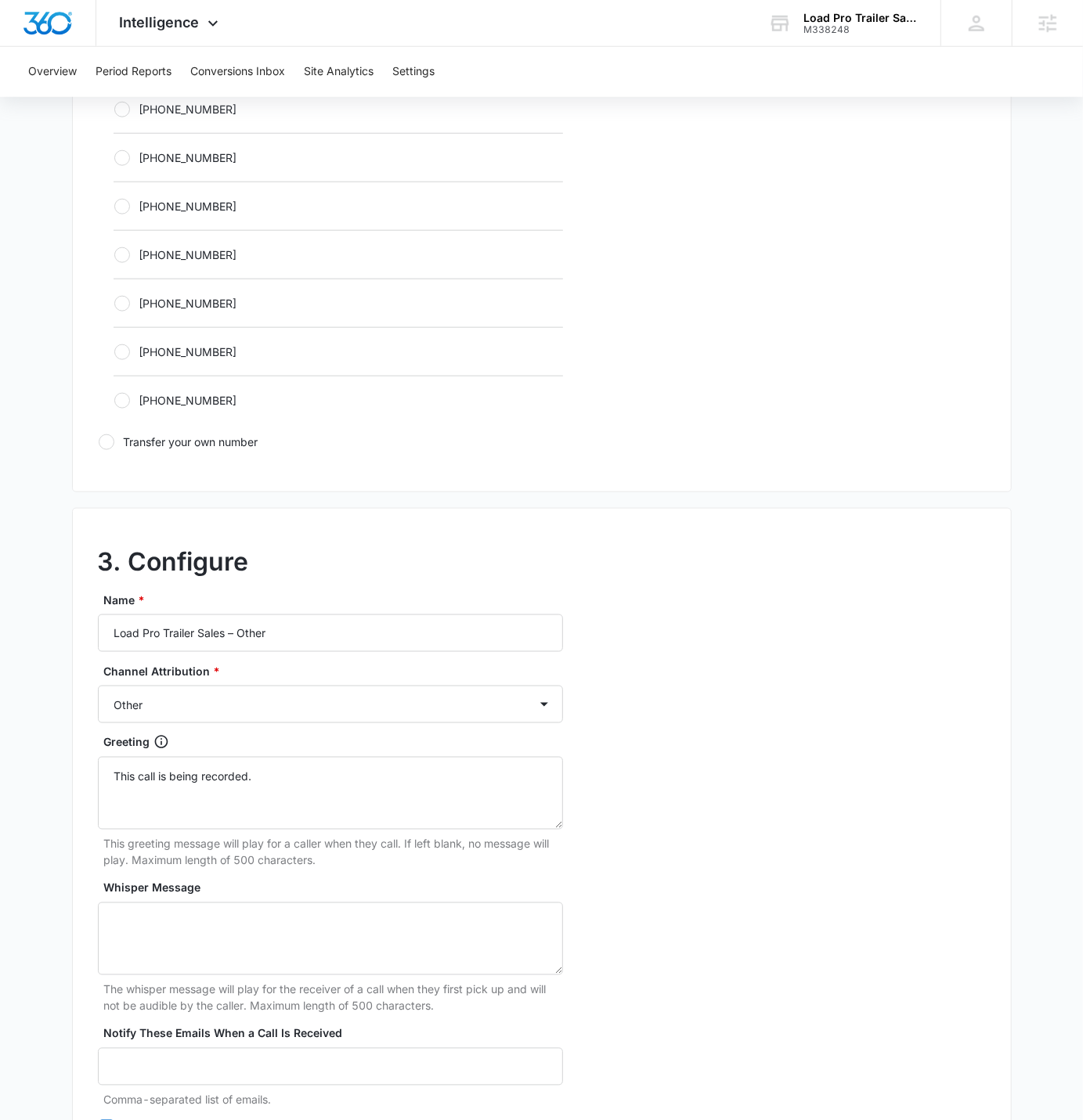
scroll to position [1059, 0]
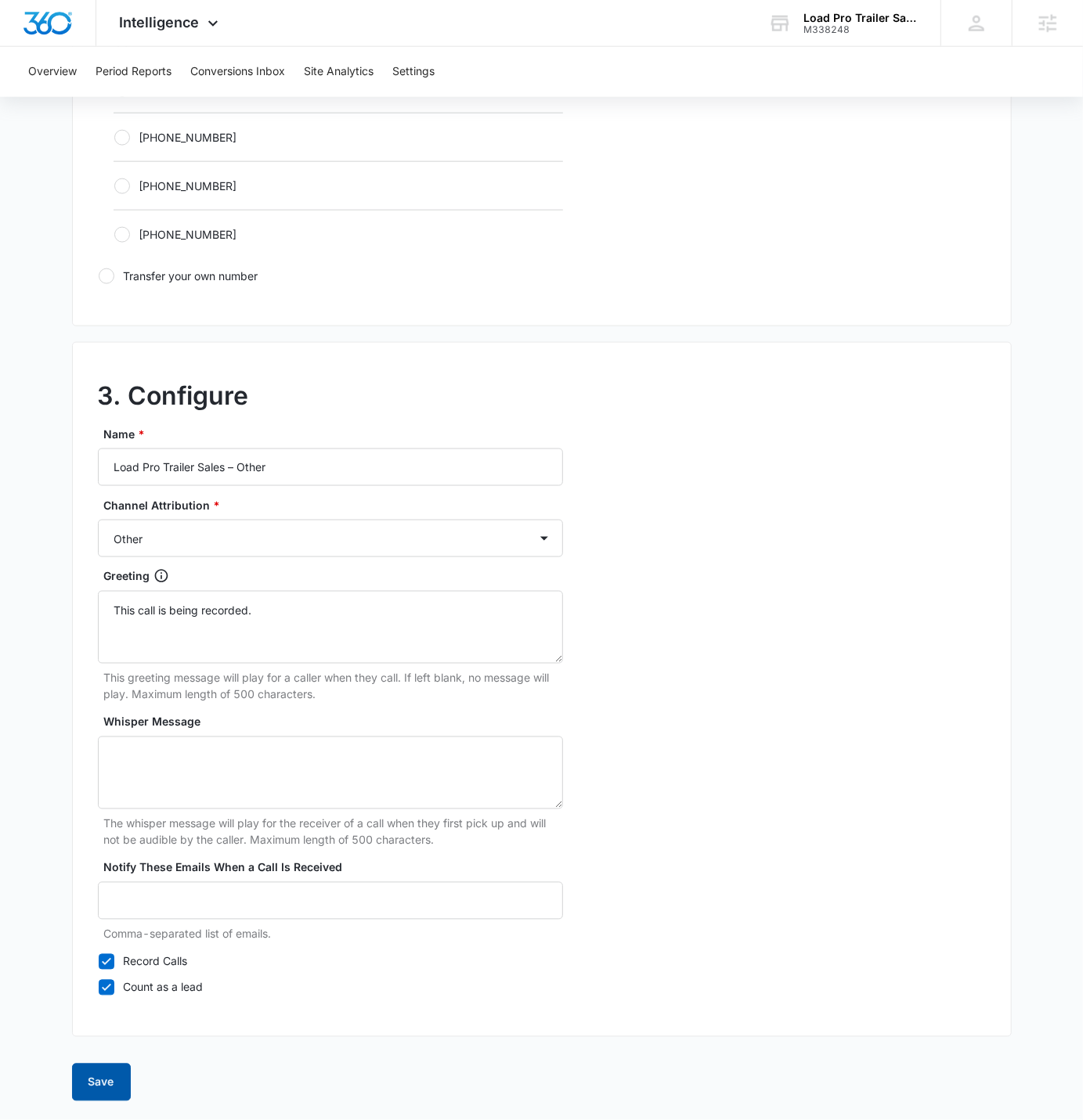
click at [107, 690] on button "Save" at bounding box center [101, 1082] width 58 height 38
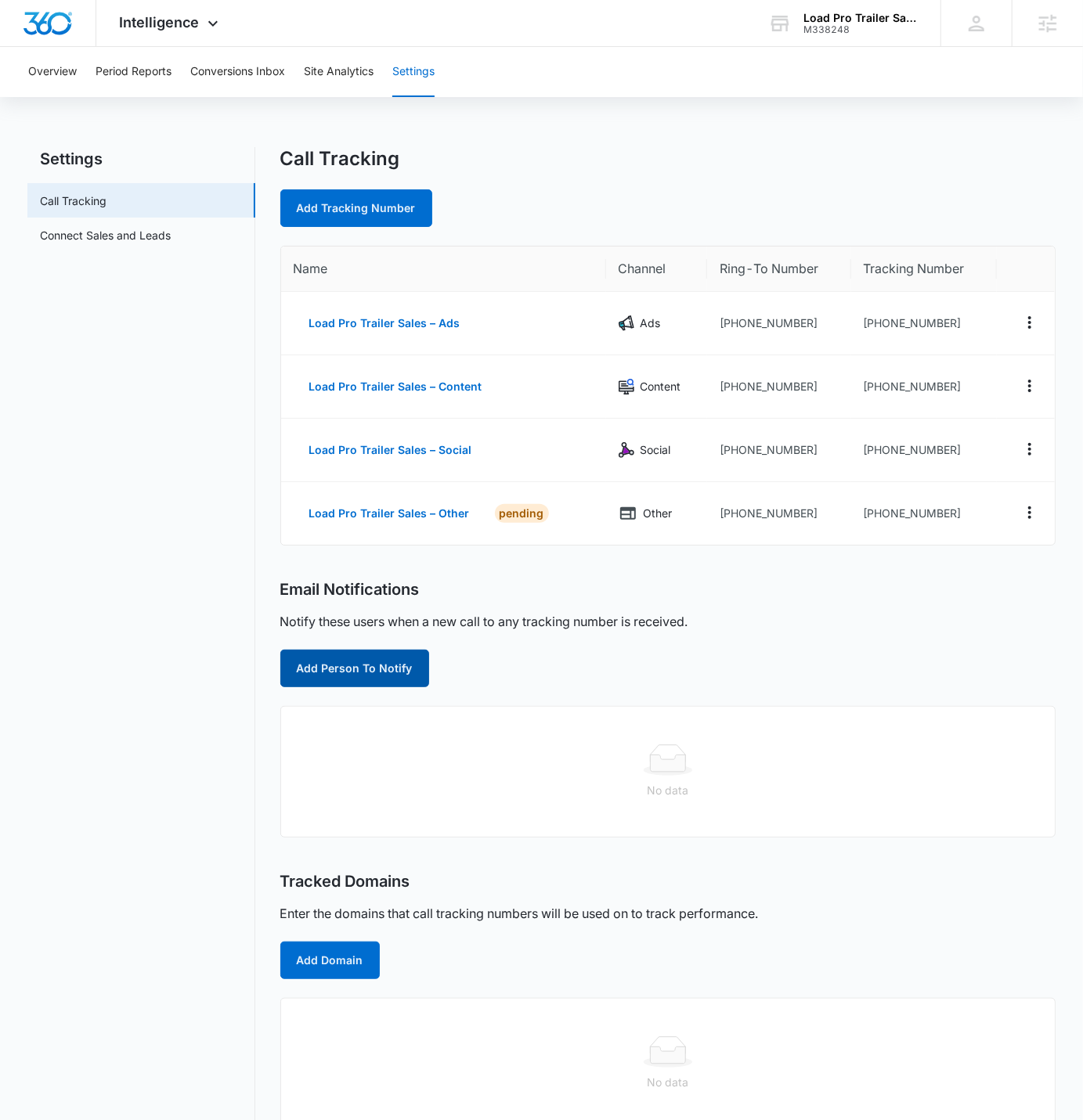
click at [352, 671] on button "Add Person To Notify" at bounding box center [355, 668] width 149 height 38
click at [352, 671] on body "Intelligence Apps Reputation CRM Email Social Payments POS Content Ads Intellig…" at bounding box center [541, 574] width 1083 height 1148
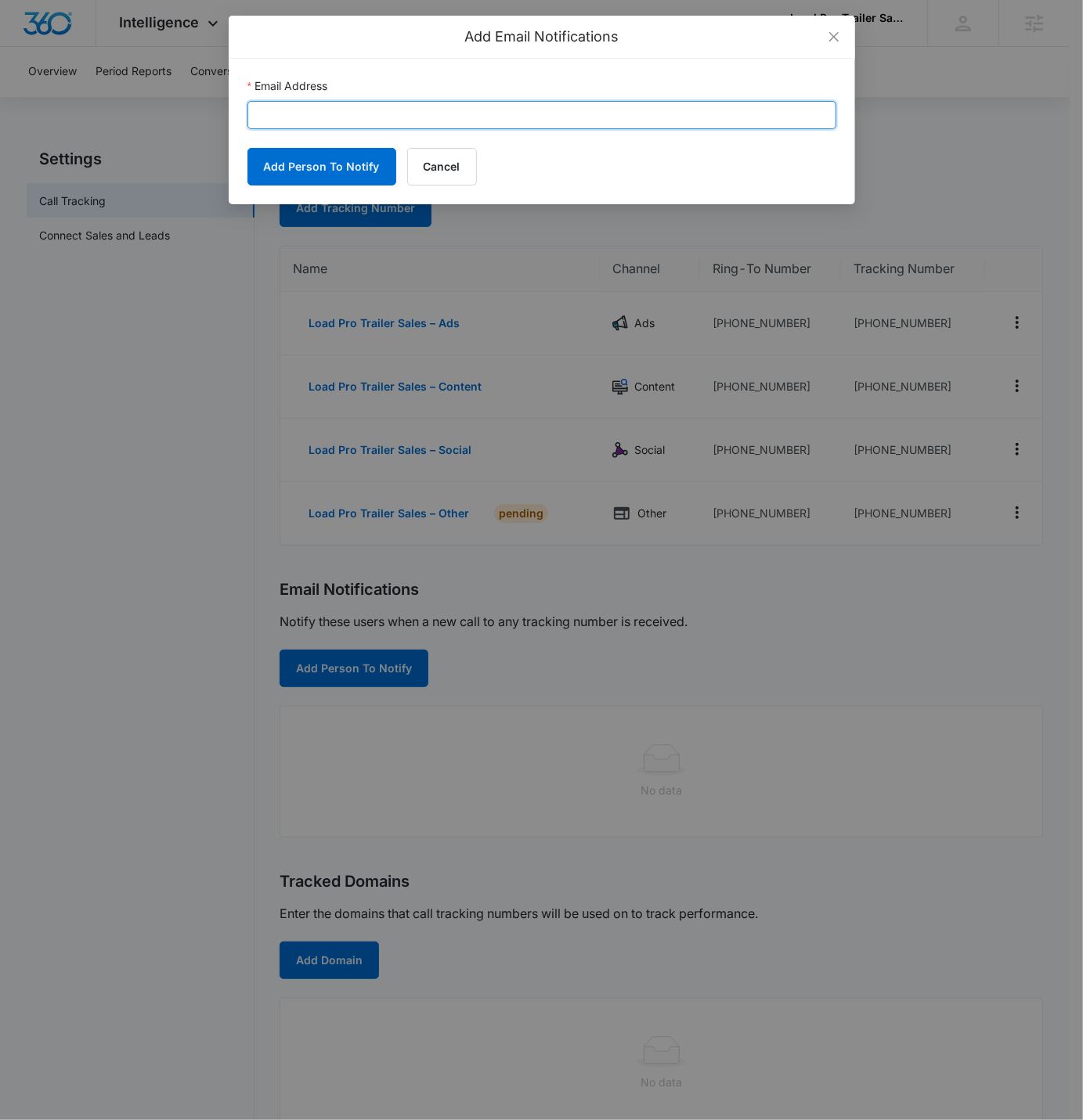
click at [393, 114] on input "Email Address" at bounding box center [542, 115] width 589 height 28
paste input "andy@loadprotrailersales.com"
type input "andy@loadprotrailersales.com"
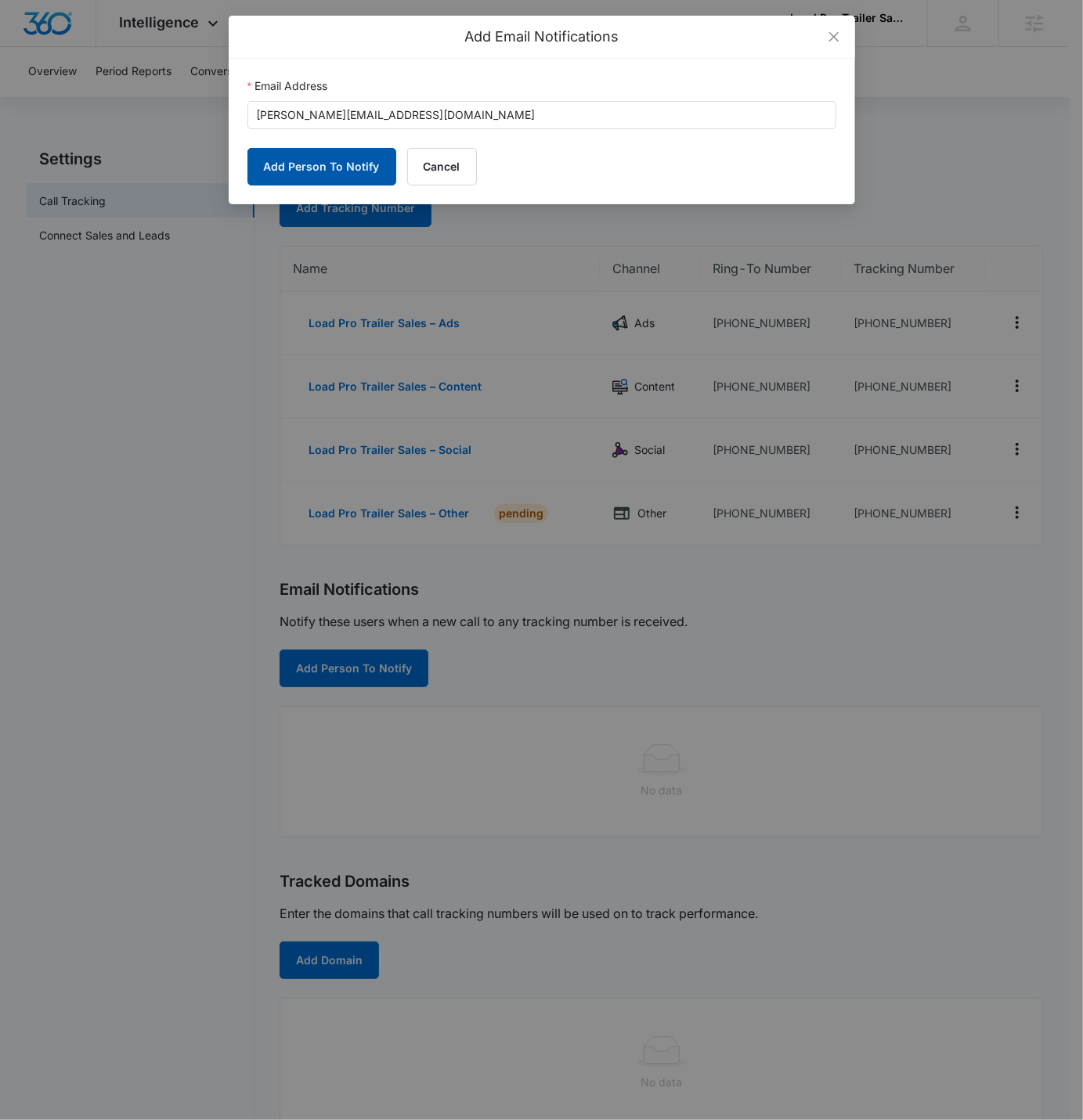
click at [283, 175] on button "Add Person To Notify" at bounding box center [322, 166] width 149 height 38
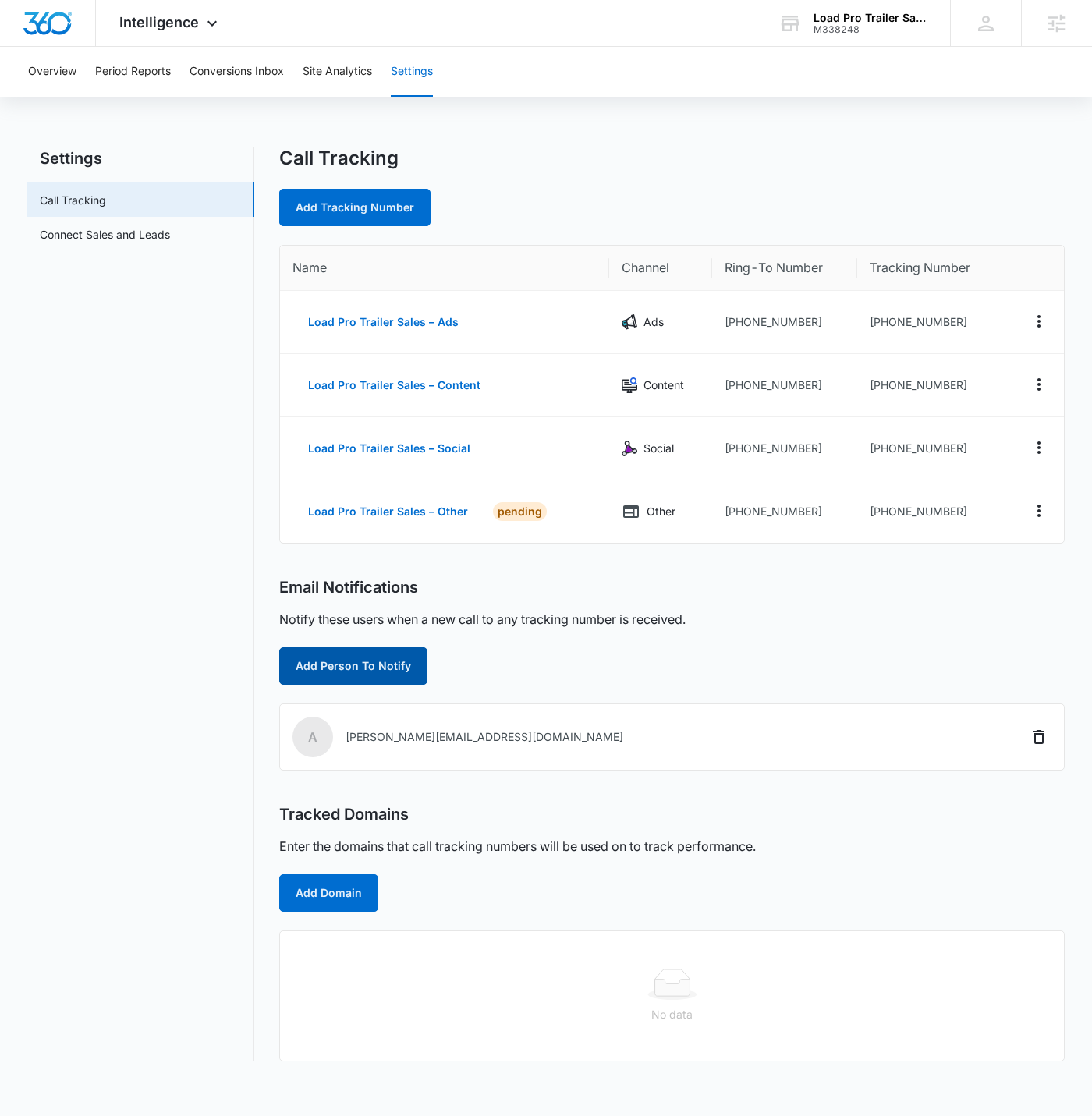
click at [337, 656] on button "Add Person To Notify" at bounding box center [353, 666] width 148 height 38
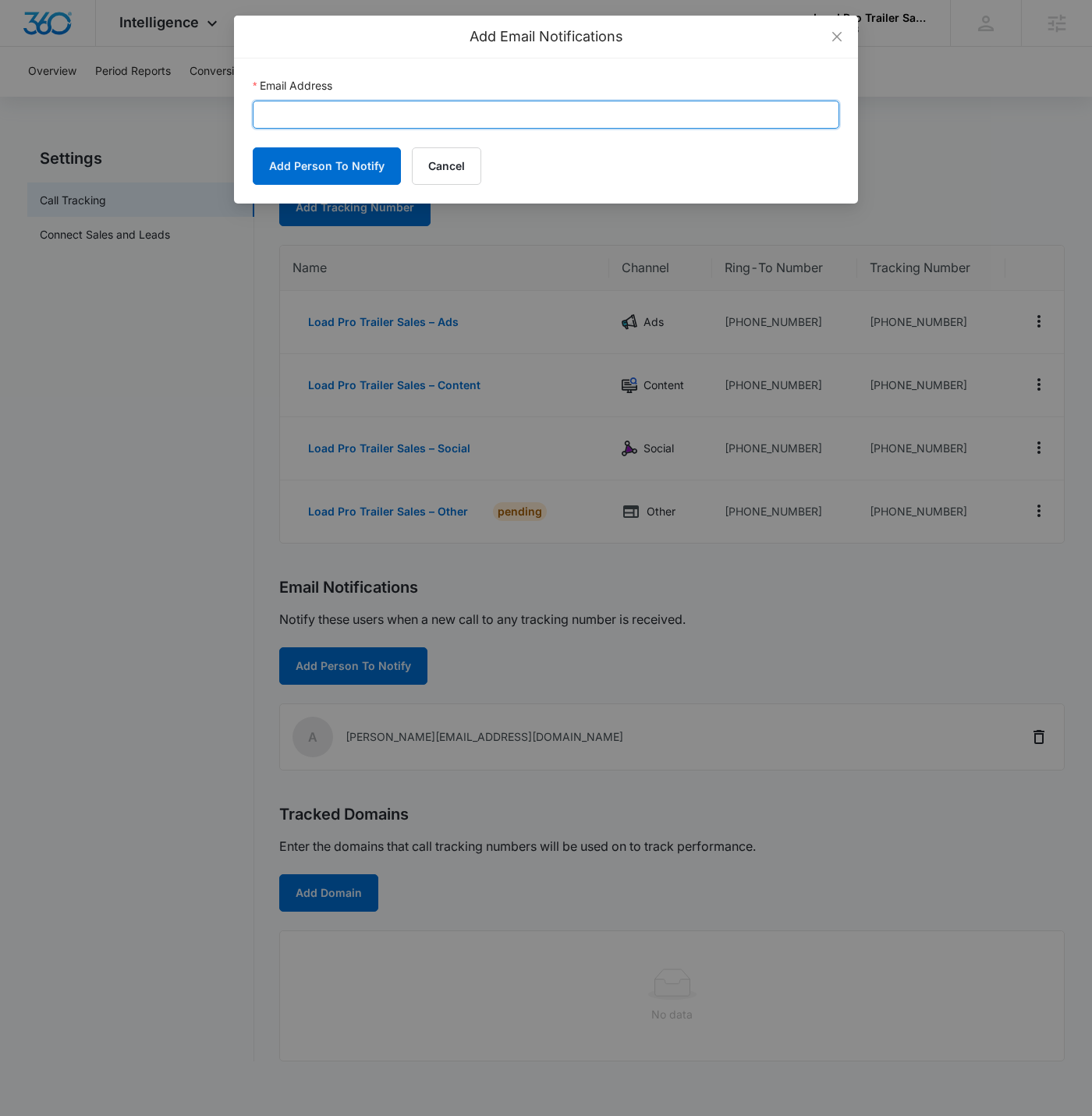
click at [469, 123] on input "Email Address" at bounding box center [546, 114] width 587 height 28
type input "claudia.flores@madwire.com"
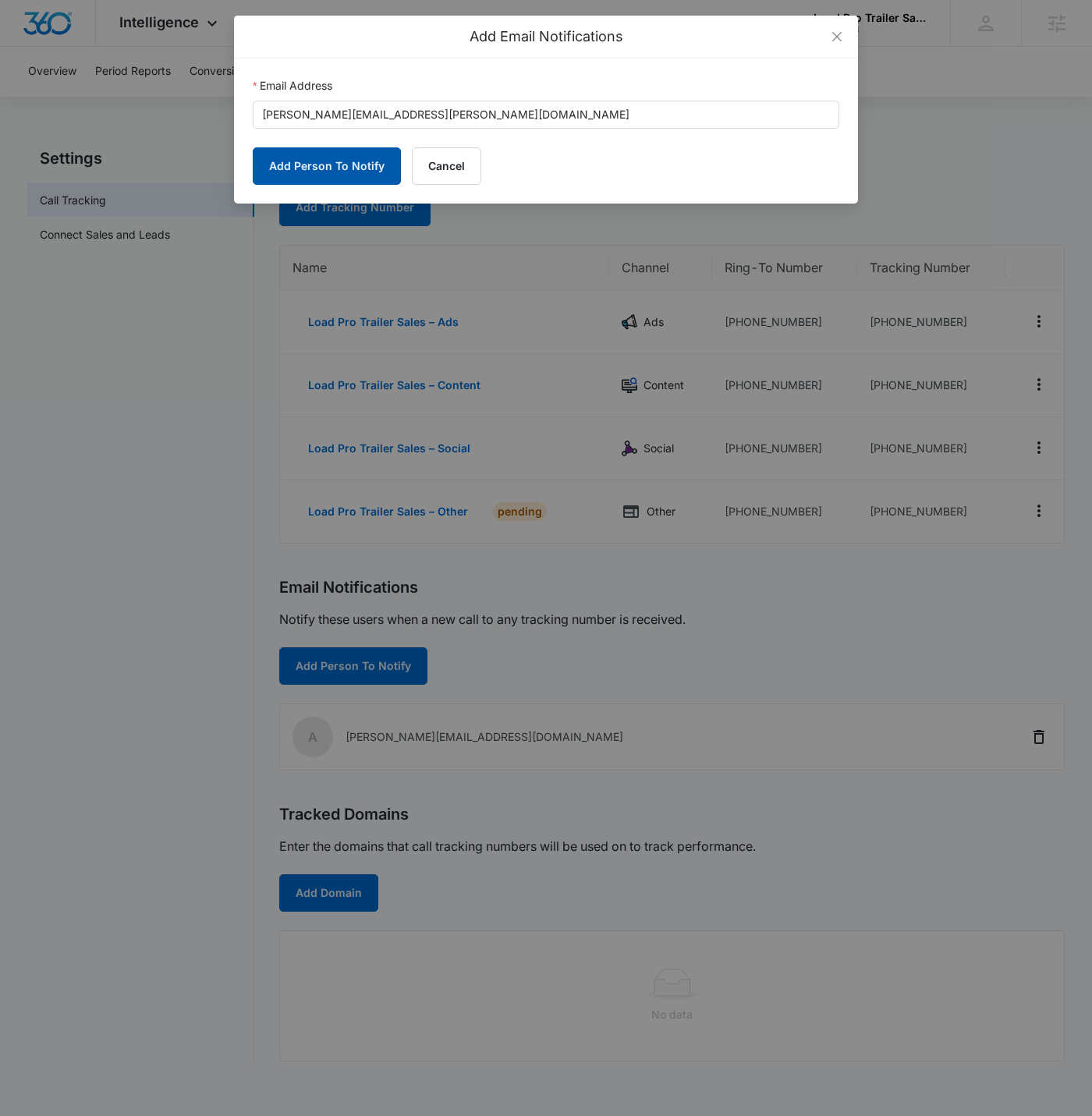
click at [316, 166] on button "Add Person To Notify" at bounding box center [326, 166] width 148 height 38
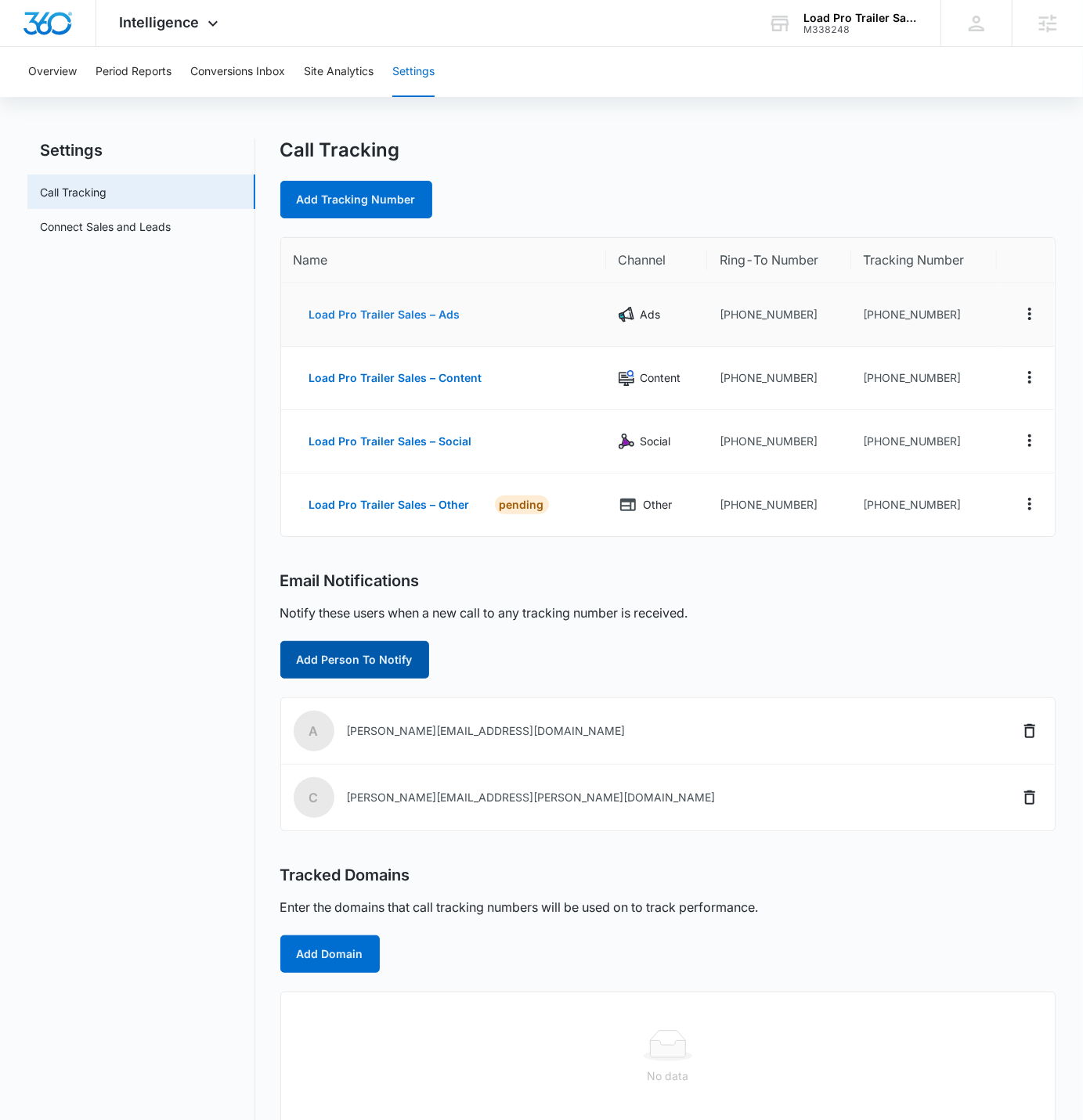
scroll to position [31, 0]
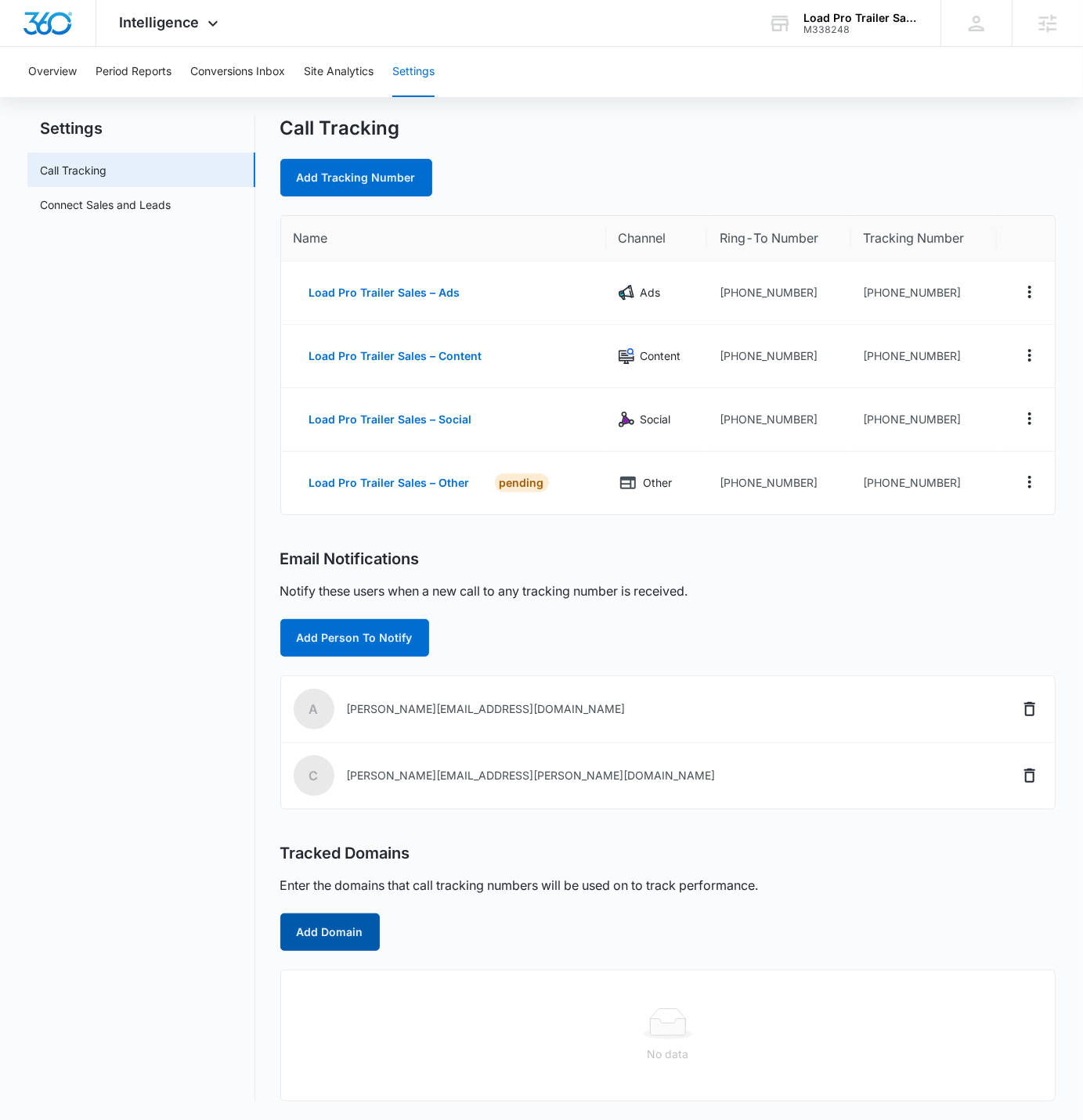
click at [317, 690] on button "Add Domain" at bounding box center [330, 932] width 99 height 38
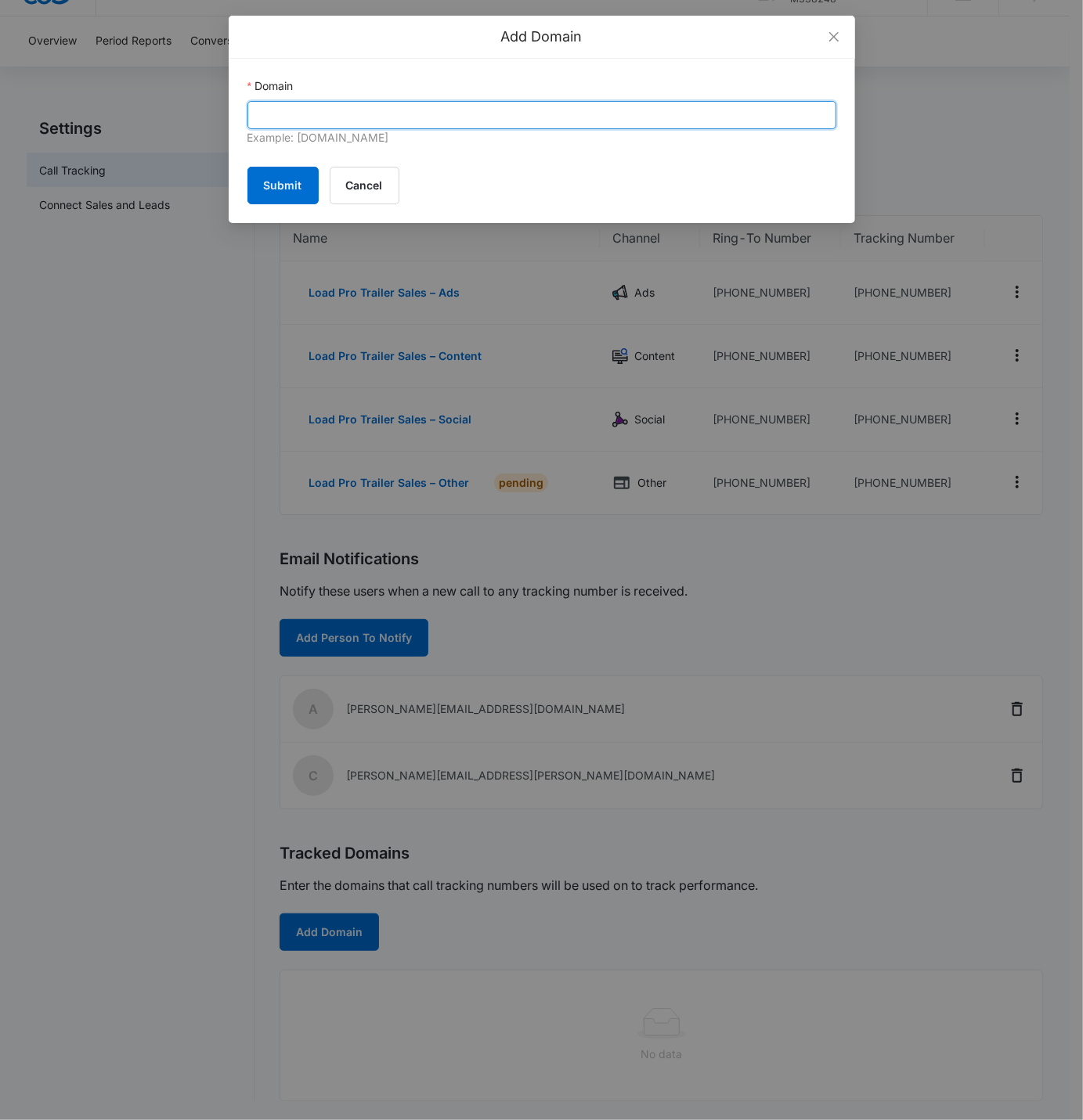
click at [432, 118] on input "Domain" at bounding box center [542, 115] width 589 height 28
paste input "loadprotrailersales.com"
type input "loadprotrailersales.com"
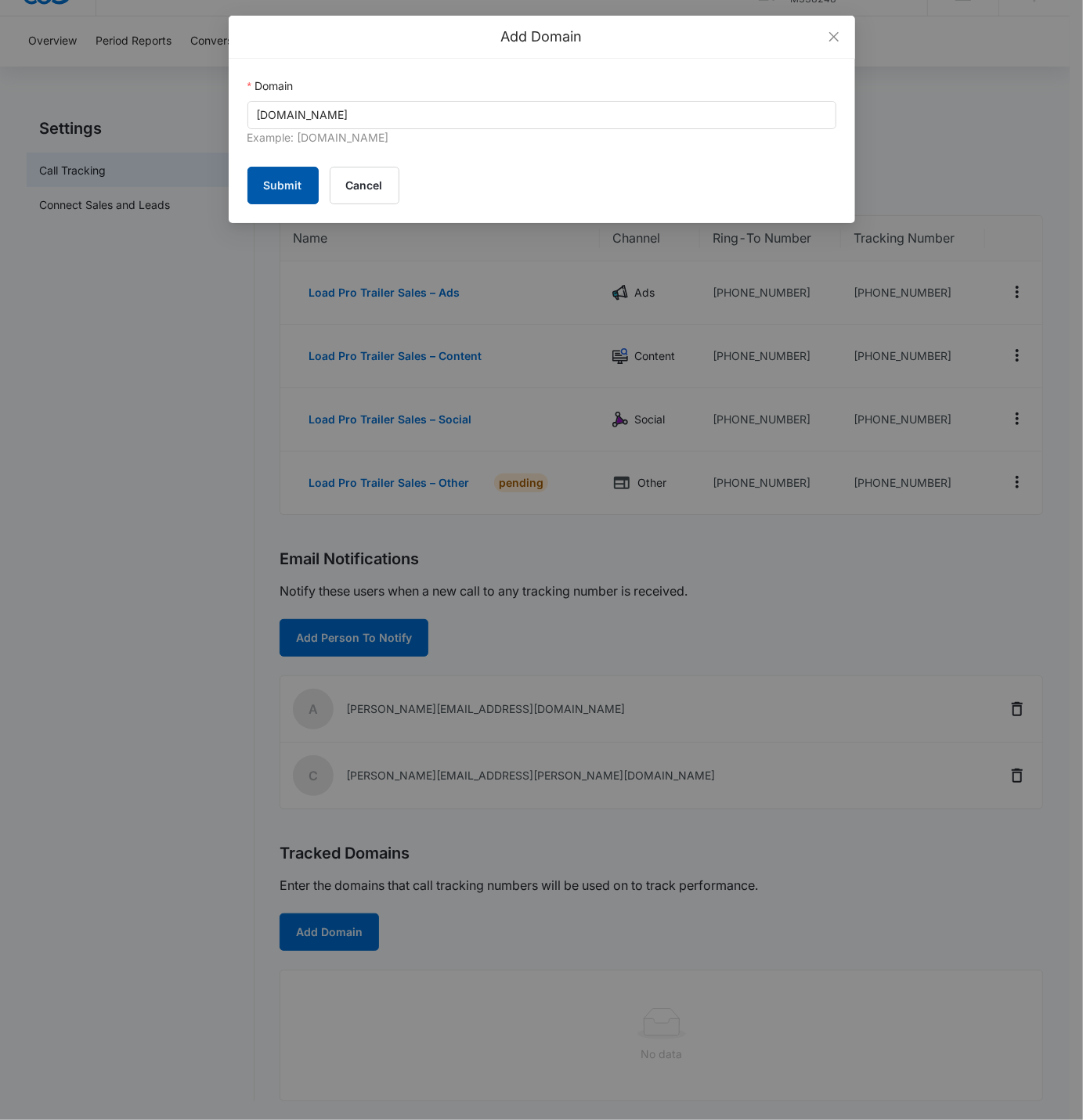
click at [253, 184] on button "Submit" at bounding box center [283, 186] width 71 height 38
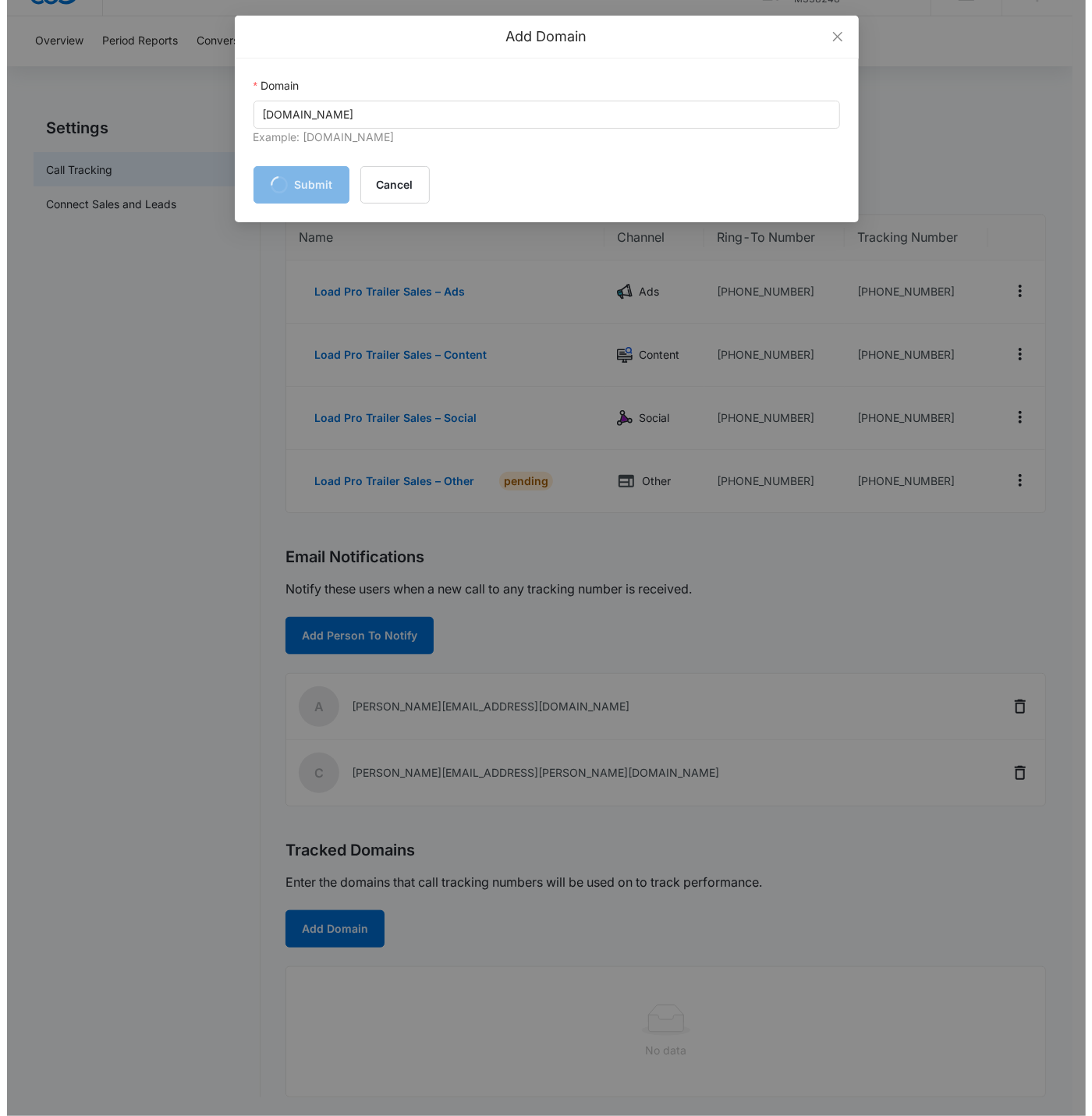
scroll to position [0, 0]
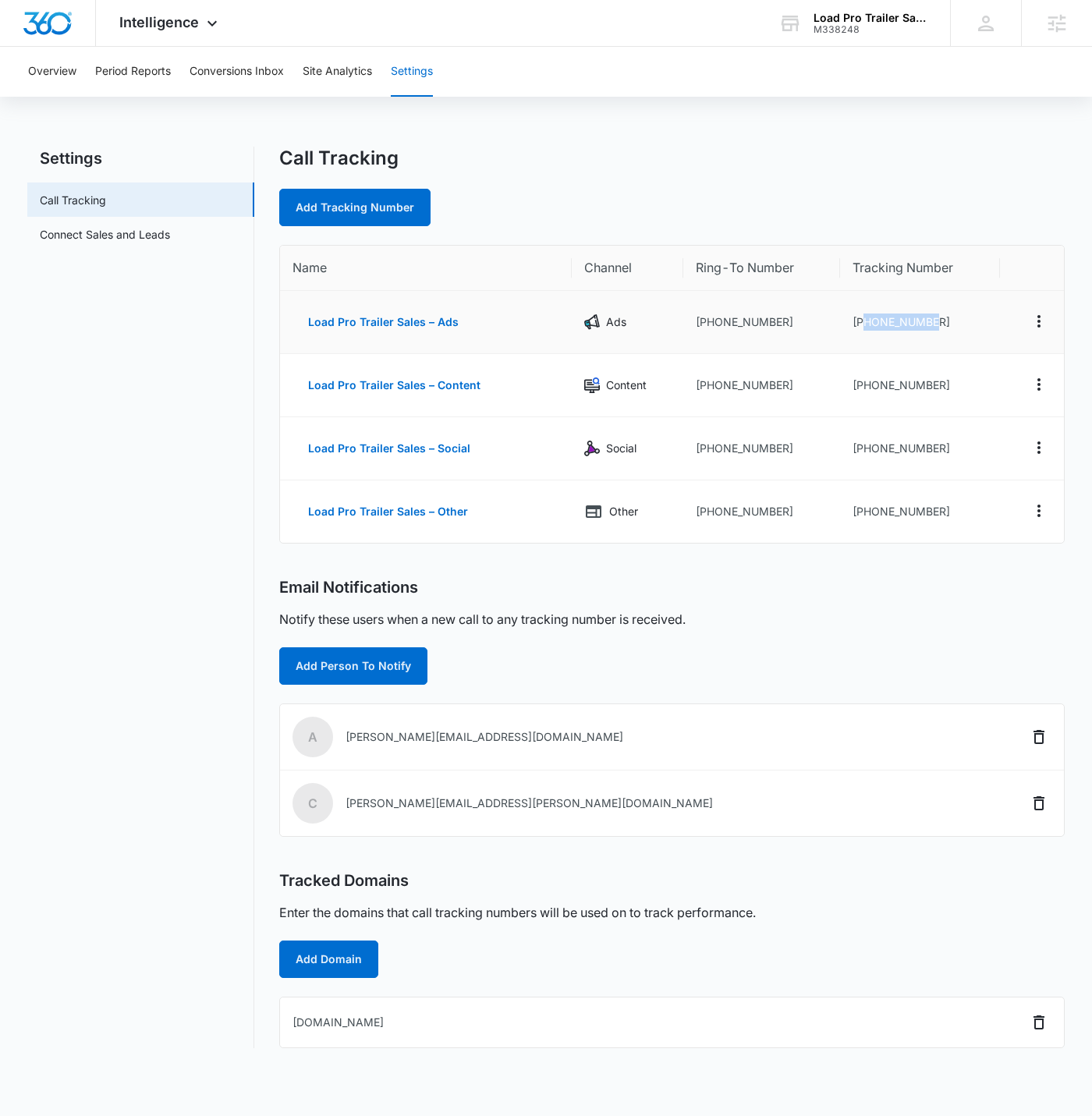
drag, startPoint x: 949, startPoint y: 324, endPoint x: 864, endPoint y: 317, distance: 85.3
click at [864, 317] on td "+17122481897" at bounding box center [920, 322] width 160 height 63
copy td "7122481897"
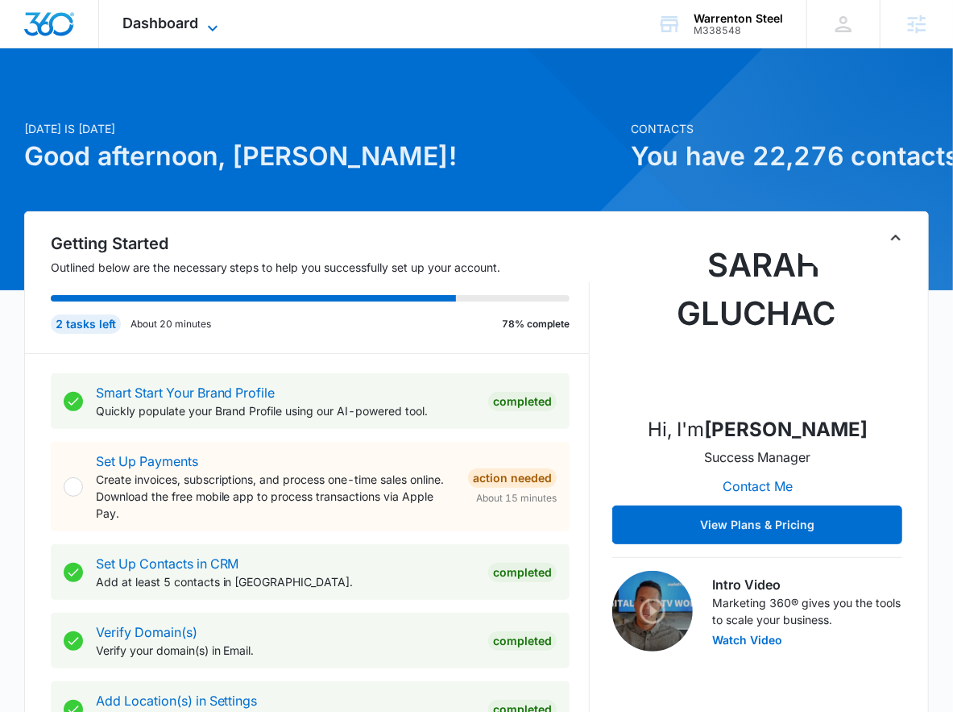
click at [182, 20] on span "Dashboard" at bounding box center [161, 23] width 76 height 17
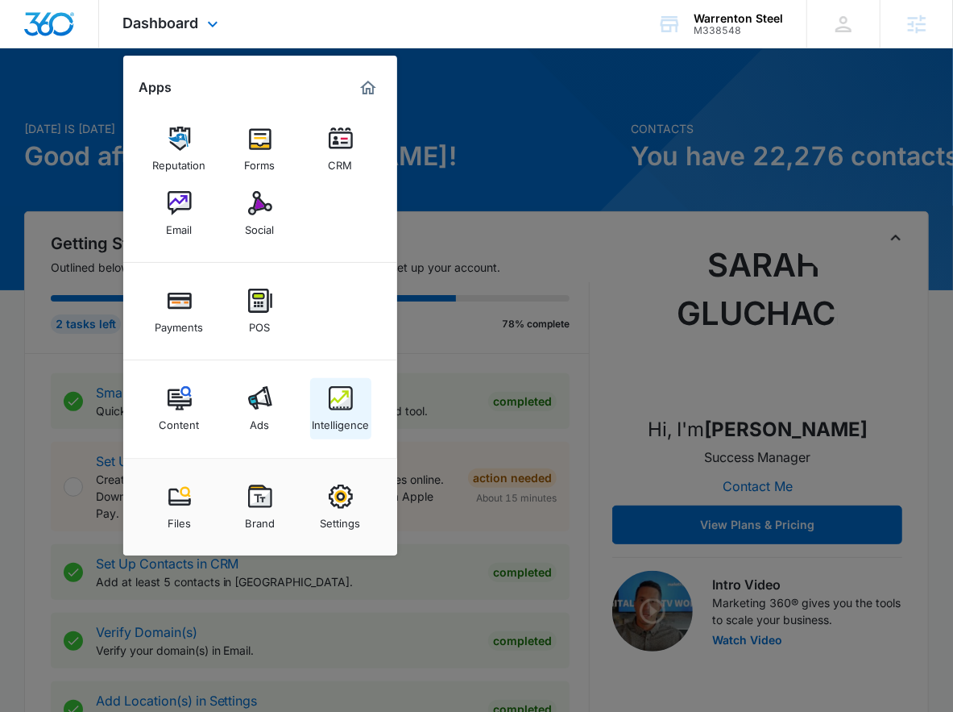
click at [356, 404] on link "Intelligence" at bounding box center [340, 408] width 61 height 61
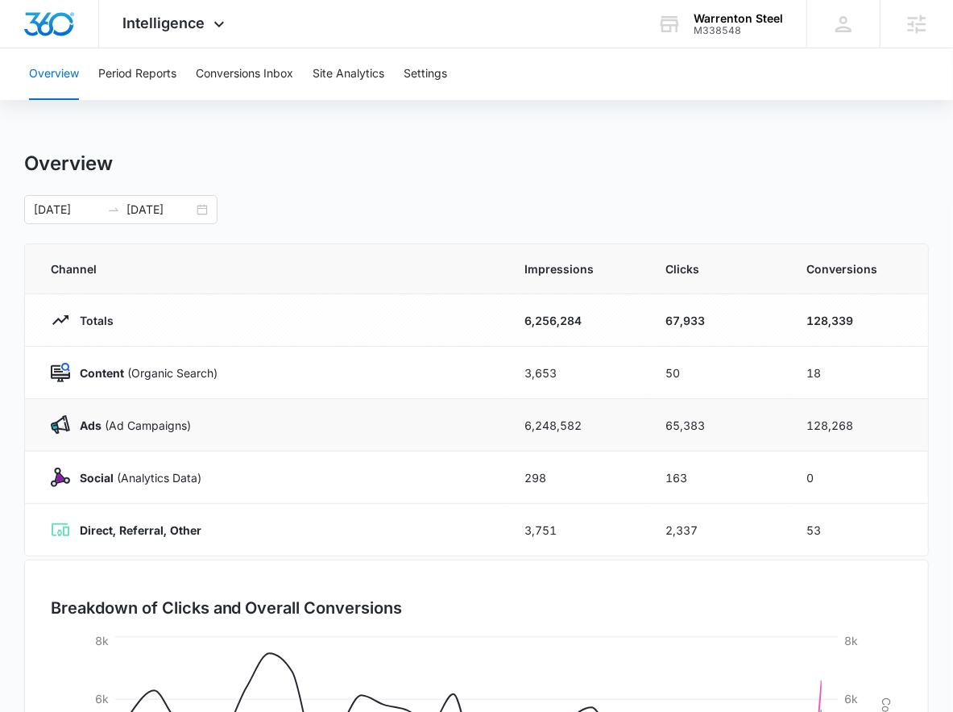
click at [239, 413] on td "Ads ([PERSON_NAME])" at bounding box center [265, 425] width 481 height 52
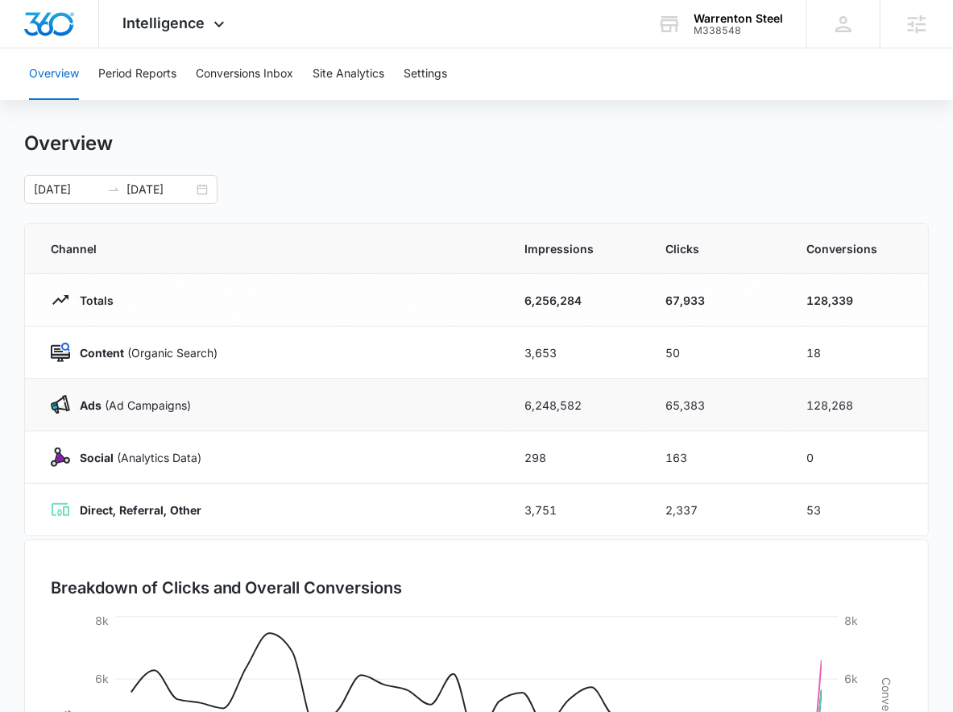
scroll to position [21, 0]
